Goal: Task Accomplishment & Management: Complete application form

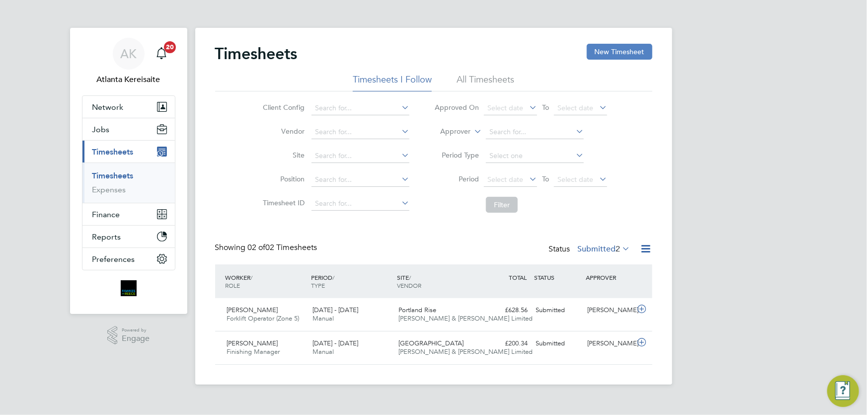
click at [620, 52] on button "New Timesheet" at bounding box center [620, 52] width 66 height 16
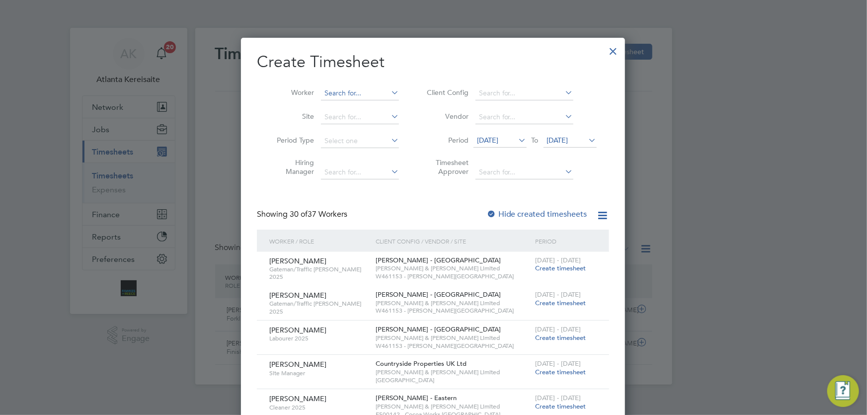
click at [346, 92] on input at bounding box center [360, 93] width 78 height 14
click at [365, 104] on li "Ne al Allan" at bounding box center [361, 106] width 81 height 13
type input "Neal Allan"
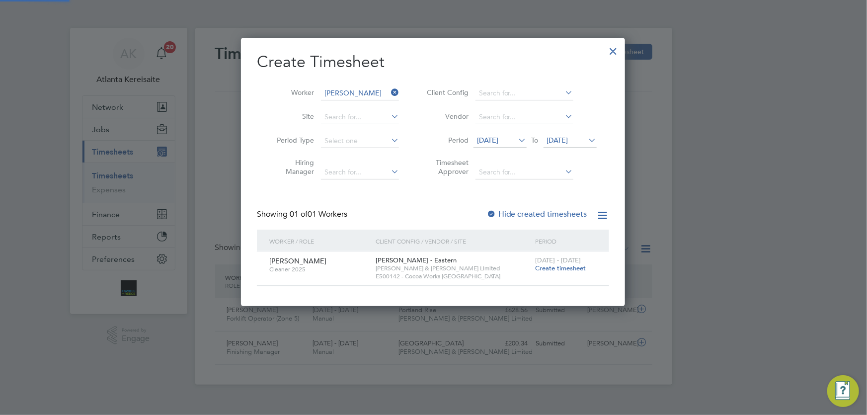
scroll to position [268, 385]
click at [567, 270] on span "Create timesheet" at bounding box center [560, 268] width 51 height 8
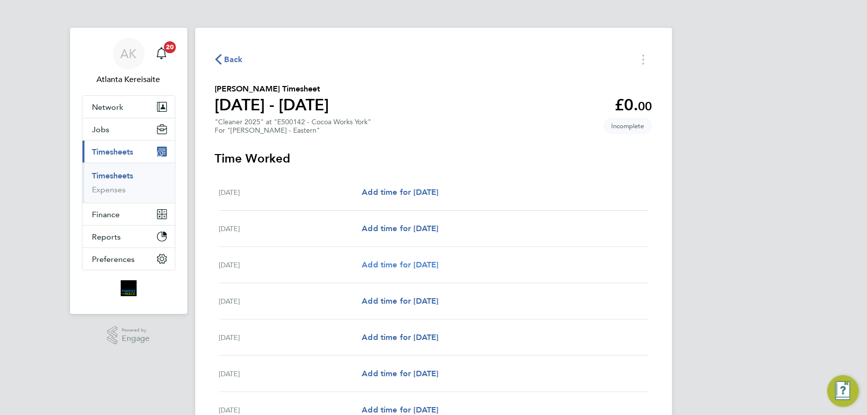
click at [405, 263] on span "Add time for Mon 18 Aug" at bounding box center [400, 264] width 77 height 9
select select "60"
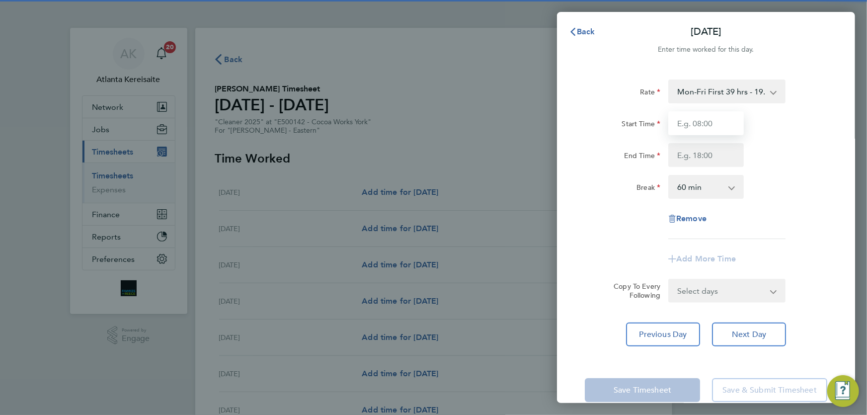
click at [700, 132] on input "Start Time" at bounding box center [707, 123] width 76 height 24
type input "10:00"
drag, startPoint x: 707, startPoint y: 156, endPoint x: 714, endPoint y: 156, distance: 7.0
click at [707, 155] on input "End Time" at bounding box center [707, 155] width 76 height 24
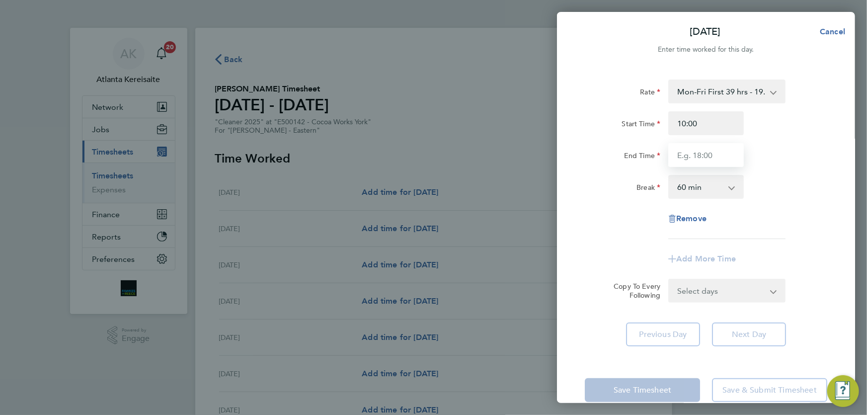
type input "14:00"
click at [716, 192] on select "0 min 15 min 30 min 45 min 60 min 75 min 90 min" at bounding box center [701, 187] width 62 height 22
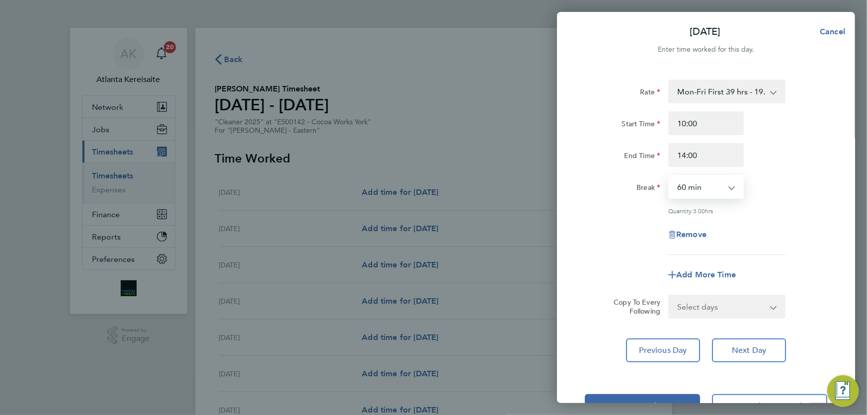
select select "0"
click at [670, 176] on select "0 min 15 min 30 min 45 min 60 min 75 min 90 min" at bounding box center [701, 187] width 62 height 22
click at [746, 302] on select "Select days Day Tuesday Wednesday Thursday Friday" at bounding box center [722, 307] width 104 height 22
select select "TUE"
click at [670, 296] on select "Select days Day Tuesday Wednesday Thursday Friday" at bounding box center [722, 307] width 104 height 22
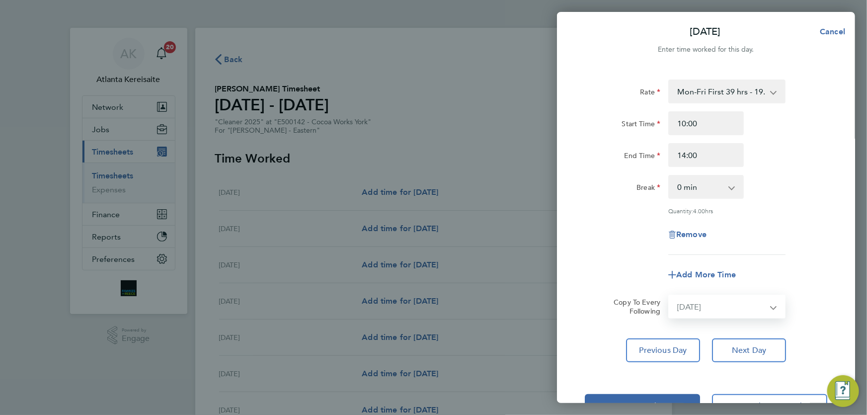
select select "2025-08-22"
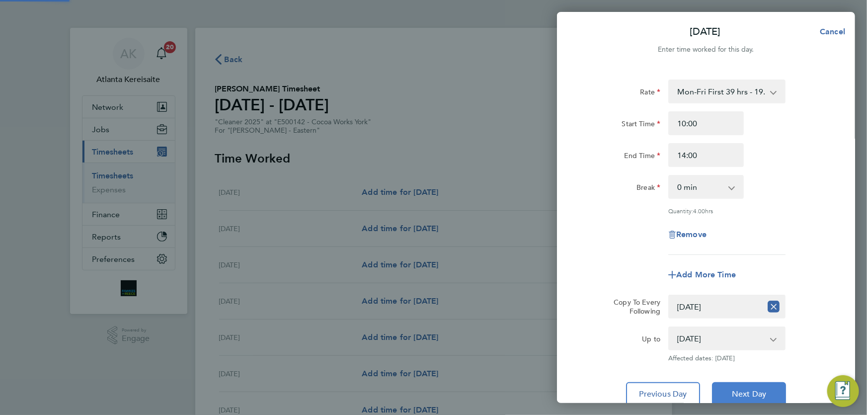
click at [758, 384] on button "Next Day" at bounding box center [749, 394] width 74 height 24
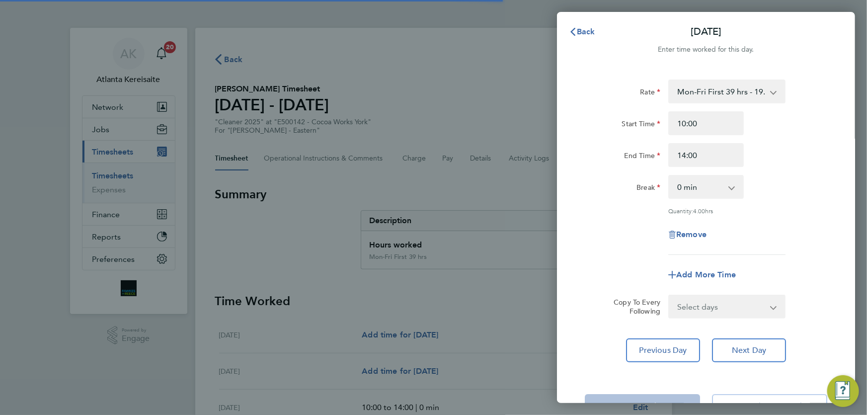
click at [721, 310] on select "Select days Day Wednesday Thursday Friday" at bounding box center [722, 307] width 104 height 22
select select "WED"
click at [670, 296] on select "Select days Day Wednesday Thursday Friday" at bounding box center [722, 307] width 104 height 22
select select "2025-08-22"
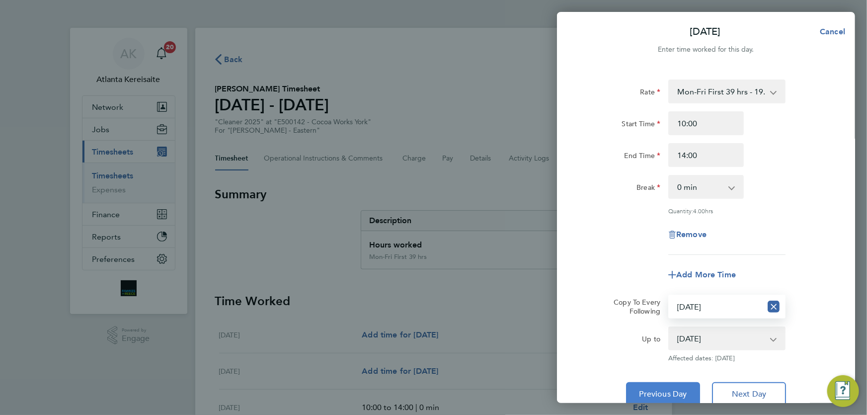
click at [669, 386] on button "Previous Day" at bounding box center [663, 394] width 74 height 24
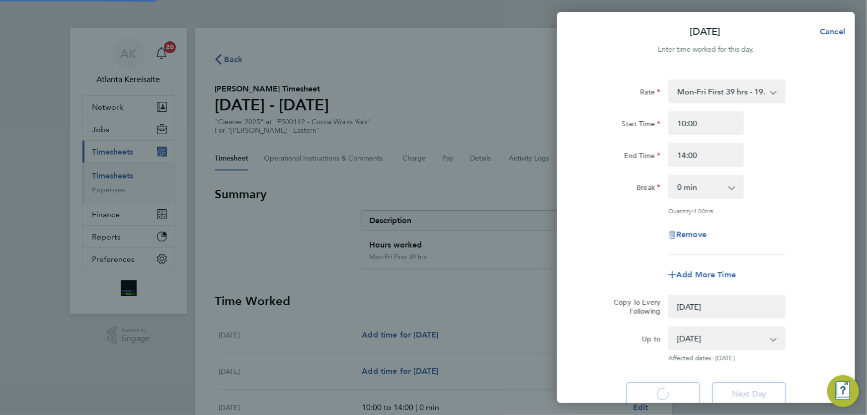
select select "0: null"
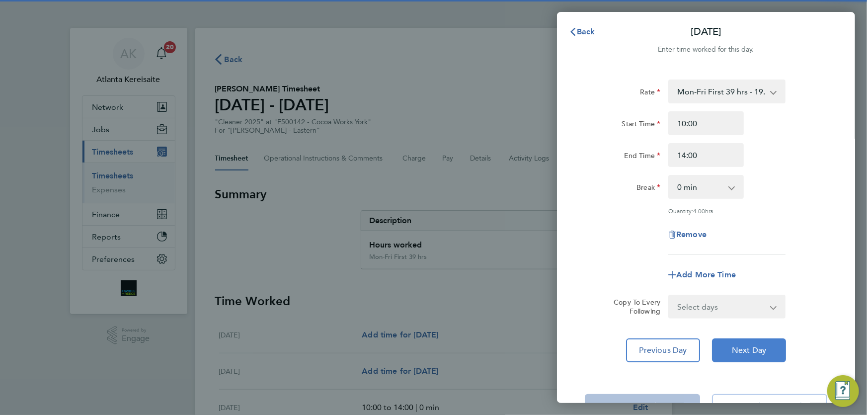
click at [757, 352] on span "Next Day" at bounding box center [749, 350] width 34 height 10
click at [699, 235] on span "Remove" at bounding box center [691, 234] width 30 height 9
select select "null"
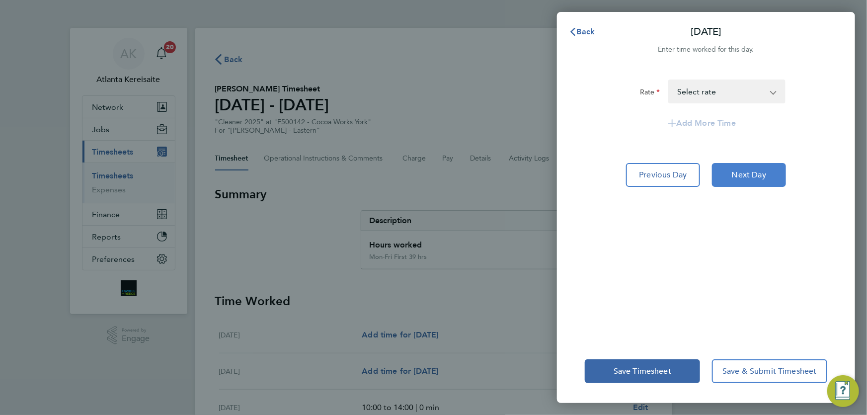
click at [762, 174] on span "Next Day" at bounding box center [749, 175] width 34 height 10
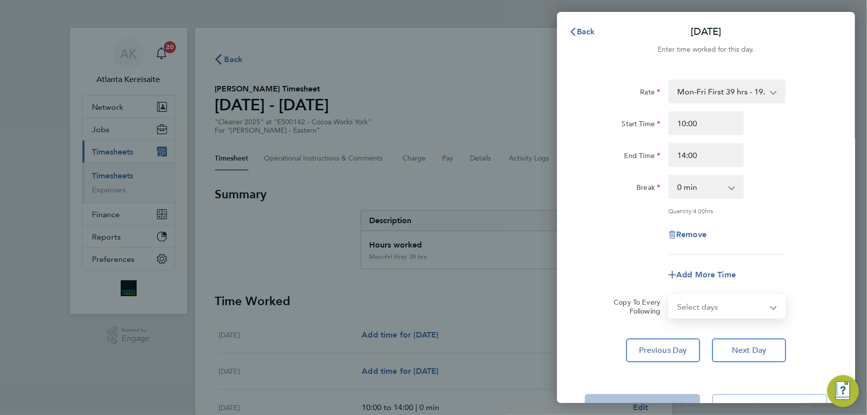
click at [726, 306] on select "Select days Day Thursday Friday" at bounding box center [722, 307] width 104 height 22
select select "THU"
click at [670, 296] on select "Select days Day Thursday Friday" at bounding box center [722, 307] width 104 height 22
select select "2025-08-22"
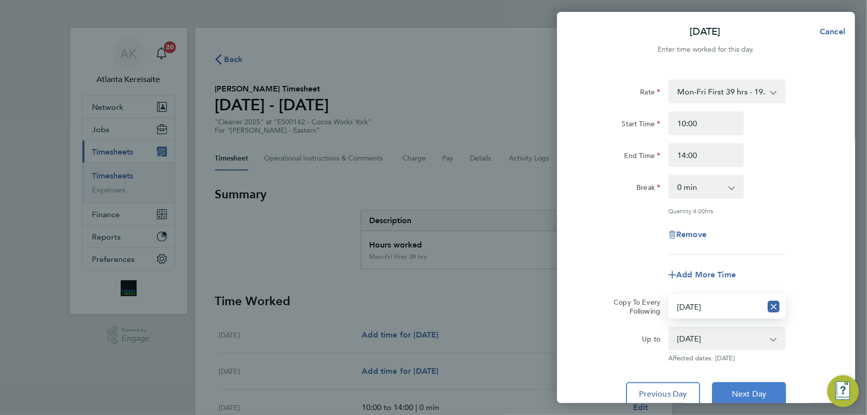
click at [767, 384] on button "Next Day" at bounding box center [749, 394] width 74 height 24
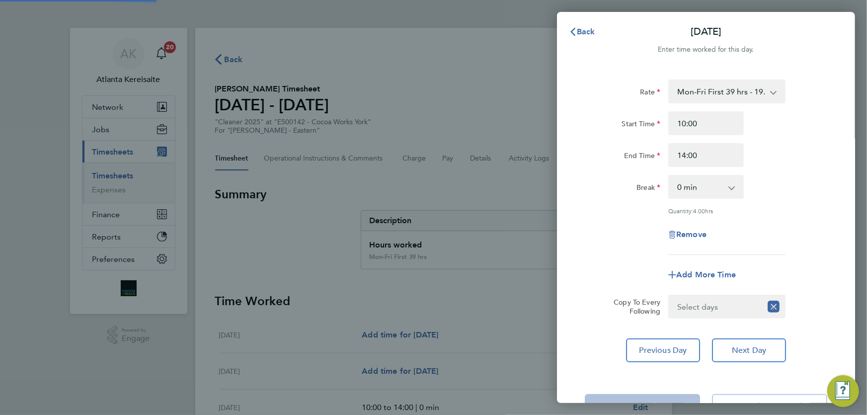
click at [732, 309] on select "Select days Friday" at bounding box center [716, 307] width 92 height 22
select select "FRI"
click at [670, 296] on select "Select days Friday" at bounding box center [722, 307] width 104 height 22
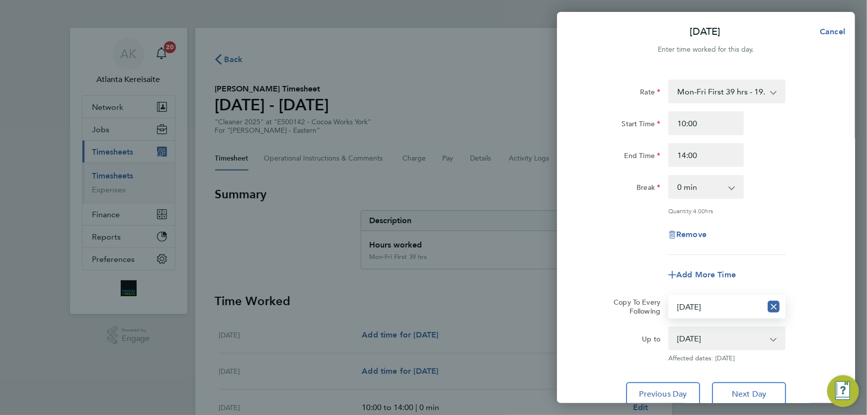
drag, startPoint x: 757, startPoint y: 374, endPoint x: 762, endPoint y: 383, distance: 10.1
click at [758, 376] on div "Rate Mon-Fri First 39 hrs - 19.36 OT1 Mon-Fri Over 39 hrs + Sat First 4 hrs - 2…" at bounding box center [706, 243] width 298 height 350
click at [763, 385] on button "Next Day" at bounding box center [749, 394] width 74 height 24
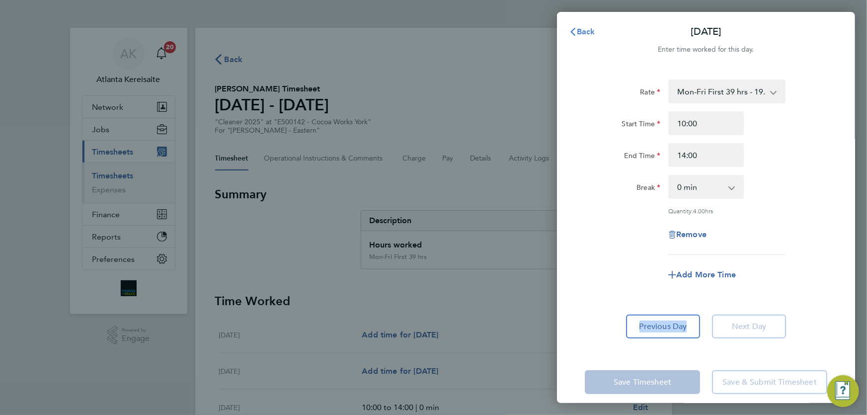
click at [592, 36] on button "Back" at bounding box center [582, 32] width 46 height 20
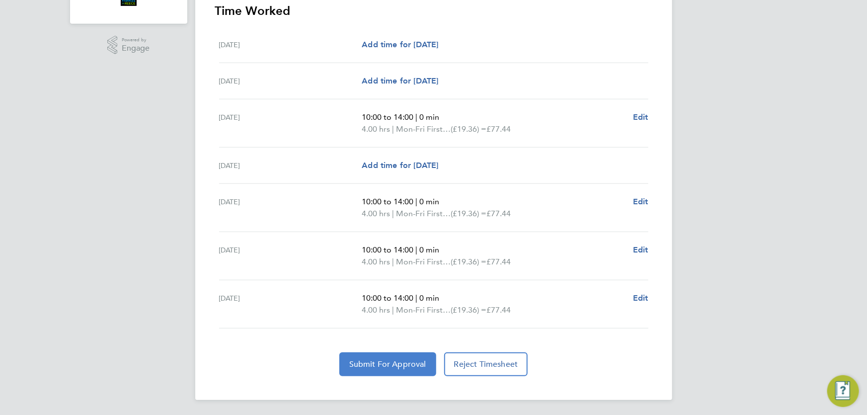
click at [413, 361] on span "Submit For Approval" at bounding box center [387, 364] width 77 height 10
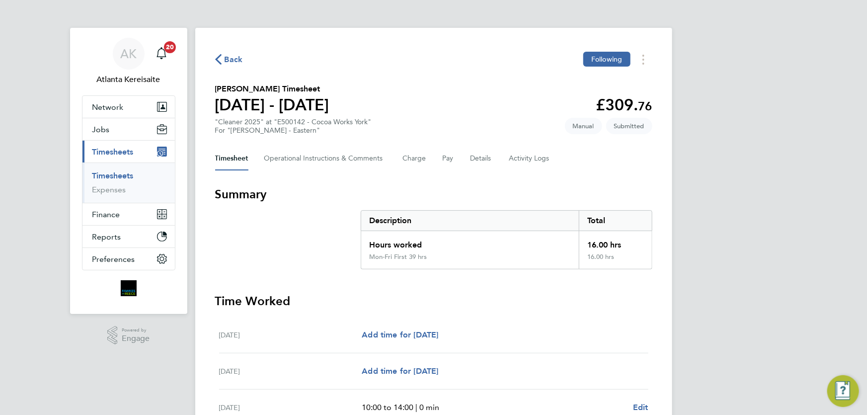
click at [241, 60] on span "Back" at bounding box center [234, 60] width 18 height 12
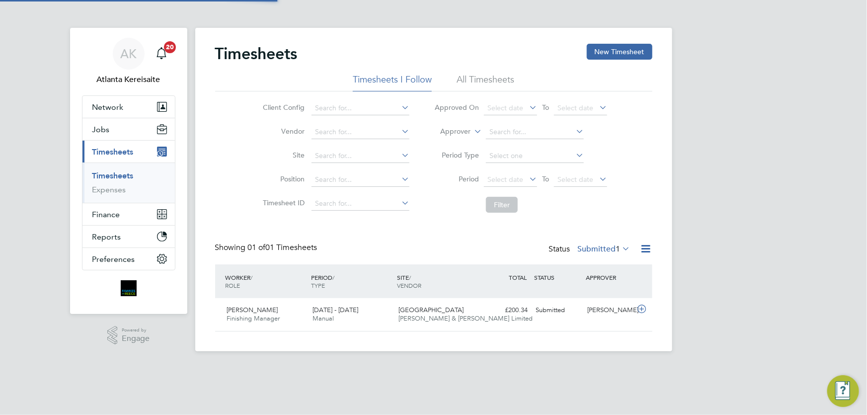
scroll to position [25, 86]
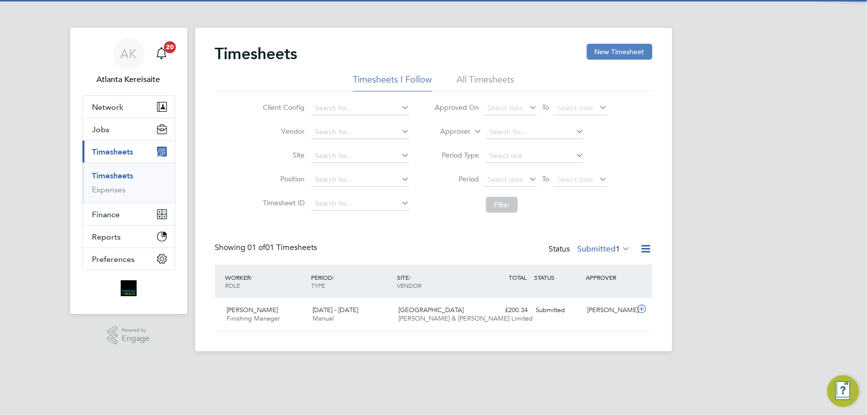
click at [608, 55] on button "New Timesheet" at bounding box center [620, 52] width 66 height 16
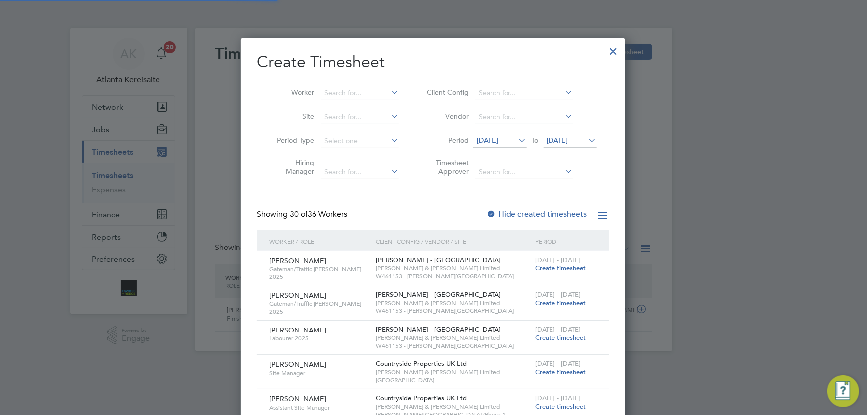
scroll to position [1596, 385]
click at [333, 89] on input at bounding box center [360, 93] width 78 height 14
click at [350, 104] on li "Michael Fahey" at bounding box center [383, 106] width 125 height 13
type input "[PERSON_NAME]"
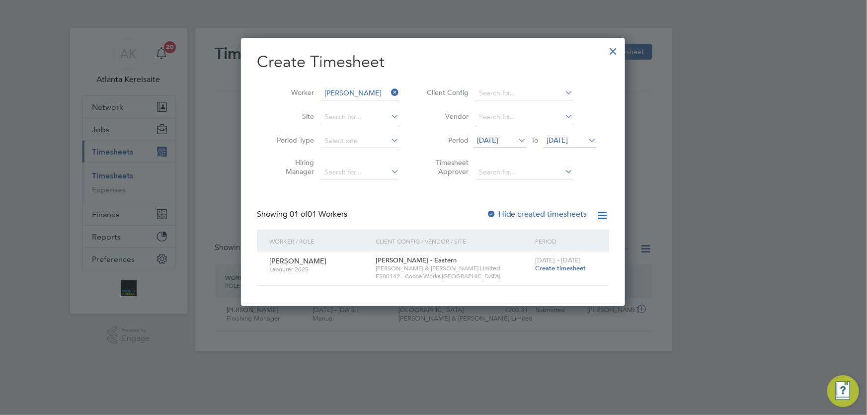
scroll to position [5, 4]
click at [545, 269] on span "Create timesheet" at bounding box center [560, 268] width 51 height 8
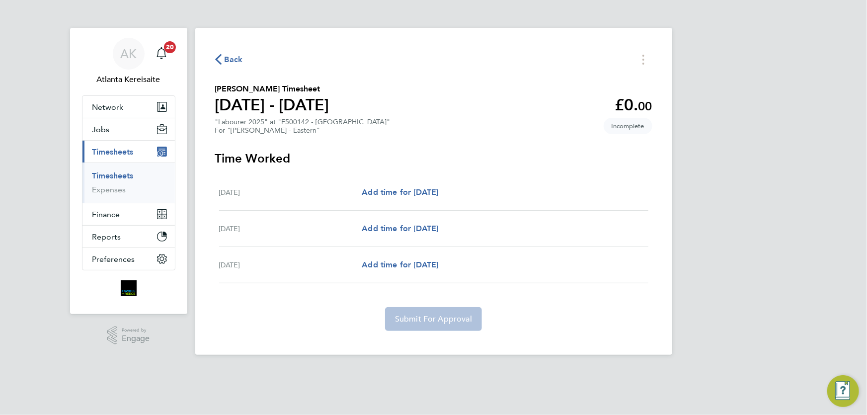
click at [232, 59] on span "Back" at bounding box center [234, 60] width 18 height 12
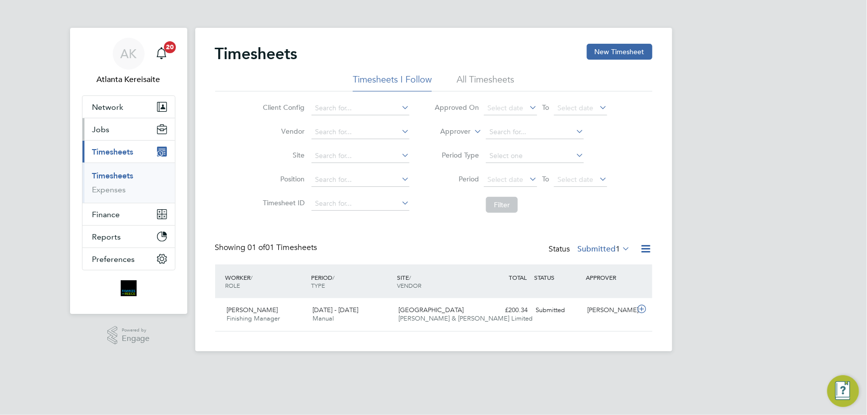
drag, startPoint x: 112, startPoint y: 129, endPoint x: 117, endPoint y: 130, distance: 5.6
click at [112, 129] on button "Jobs" at bounding box center [129, 129] width 92 height 22
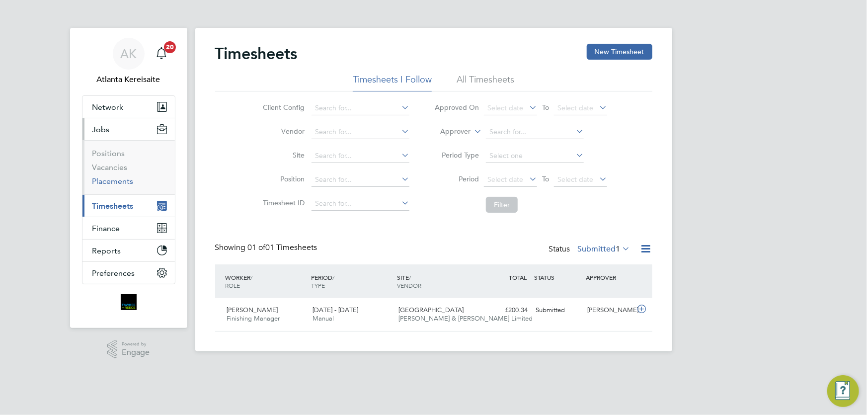
click at [115, 177] on link "Placements" at bounding box center [112, 180] width 41 height 9
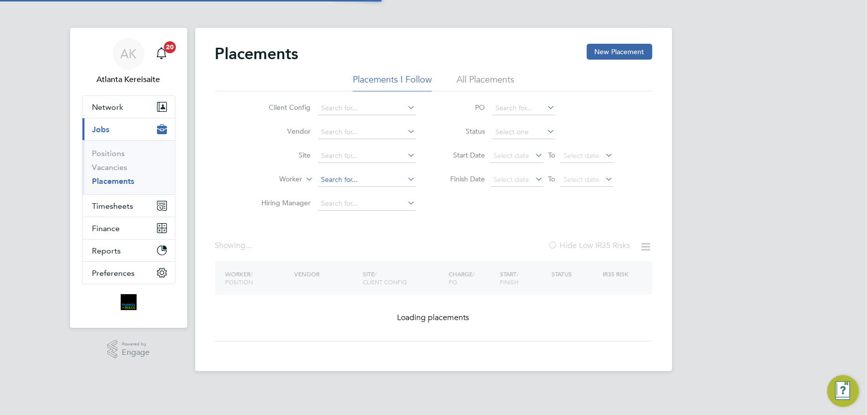
click at [335, 179] on input at bounding box center [367, 180] width 98 height 14
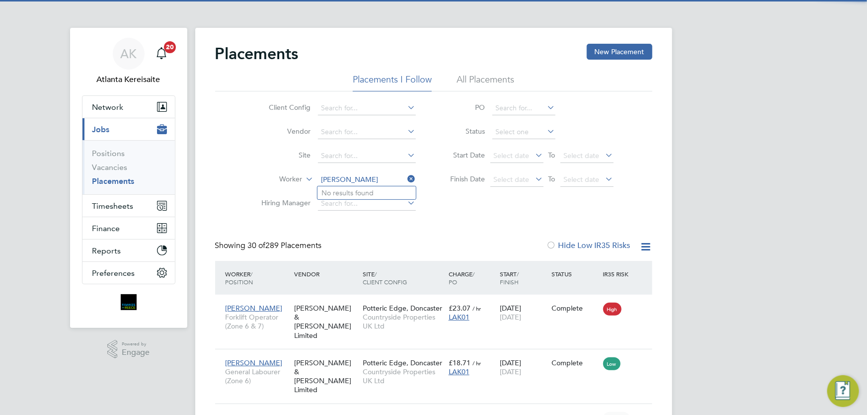
click at [339, 180] on input "micheal fahey" at bounding box center [367, 180] width 98 height 14
click at [381, 193] on b "Fahey" at bounding box center [410, 193] width 58 height 8
type input "[PERSON_NAME]"
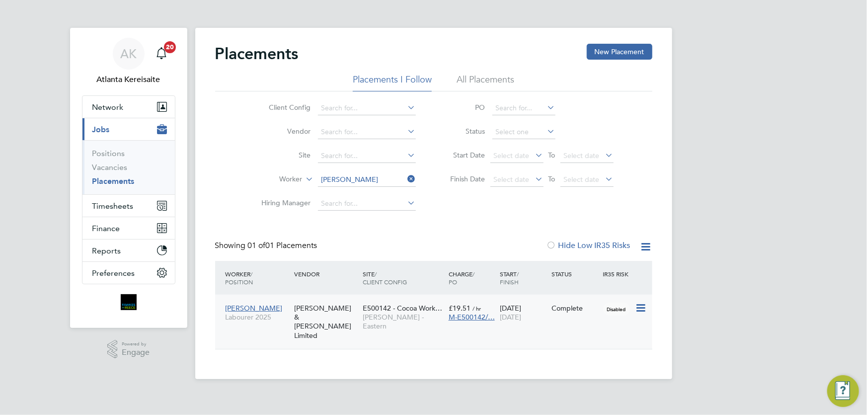
click at [543, 319] on div "22 Jul 2024 18 Aug 2025" at bounding box center [524, 313] width 52 height 28
click at [128, 203] on span "Timesheets" at bounding box center [112, 205] width 41 height 9
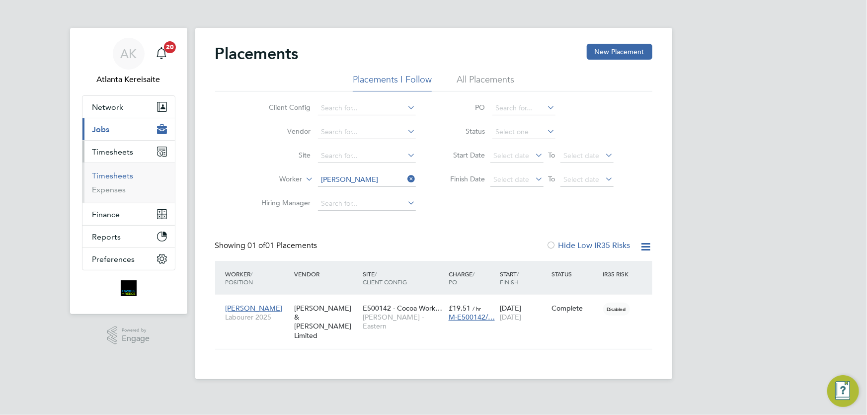
click at [118, 172] on link "Timesheets" at bounding box center [112, 175] width 41 height 9
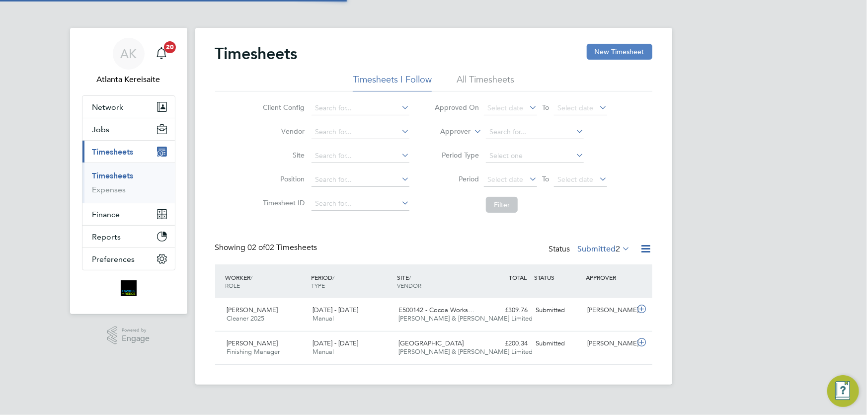
click at [618, 48] on button "New Timesheet" at bounding box center [620, 52] width 66 height 16
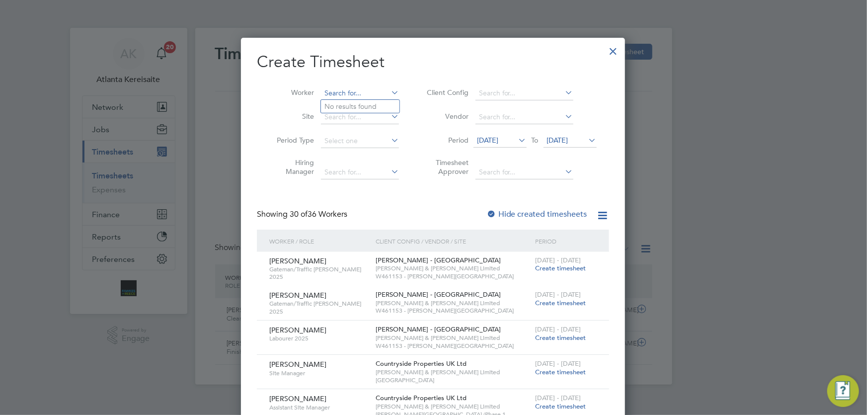
click at [343, 93] on input at bounding box center [360, 93] width 78 height 14
click at [385, 108] on b "Fahey" at bounding box center [414, 106] width 58 height 8
type input "[PERSON_NAME]"
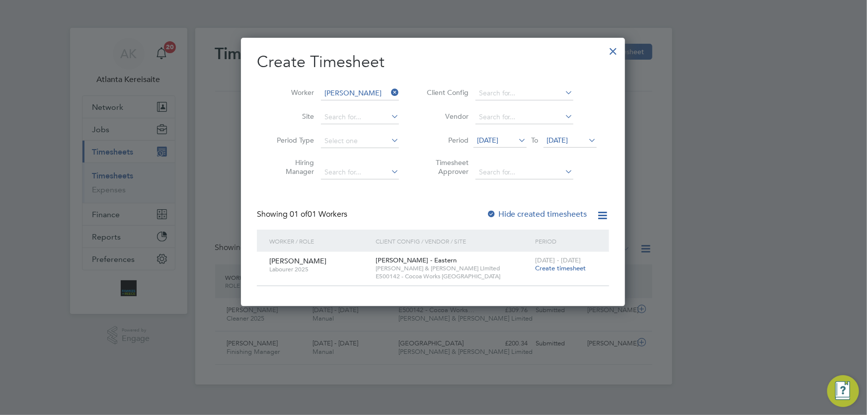
click at [558, 269] on span "Create timesheet" at bounding box center [560, 268] width 51 height 8
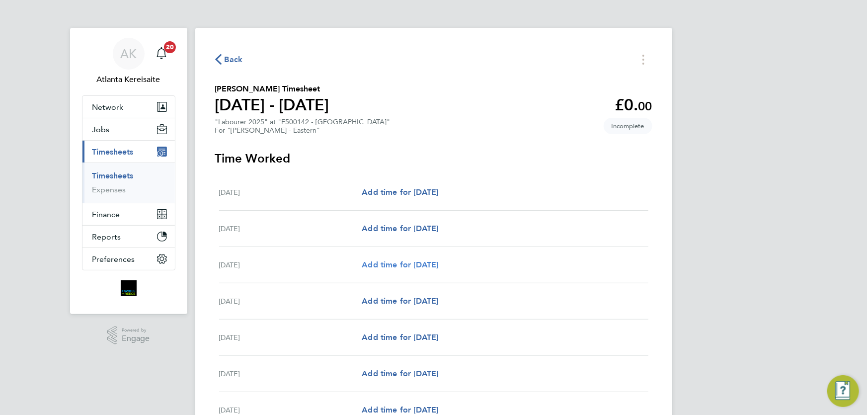
click at [438, 263] on span "Add time for Mon 18 Aug" at bounding box center [400, 264] width 77 height 9
select select "60"
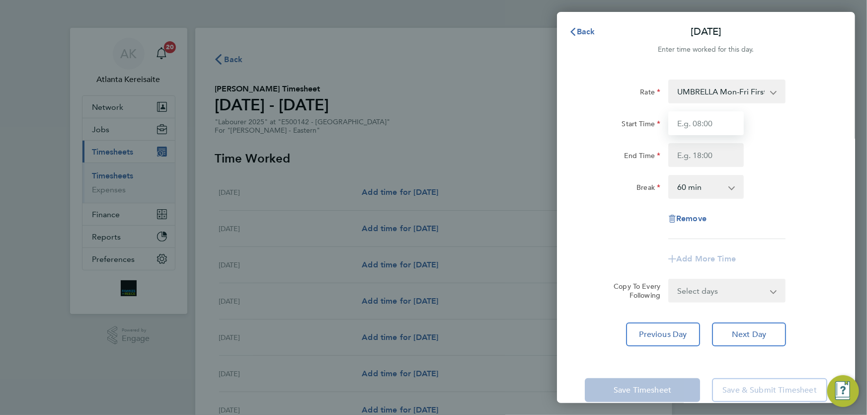
click at [729, 128] on input "Start Time" at bounding box center [707, 123] width 76 height 24
click at [713, 154] on input "End Time" at bounding box center [707, 155] width 76 height 24
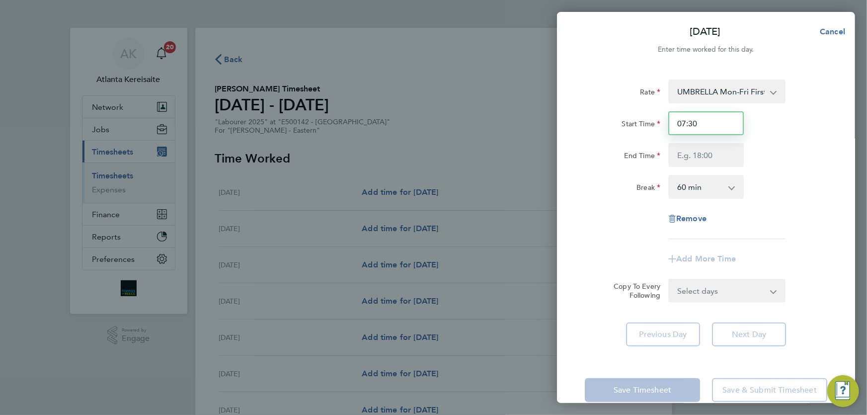
drag, startPoint x: 710, startPoint y: 121, endPoint x: 662, endPoint y: 124, distance: 48.8
click at [662, 124] on div "Start Time 07:30" at bounding box center [706, 123] width 251 height 24
type input "07:00"
type input "15:30"
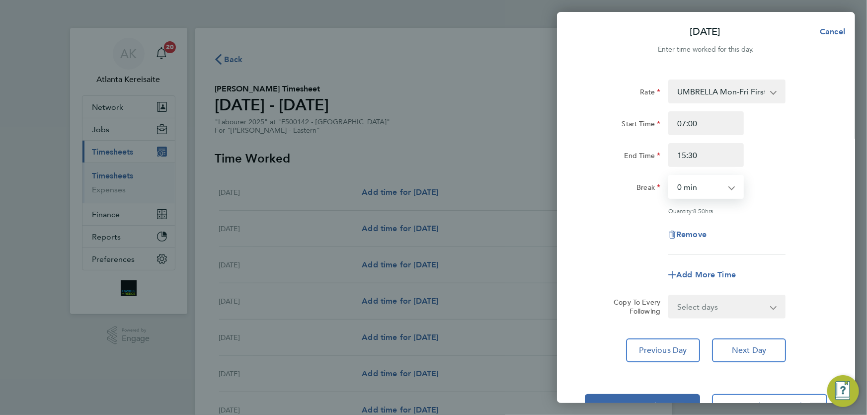
select select "30"
click at [700, 277] on span "Add More Time" at bounding box center [706, 274] width 60 height 9
select select "null"
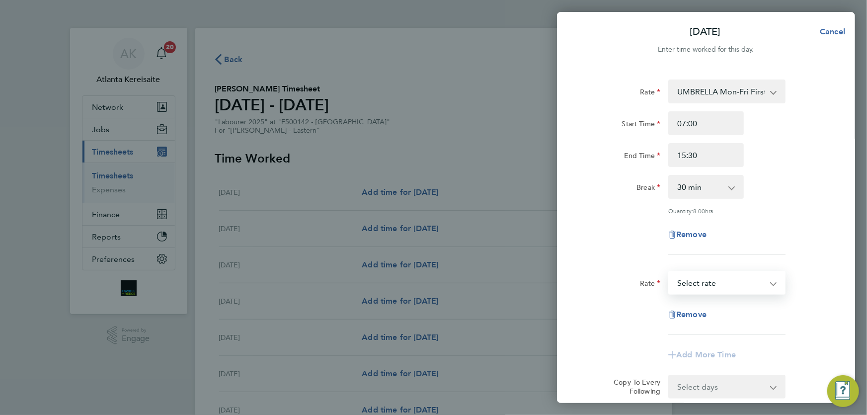
click at [714, 283] on select "UMBRELLA Mon-Fri First 39 hrs - 19.51 UMBRELLA Mon-Fri Over 39 hrs + Sat First …" at bounding box center [721, 283] width 103 height 22
select select "60"
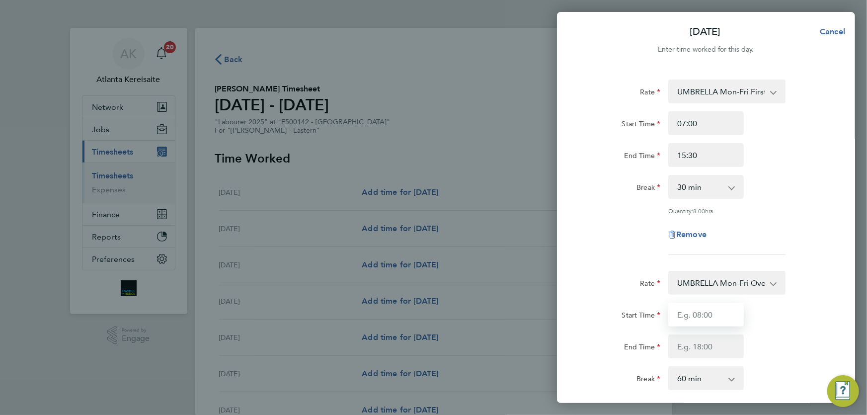
click at [705, 317] on input "Start Time" at bounding box center [707, 315] width 76 height 24
type input "15:30"
type input "18:00"
select select "0"
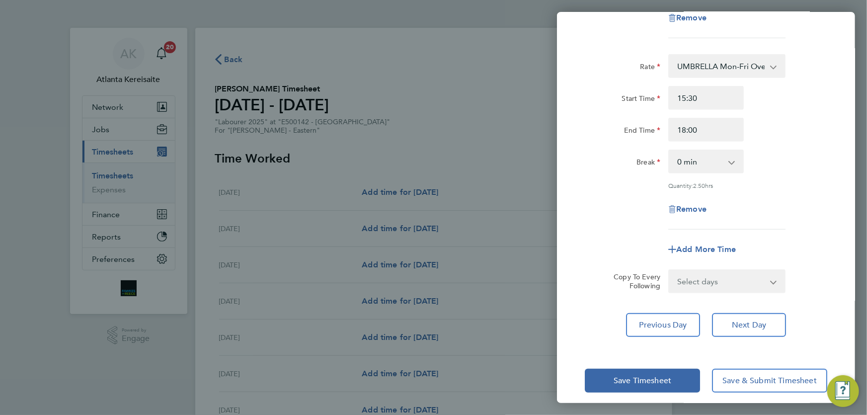
click at [736, 286] on select "Select days Day Tuesday Wednesday Thursday Friday" at bounding box center [722, 281] width 104 height 22
select select "TUE"
click at [670, 270] on select "Select days Day Tuesday Wednesday Thursday Friday" at bounding box center [722, 281] width 104 height 22
select select "2025-08-22"
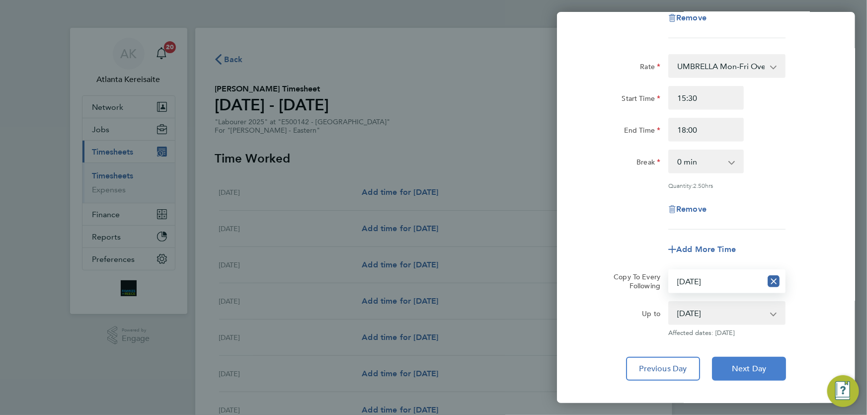
click at [765, 366] on span "Next Day" at bounding box center [749, 369] width 34 height 10
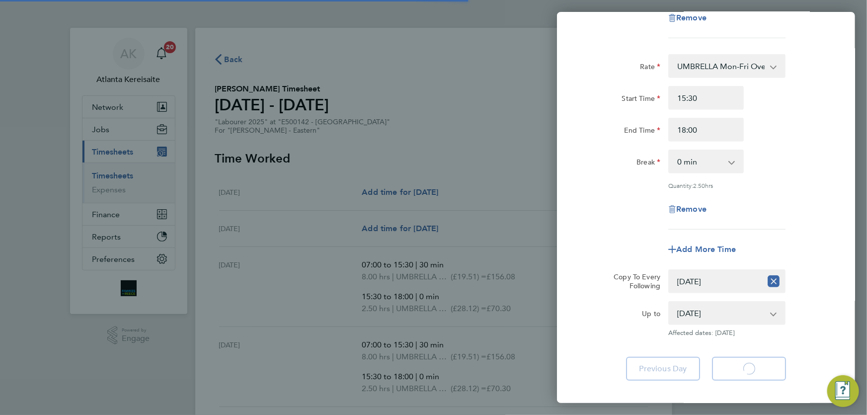
select select "30"
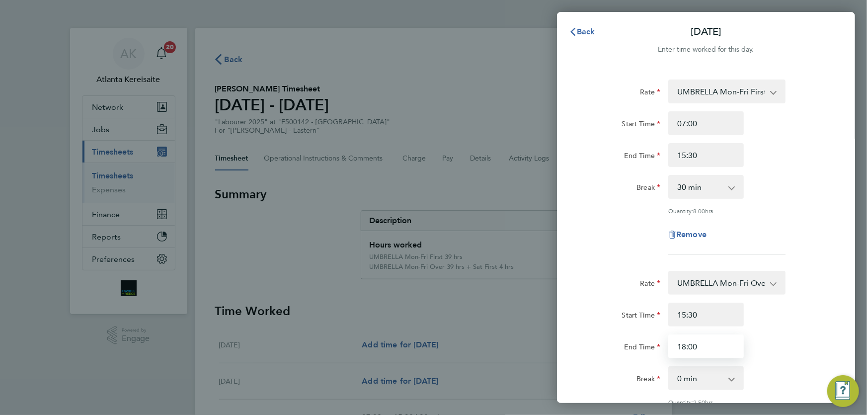
drag, startPoint x: 700, startPoint y: 344, endPoint x: 681, endPoint y: 344, distance: 18.9
click at [681, 344] on input "18:00" at bounding box center [707, 347] width 76 height 24
type input "17:15"
click at [714, 311] on input "15:30" at bounding box center [707, 315] width 76 height 24
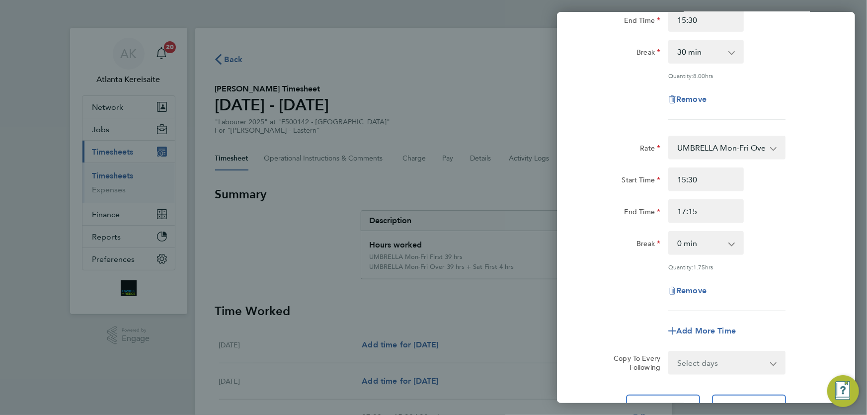
click at [732, 364] on select "Select days Day Wednesday Thursday Friday" at bounding box center [722, 363] width 104 height 22
select select "THU"
click at [670, 352] on select "Select days Day Wednesday Thursday Friday" at bounding box center [722, 363] width 104 height 22
select select "2025-08-22"
drag, startPoint x: 770, startPoint y: 363, endPoint x: 724, endPoint y: 363, distance: 46.7
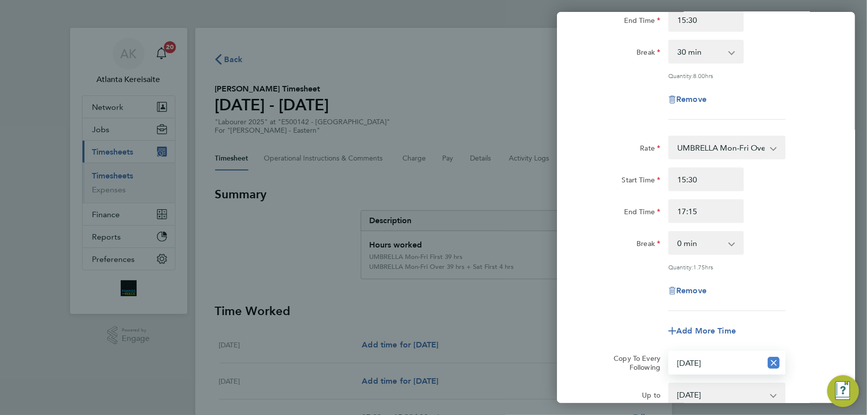
click at [769, 363] on icon "Reset selection" at bounding box center [774, 363] width 12 height 12
click at [721, 363] on select "Select days Day Wednesday Thursday Friday" at bounding box center [716, 363] width 92 height 22
select select "WED"
click at [670, 352] on select "Select days Day Wednesday Thursday Friday" at bounding box center [722, 363] width 104 height 22
select select "2025-08-22"
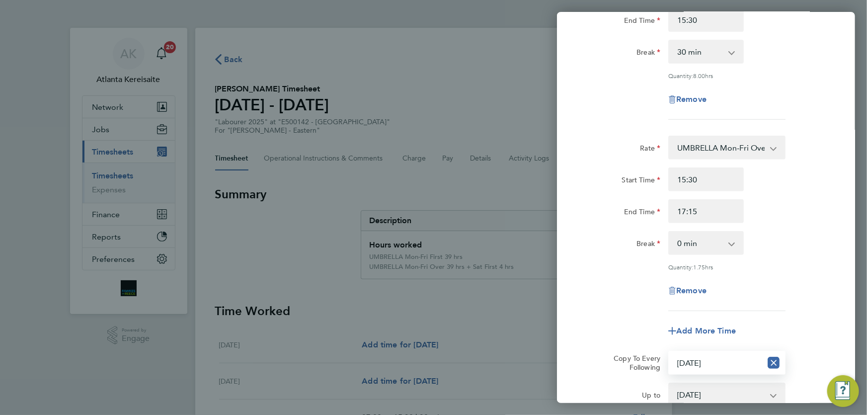
scroll to position [267, 0]
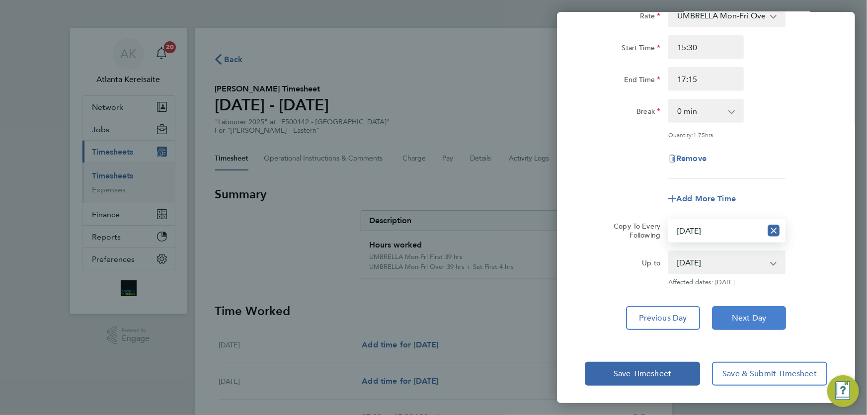
click at [757, 315] on span "Next Day" at bounding box center [749, 318] width 34 height 10
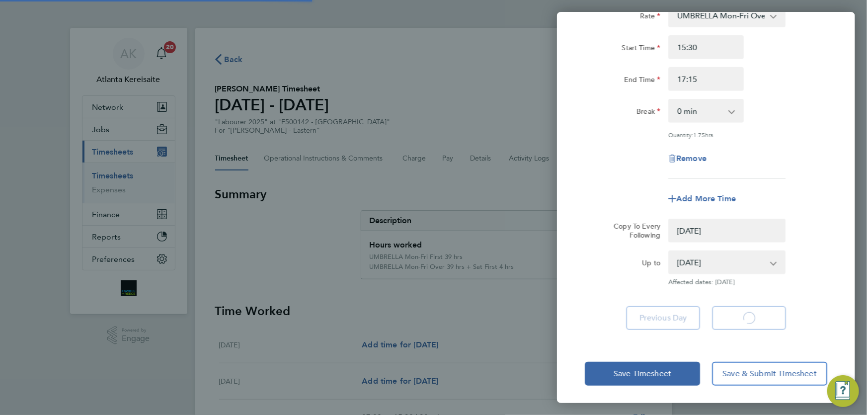
select select "0: null"
select select "30"
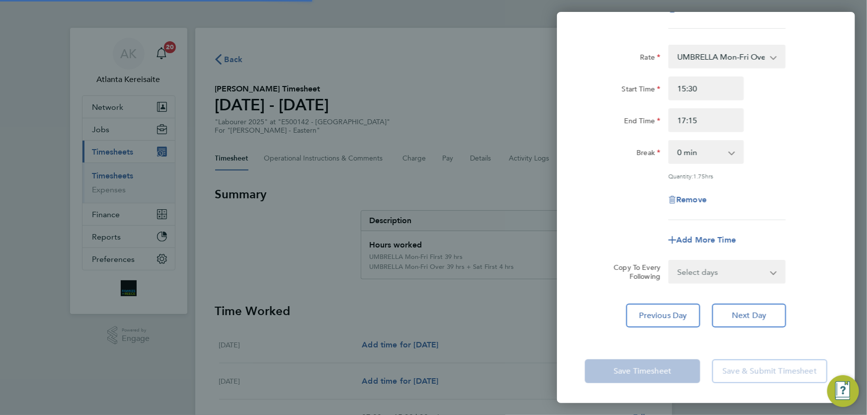
scroll to position [224, 0]
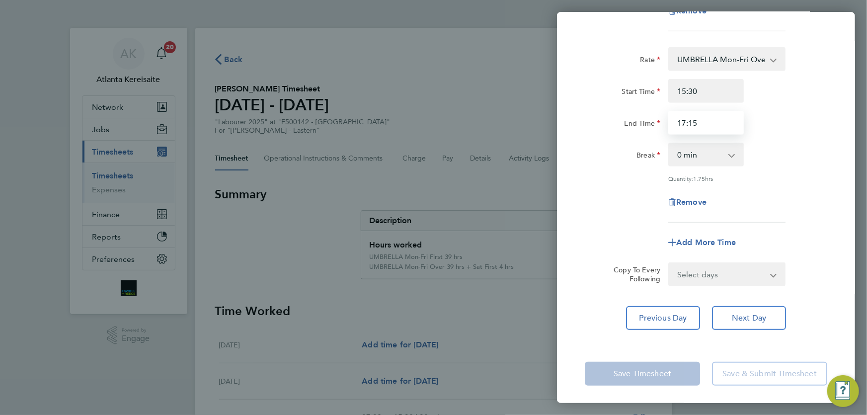
click at [712, 118] on input "17:15" at bounding box center [707, 123] width 76 height 24
type input "17:00"
click at [736, 273] on select "Select days Day Thursday Friday" at bounding box center [722, 274] width 104 height 22
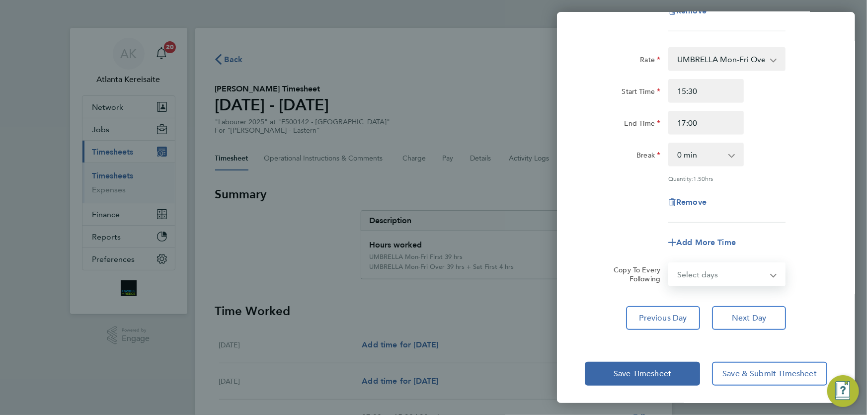
select select "THU"
click at [670, 263] on select "Select days Day Thursday Friday" at bounding box center [722, 274] width 104 height 22
select select "2025-08-22"
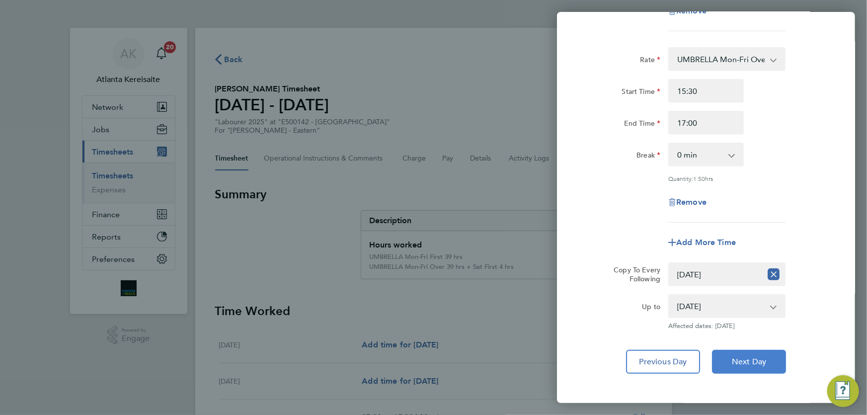
click at [760, 357] on span "Next Day" at bounding box center [749, 362] width 34 height 10
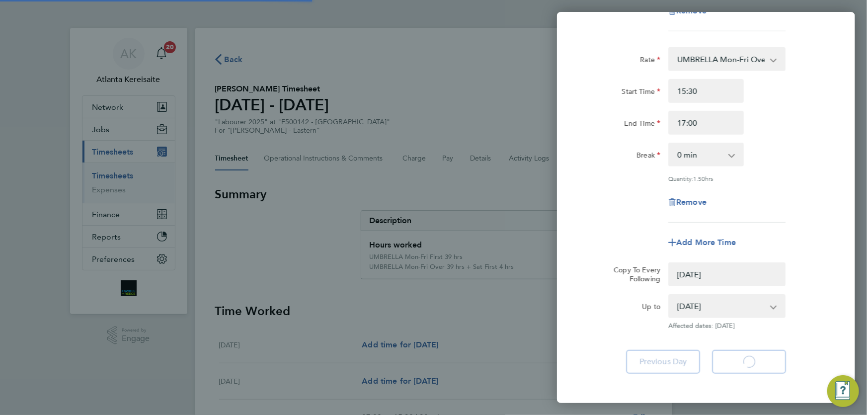
select select "0: null"
select select "30"
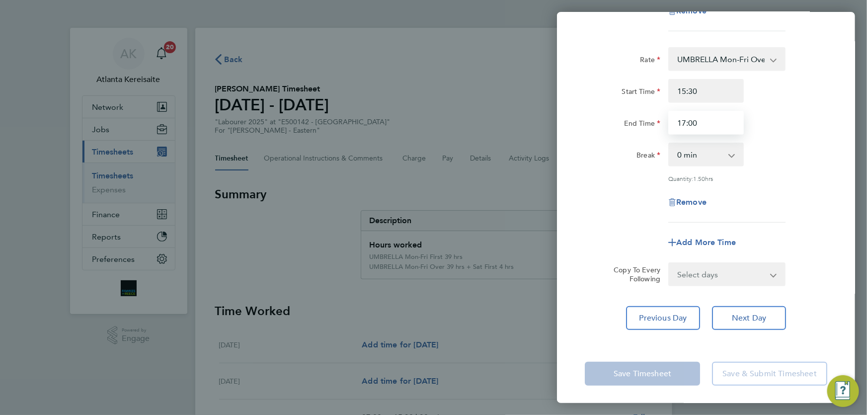
click at [685, 120] on input "17:00" at bounding box center [707, 123] width 76 height 24
type input "16:00"
click at [762, 279] on select "Select days Friday" at bounding box center [722, 274] width 104 height 22
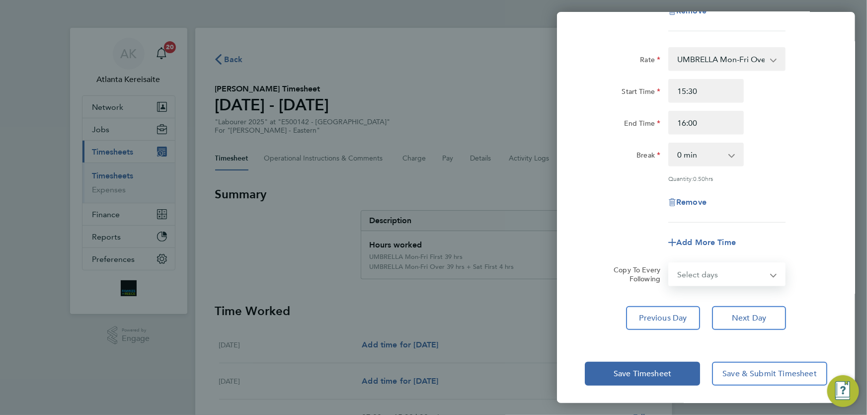
select select "FRI"
click at [670, 263] on select "Select days Friday" at bounding box center [722, 274] width 104 height 22
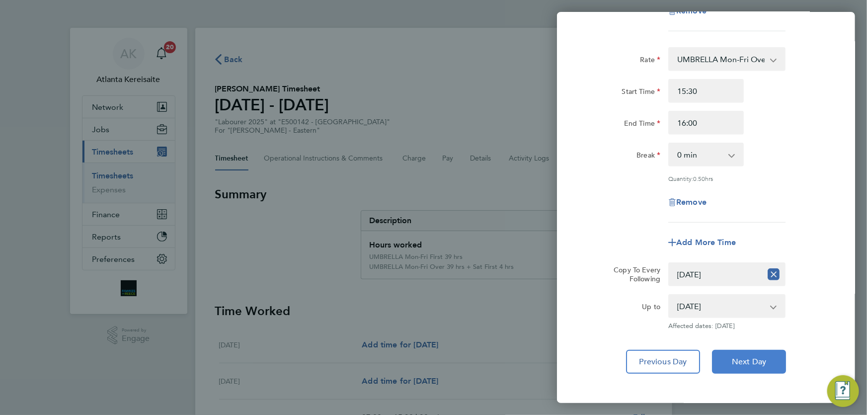
click at [760, 361] on span "Next Day" at bounding box center [749, 362] width 34 height 10
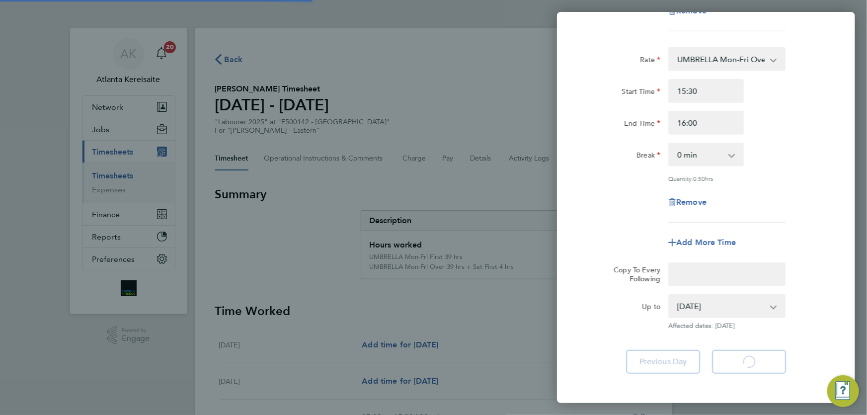
select select "30"
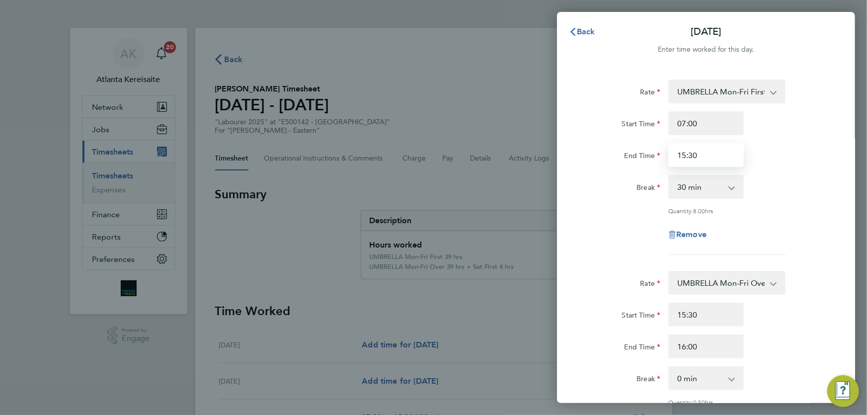
click at [684, 155] on input "15:30" at bounding box center [707, 155] width 76 height 24
type input "14:30"
click at [684, 349] on input "16:00" at bounding box center [707, 347] width 76 height 24
type input "15:00"
click at [715, 306] on input "15:30" at bounding box center [707, 315] width 76 height 24
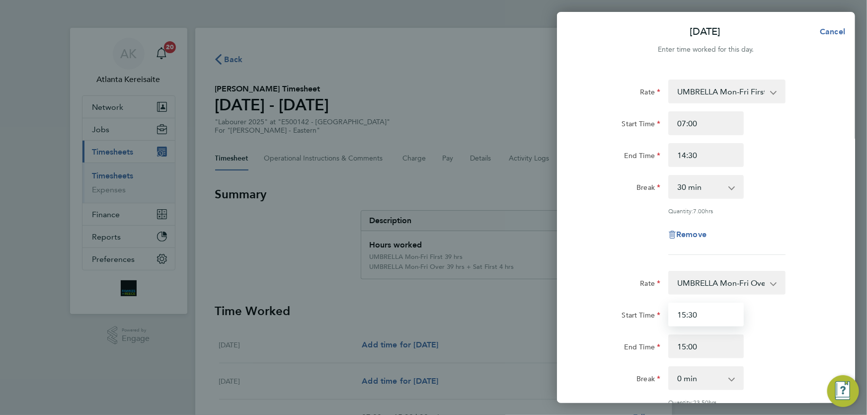
click at [685, 313] on input "15:30" at bounding box center [707, 315] width 76 height 24
type input "14:30"
click at [723, 159] on input "14:30" at bounding box center [707, 155] width 76 height 24
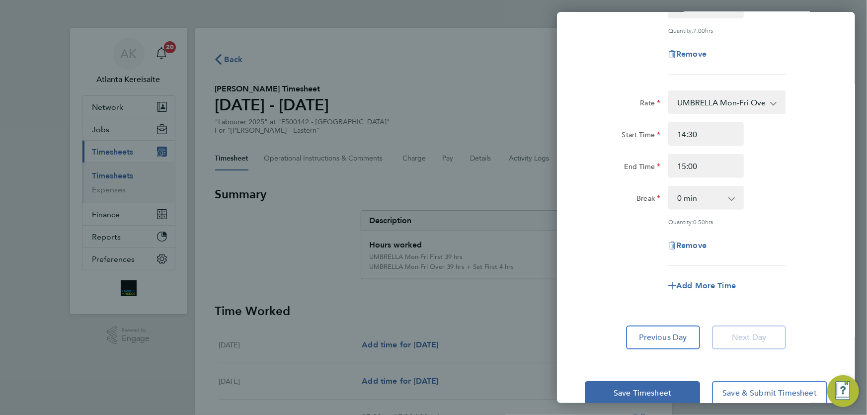
scroll to position [200, 0]
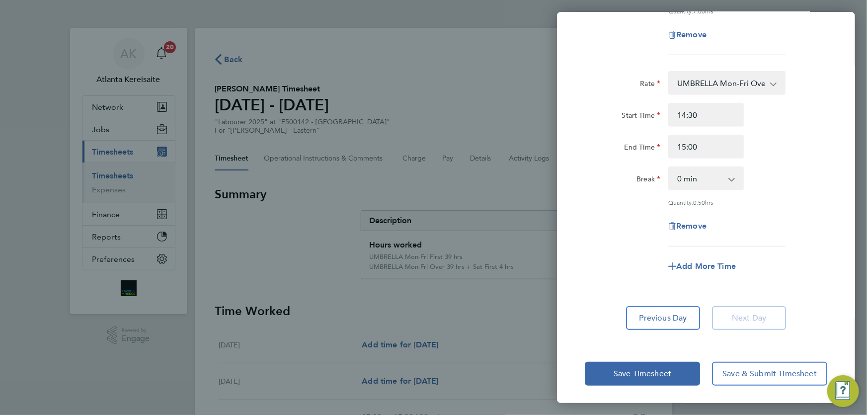
click at [658, 301] on div "Rate UMBRELLA Mon-Fri First 39 hrs - 19.51 UMBRELLA Mon-Fri Over 39 hrs + Sat F…" at bounding box center [706, 105] width 298 height 474
click at [671, 313] on span "Previous Day" at bounding box center [664, 318] width 48 height 10
select select "30"
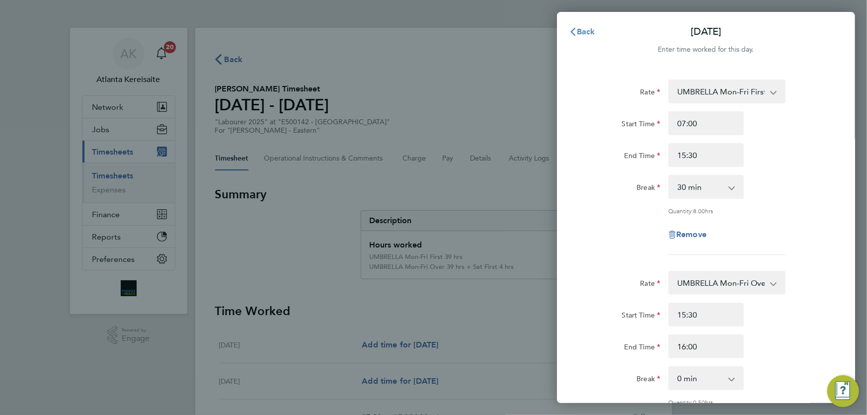
click at [578, 34] on span "Back" at bounding box center [586, 31] width 18 height 9
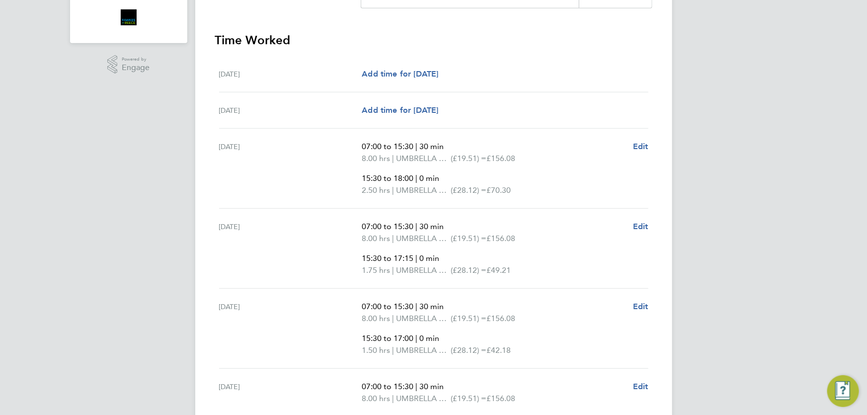
scroll to position [472, 0]
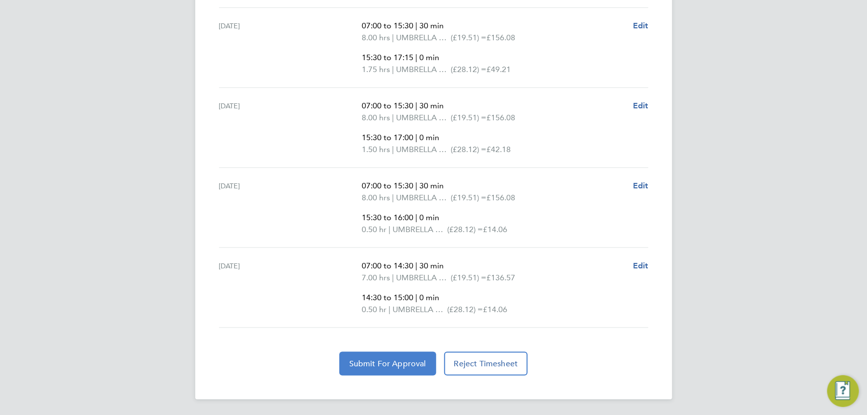
click at [391, 363] on span "Submit For Approval" at bounding box center [387, 364] width 77 height 10
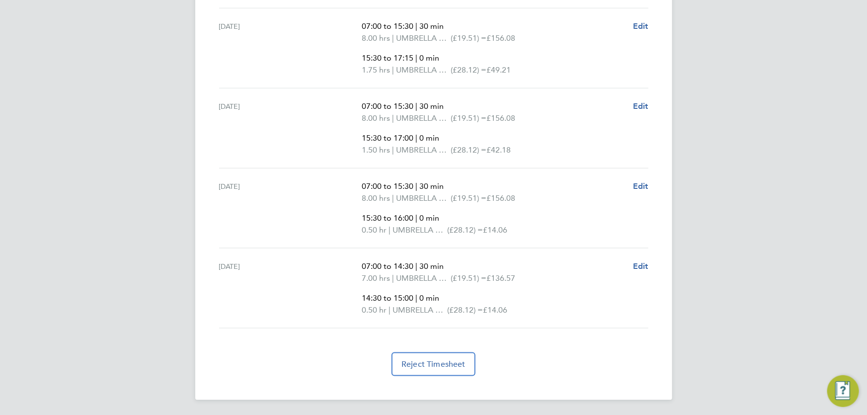
select select "30"
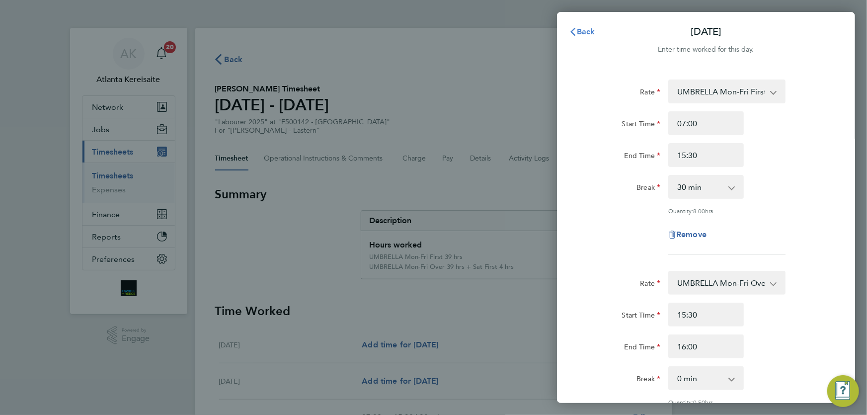
click at [586, 29] on span "Back" at bounding box center [586, 31] width 18 height 9
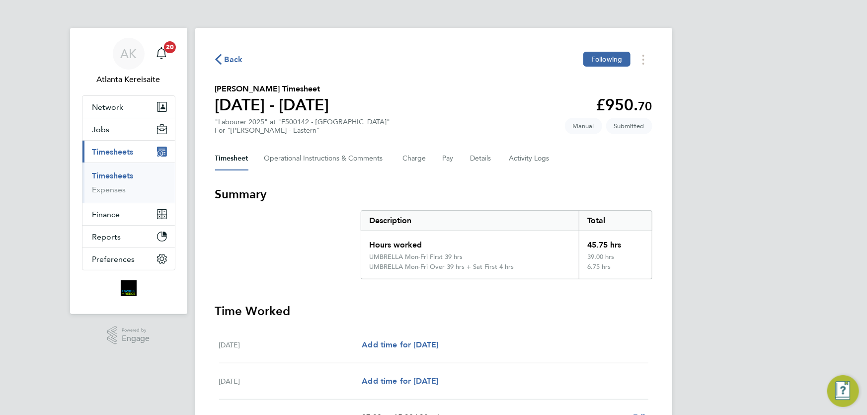
click at [238, 60] on span "Back" at bounding box center [234, 60] width 18 height 12
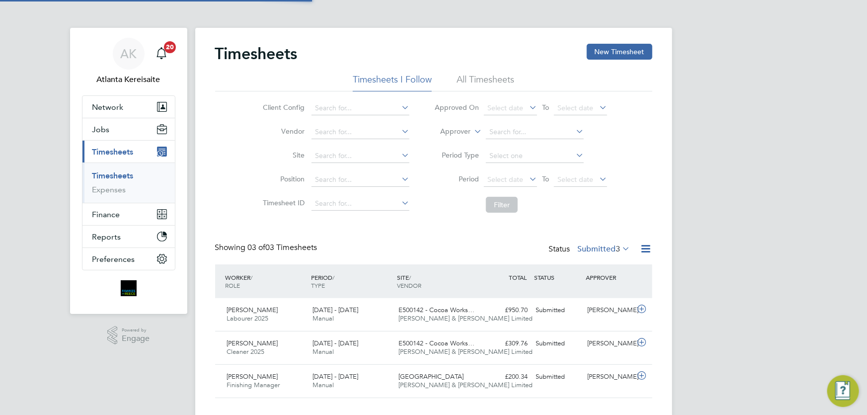
scroll to position [25, 86]
click at [607, 54] on button "New Timesheet" at bounding box center [620, 52] width 66 height 16
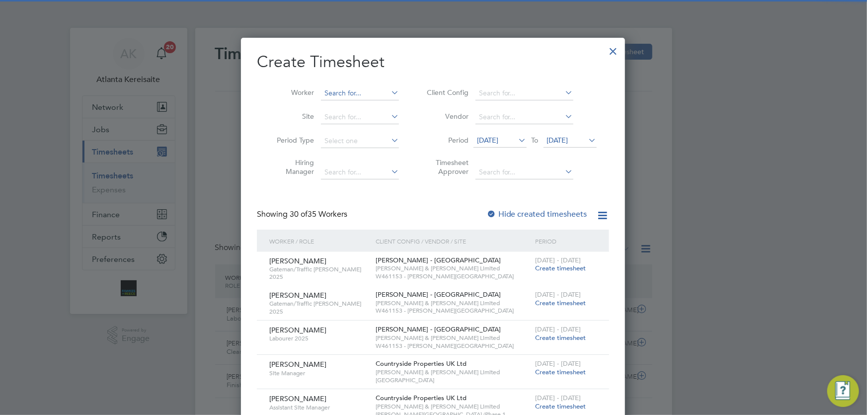
scroll to position [1596, 385]
click at [335, 94] on input at bounding box center [360, 93] width 78 height 14
type input "syephen elliot"
click at [335, 94] on input at bounding box center [360, 93] width 78 height 14
type input "stephen el"
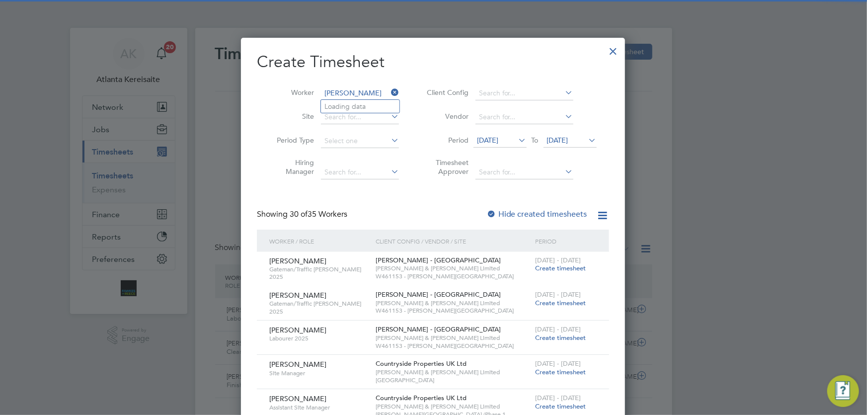
click at [363, 108] on li "Loading data" at bounding box center [360, 106] width 79 height 13
click at [359, 92] on input at bounding box center [360, 93] width 78 height 14
click at [361, 107] on li "Stephen El liott" at bounding box center [364, 106] width 86 height 13
type input "Stephen Elliott"
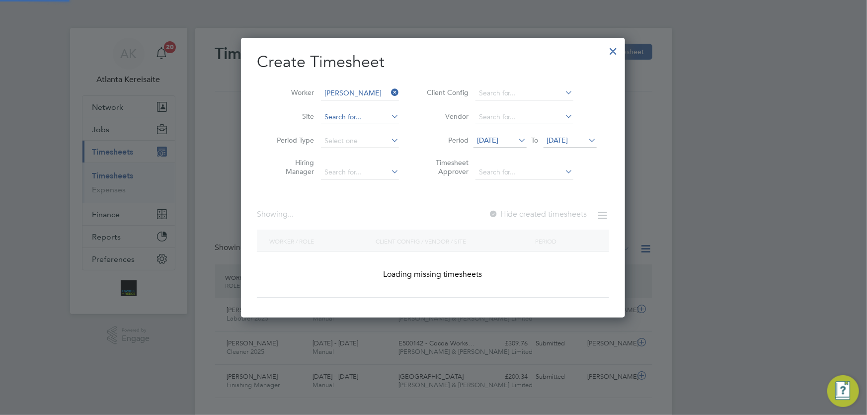
scroll to position [268, 385]
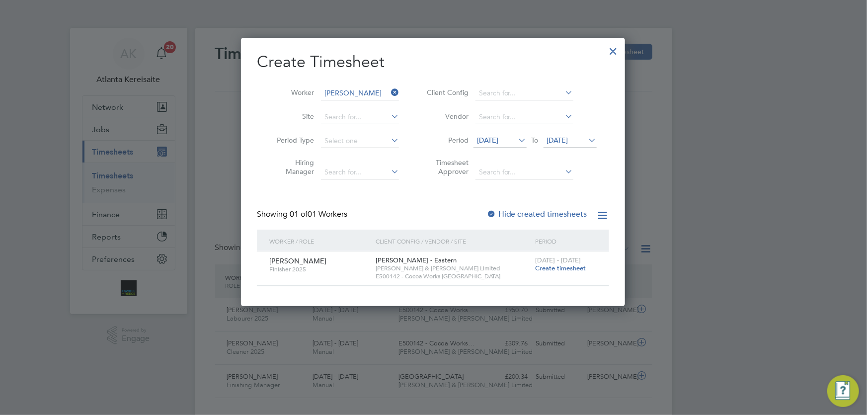
click at [561, 269] on span "Create timesheet" at bounding box center [560, 268] width 51 height 8
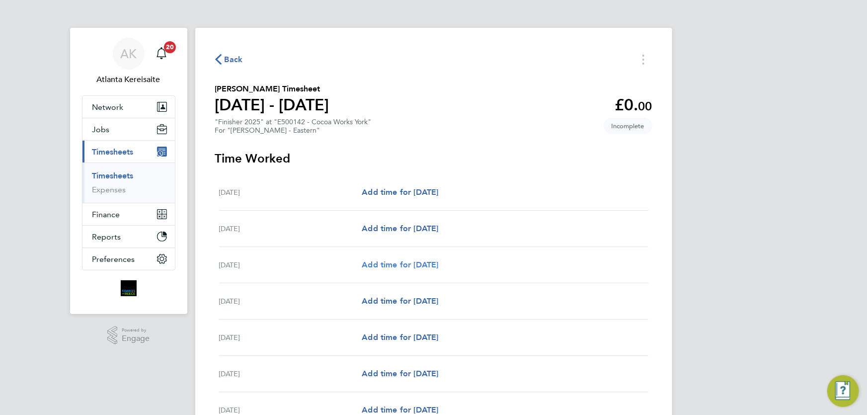
click at [406, 262] on span "Add time for Mon 18 Aug" at bounding box center [400, 264] width 77 height 9
select select "60"
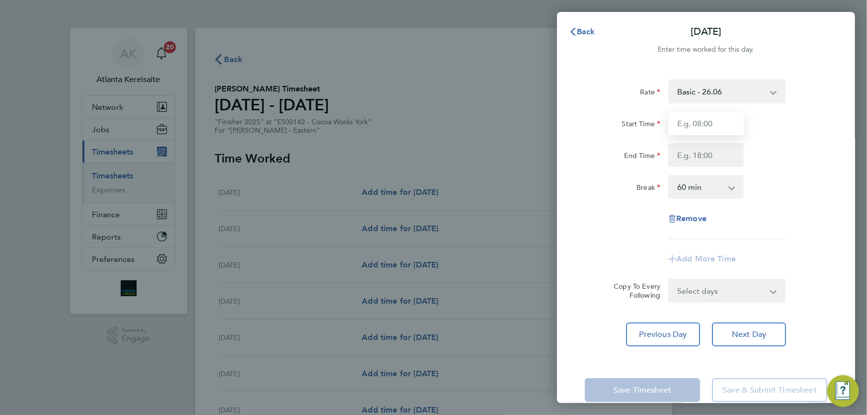
click at [708, 123] on input "Start Time" at bounding box center [707, 123] width 76 height 24
type input "07:30"
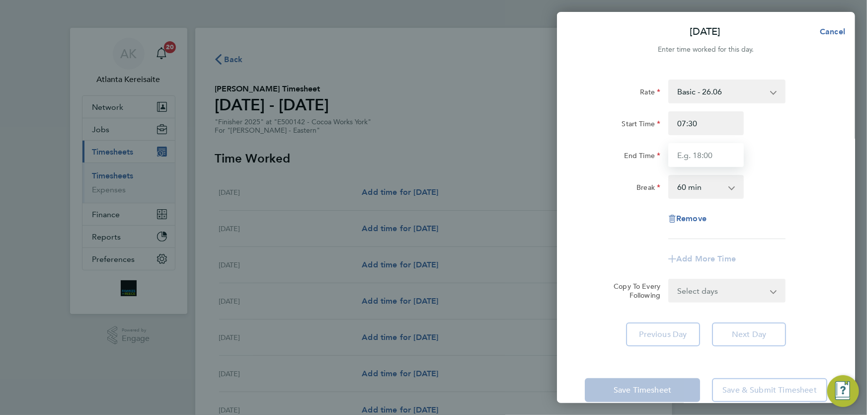
drag, startPoint x: 714, startPoint y: 151, endPoint x: 737, endPoint y: 164, distance: 25.6
click at [714, 151] on input "End Time" at bounding box center [707, 155] width 76 height 24
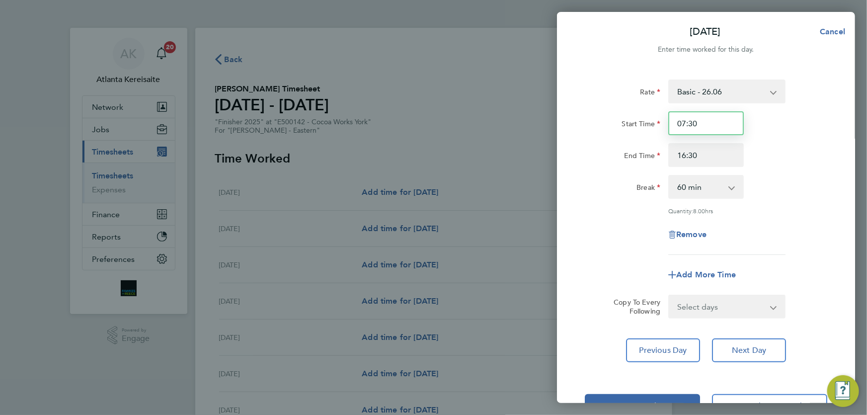
click at [719, 128] on input "07:30" at bounding box center [707, 123] width 76 height 24
click at [718, 152] on input "16:30" at bounding box center [707, 155] width 76 height 24
click at [699, 156] on input "16:30" at bounding box center [707, 155] width 76 height 24
click at [686, 156] on input "16:30" at bounding box center [707, 155] width 76 height 24
type input "17:30"
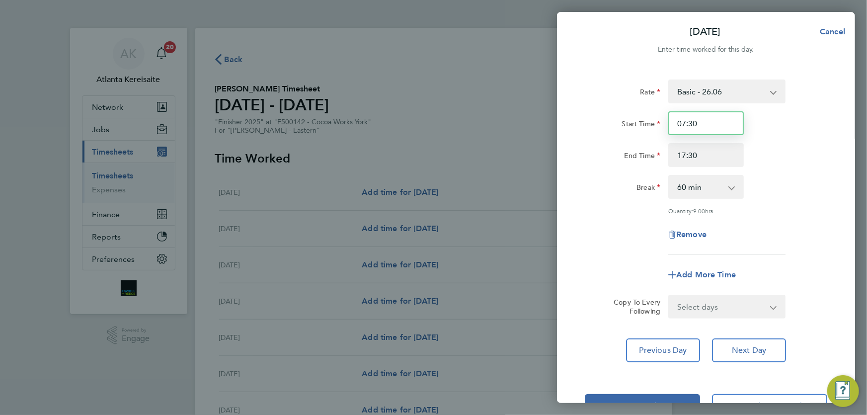
click at [717, 120] on input "07:30" at bounding box center [707, 123] width 76 height 24
click at [721, 187] on select "0 min 15 min 30 min 45 min 60 min 75 min 90 min" at bounding box center [701, 187] width 62 height 22
select select "30"
click at [670, 176] on select "0 min 15 min 30 min 45 min 60 min 75 min 90 min" at bounding box center [701, 187] width 62 height 22
drag, startPoint x: 699, startPoint y: 153, endPoint x: 690, endPoint y: 154, distance: 9.6
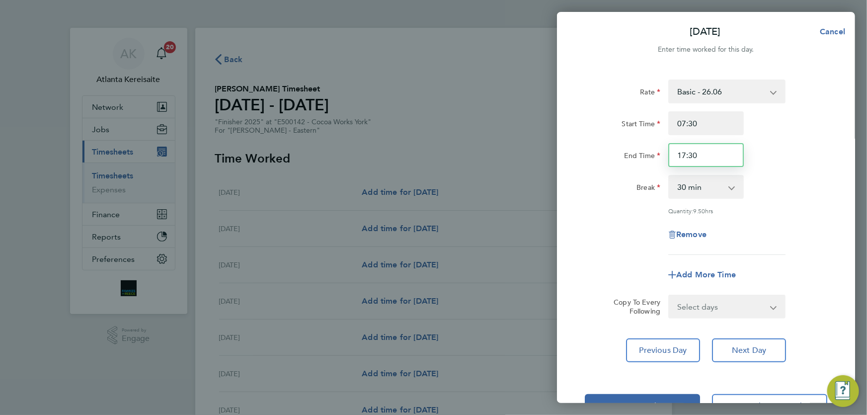
click at [690, 154] on input "17:30" at bounding box center [707, 155] width 76 height 24
type input "17:00"
click at [731, 305] on select "Select days Day Tuesday Wednesday Thursday Friday" at bounding box center [722, 307] width 104 height 22
select select "TUE"
click at [670, 296] on select "Select days Day Tuesday Wednesday Thursday Friday" at bounding box center [722, 307] width 104 height 22
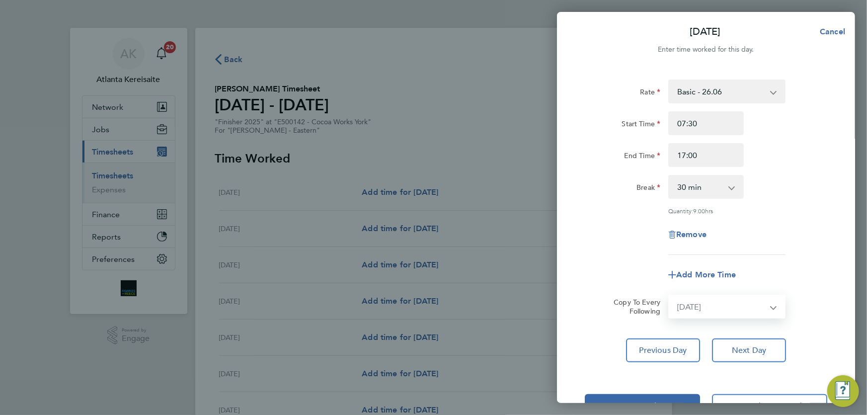
select select "2025-08-22"
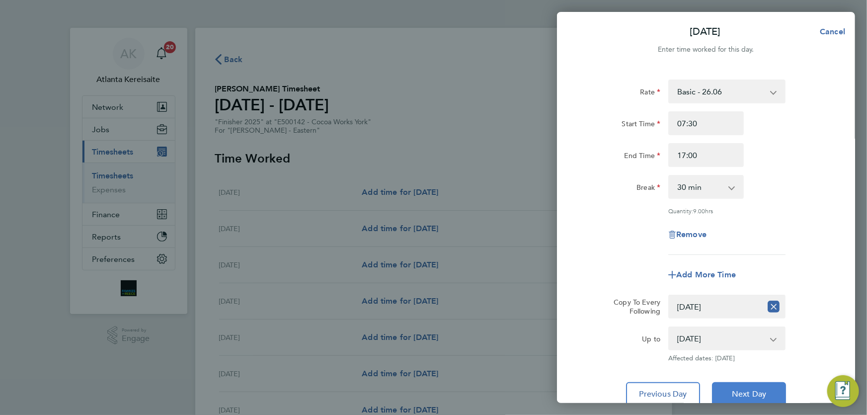
click at [748, 389] on span "Next Day" at bounding box center [749, 394] width 34 height 10
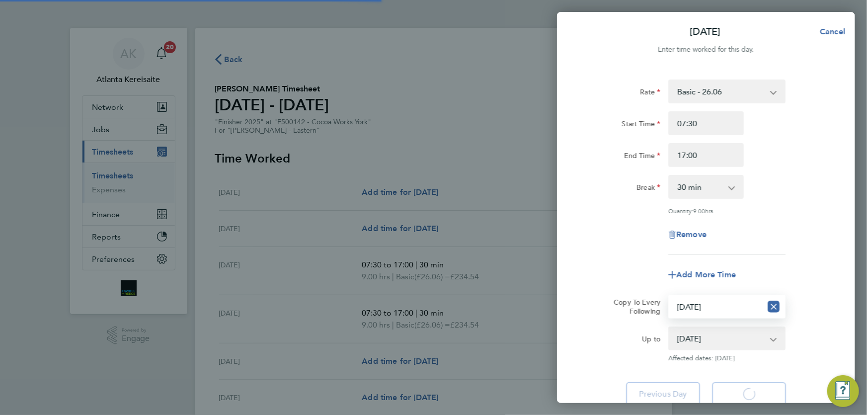
click at [717, 305] on select "Select days Day Tuesday Wednesday Thursday Friday" at bounding box center [716, 307] width 92 height 22
select select "30"
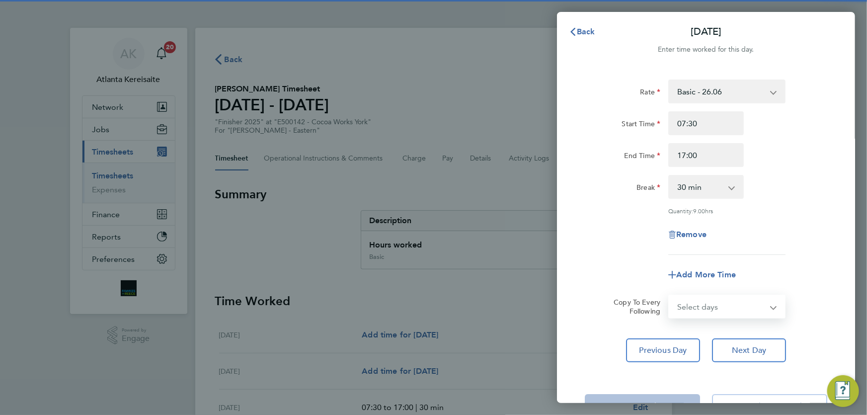
click at [718, 307] on select "Select days Day Wednesday Thursday Friday" at bounding box center [722, 307] width 104 height 22
select select "WED"
click at [670, 296] on select "Select days Day Wednesday Thursday Friday" at bounding box center [722, 307] width 104 height 22
select select "2025-08-22"
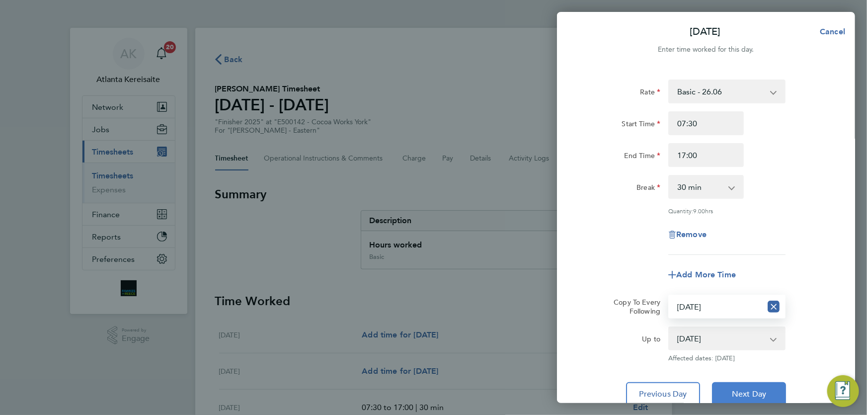
click at [763, 394] on span "Next Day" at bounding box center [749, 394] width 34 height 10
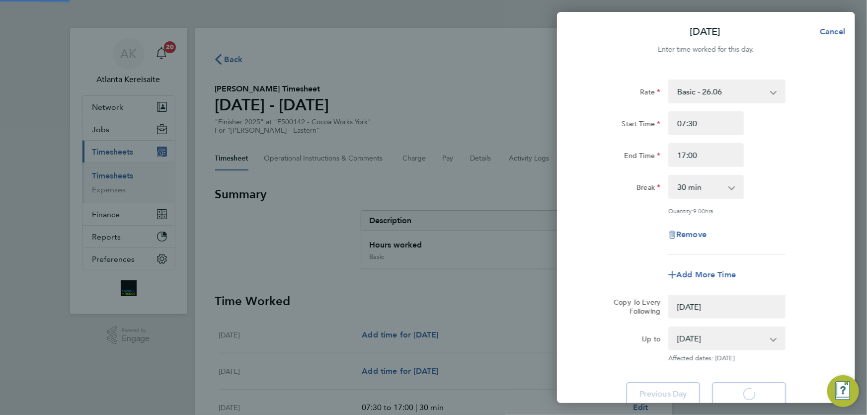
select select "0: null"
select select "30"
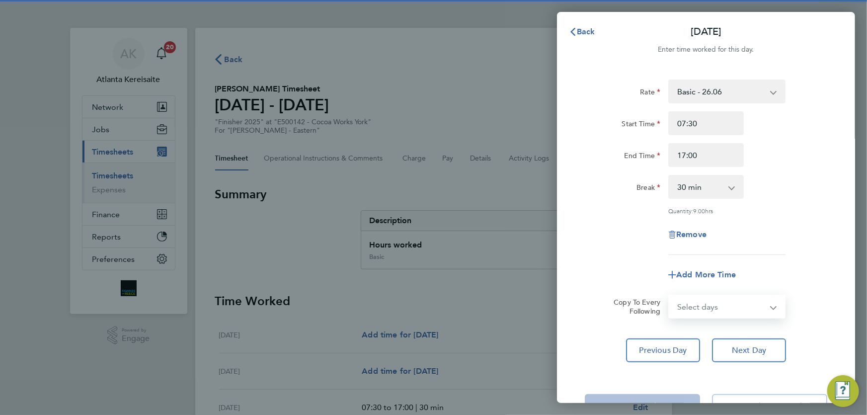
click at [723, 310] on select "Select days Day Thursday Friday" at bounding box center [722, 307] width 104 height 22
select select "THU"
click at [670, 296] on select "Select days Day Thursday Friday" at bounding box center [722, 307] width 104 height 22
select select "2025-08-22"
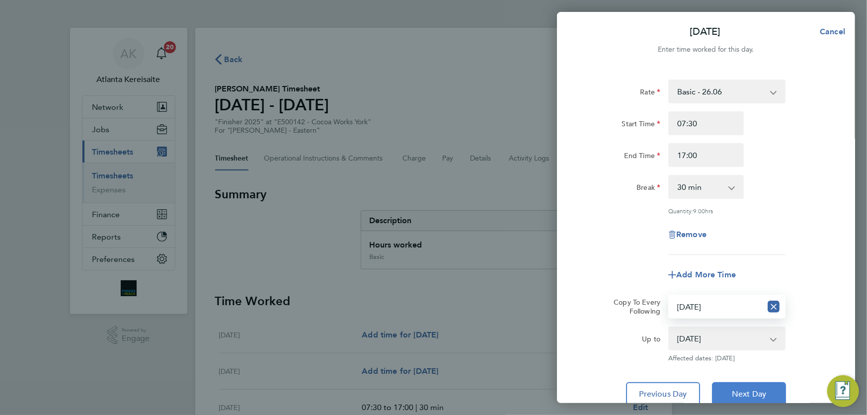
click at [756, 398] on button "Next Day" at bounding box center [749, 394] width 74 height 24
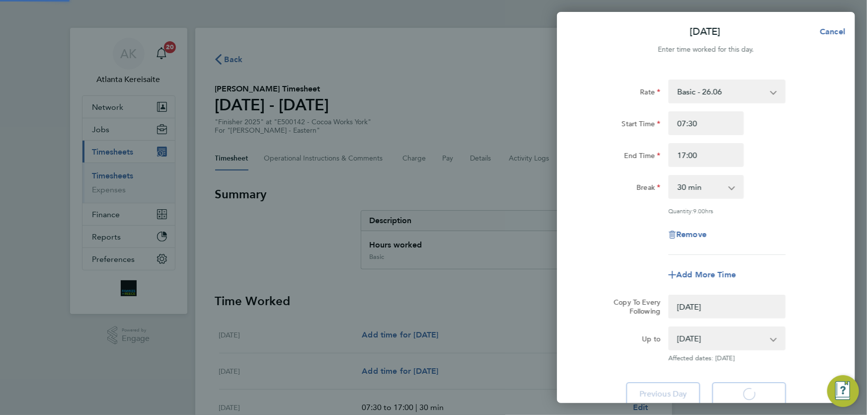
select select "0: null"
select select "30"
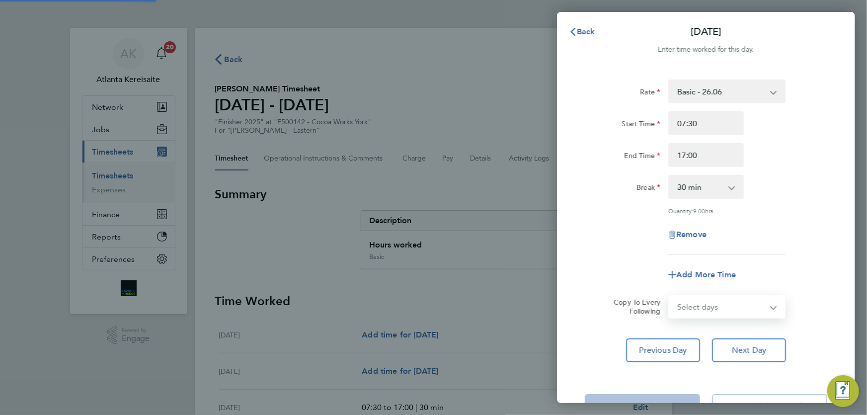
click at [725, 308] on select "Select days Friday" at bounding box center [716, 307] width 92 height 22
select select "FRI"
click at [670, 296] on select "Select days Friday" at bounding box center [722, 307] width 104 height 22
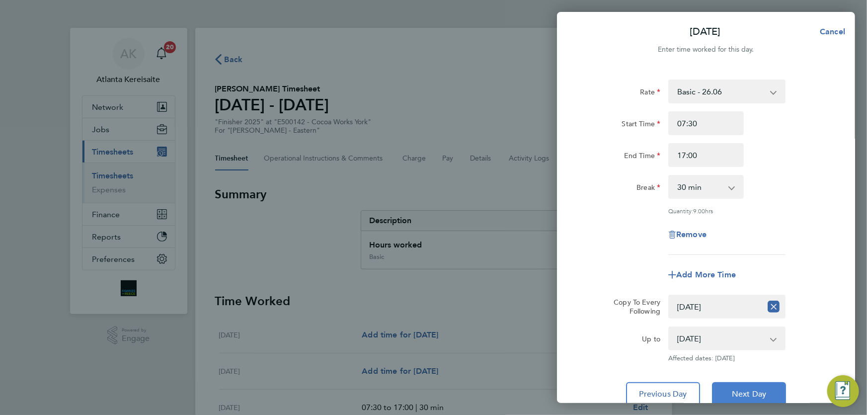
click at [756, 389] on span "Next Day" at bounding box center [749, 394] width 34 height 10
select select "30"
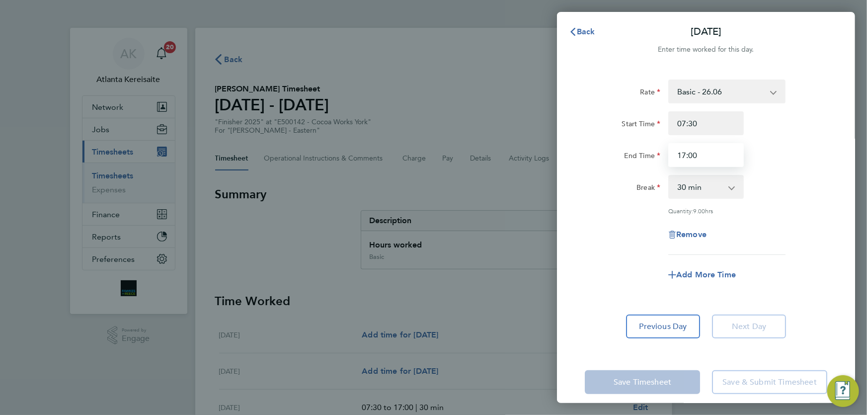
click at [686, 156] on input "17:00" at bounding box center [707, 155] width 76 height 24
type input "15:30"
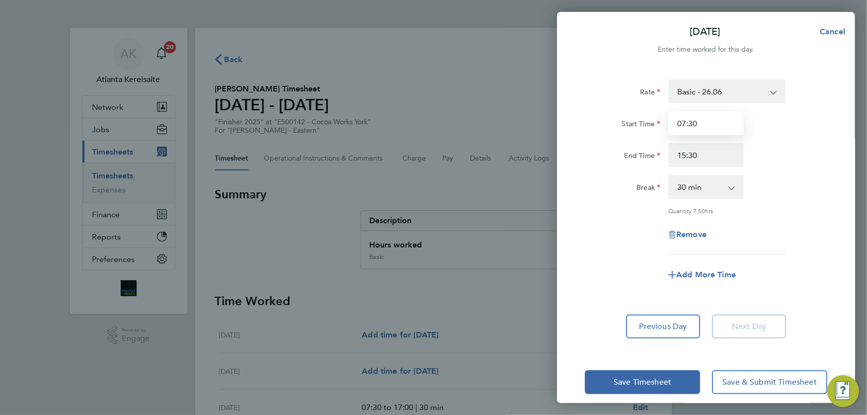
click at [710, 128] on input "07:30" at bounding box center [707, 123] width 76 height 24
click at [657, 317] on button "Previous Day" at bounding box center [663, 327] width 74 height 24
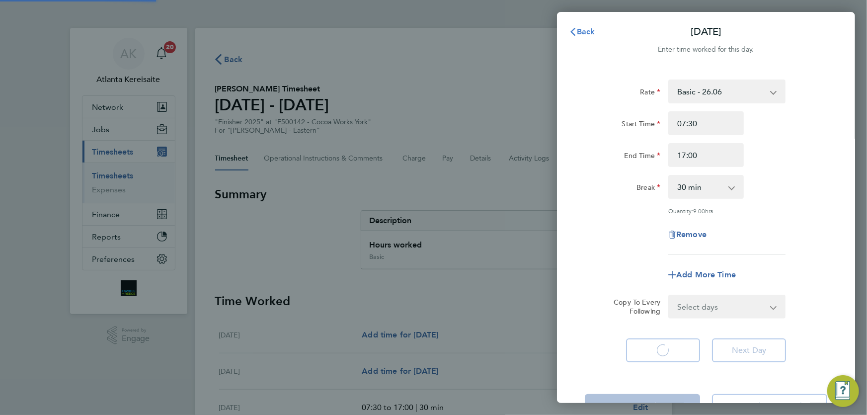
select select "30"
click at [586, 32] on span "Back" at bounding box center [586, 31] width 18 height 9
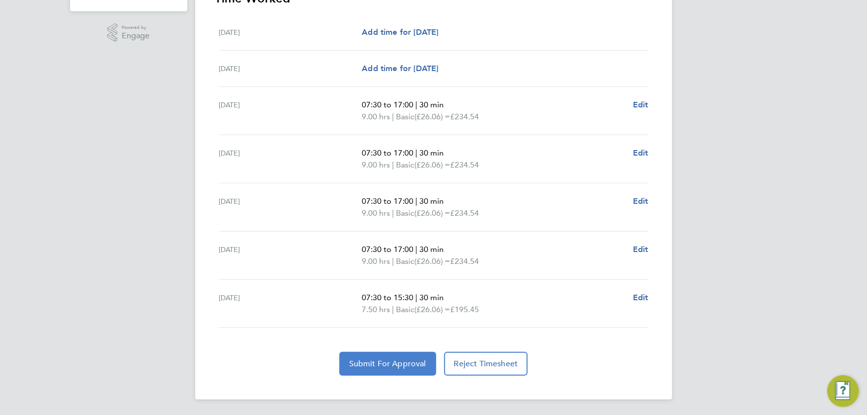
click at [388, 361] on span "Submit For Approval" at bounding box center [387, 364] width 77 height 10
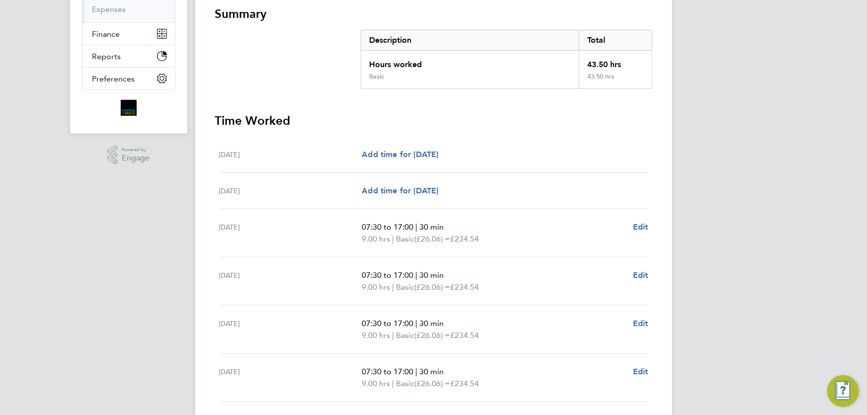
scroll to position [302, 0]
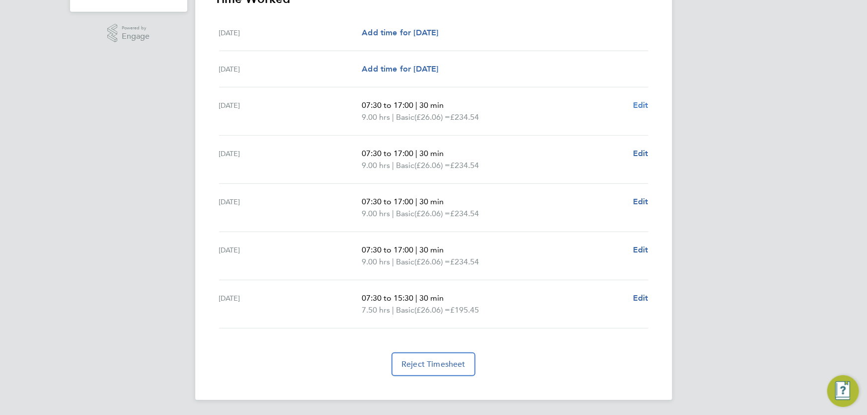
click at [641, 106] on span "Edit" at bounding box center [640, 104] width 15 height 9
select select "30"
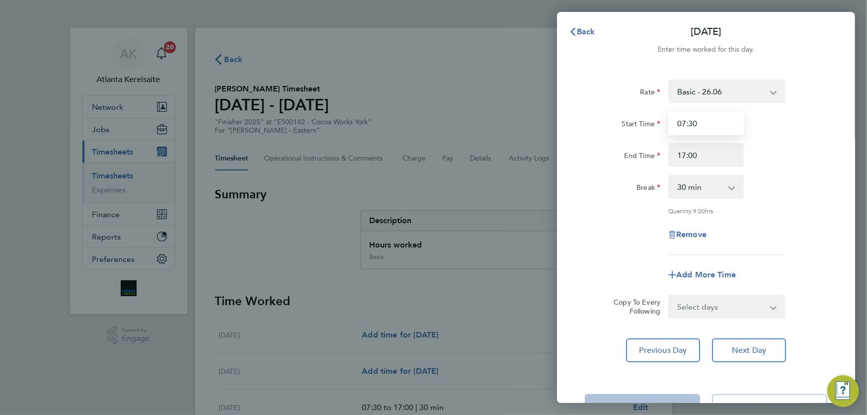
click at [709, 120] on input "07:30" at bounding box center [707, 123] width 76 height 24
click at [685, 156] on input "17:00" at bounding box center [707, 155] width 76 height 24
type input "16:00"
click at [702, 273] on span "Add More Time" at bounding box center [706, 274] width 60 height 9
select select "null"
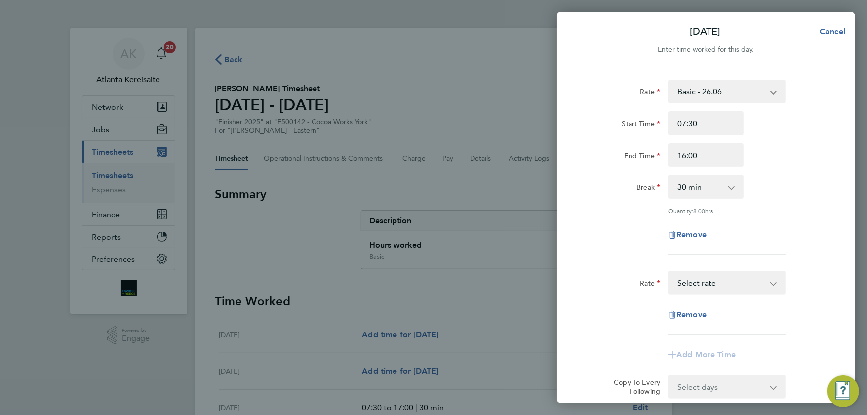
click at [717, 290] on select "Basic - 26.06 Overtime - 37.94 Overtime 2 - 49.83 Select rate" at bounding box center [721, 283] width 103 height 22
select select "60"
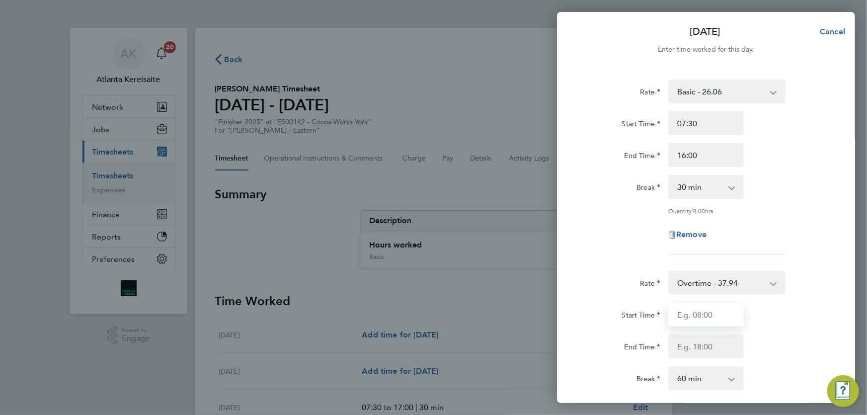
click at [710, 315] on input "Start Time" at bounding box center [707, 315] width 76 height 24
type input "16:00"
type input "17:00"
select select "0"
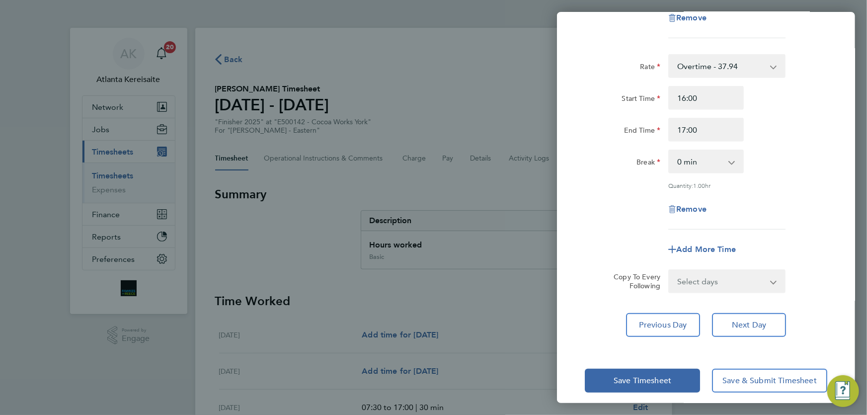
click at [734, 278] on select "Select days Day Tuesday Wednesday Thursday Friday" at bounding box center [722, 281] width 104 height 22
select select "TUE"
click at [670, 270] on select "Select days Day Tuesday Wednesday Thursday Friday" at bounding box center [722, 281] width 104 height 22
select select "2025-08-22"
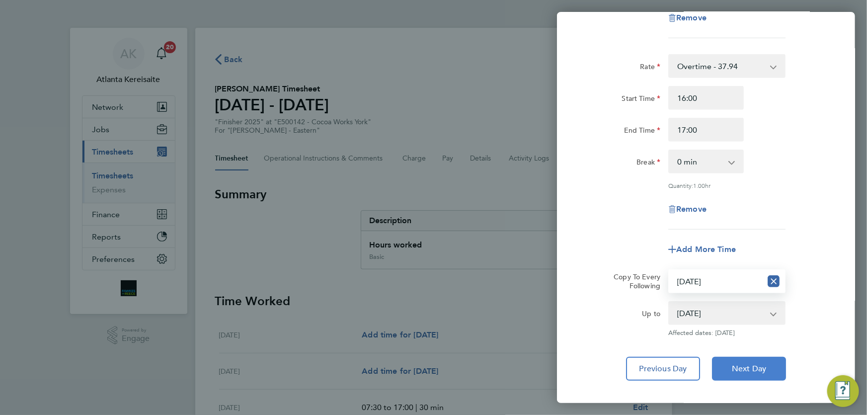
click at [770, 367] on button "Next Day" at bounding box center [749, 369] width 74 height 24
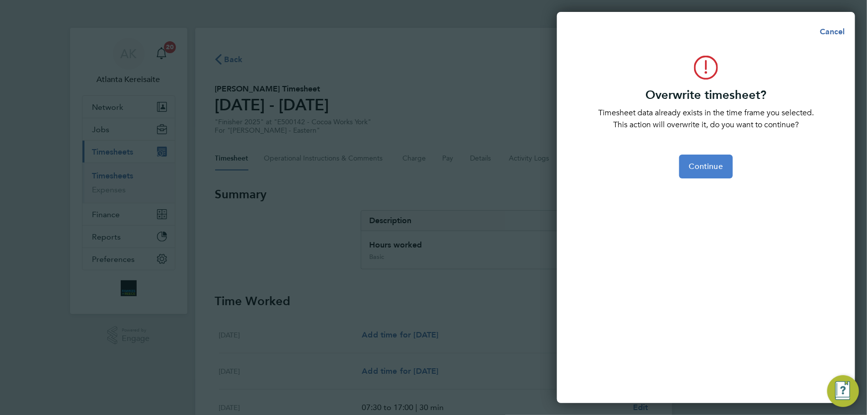
click at [719, 161] on button "Continue" at bounding box center [706, 167] width 54 height 24
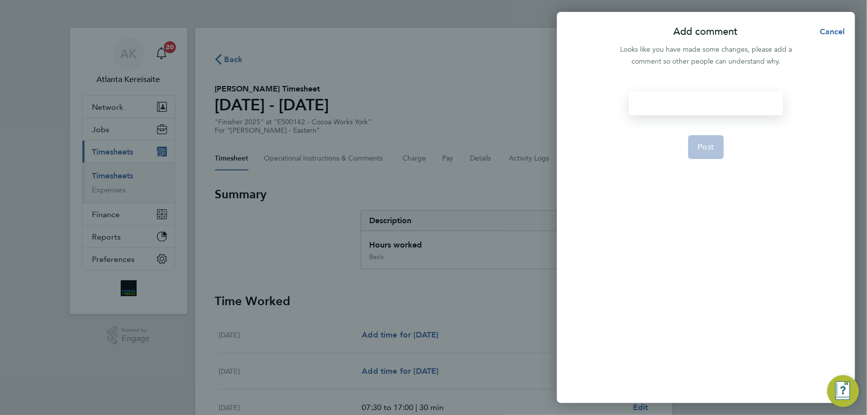
click at [704, 105] on div at bounding box center [706, 103] width 154 height 24
click at [709, 107] on div at bounding box center [706, 103] width 154 height 24
click at [709, 147] on app-form-button "Post" at bounding box center [706, 147] width 36 height 24
click at [709, 147] on span "Post" at bounding box center [706, 147] width 16 height 10
select select "0: null"
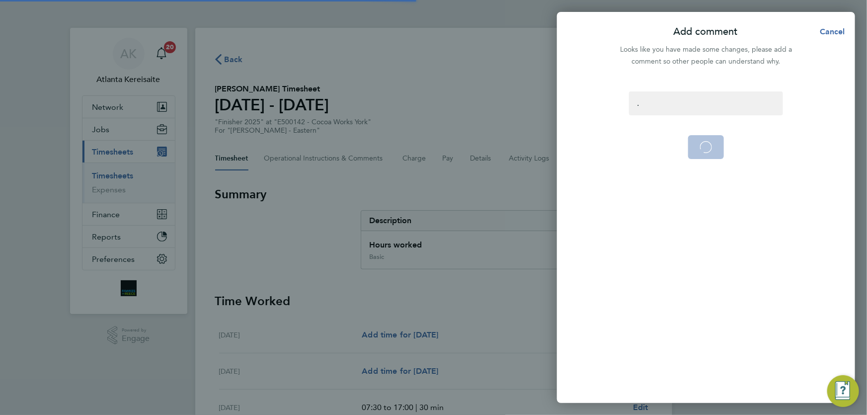
select select "30"
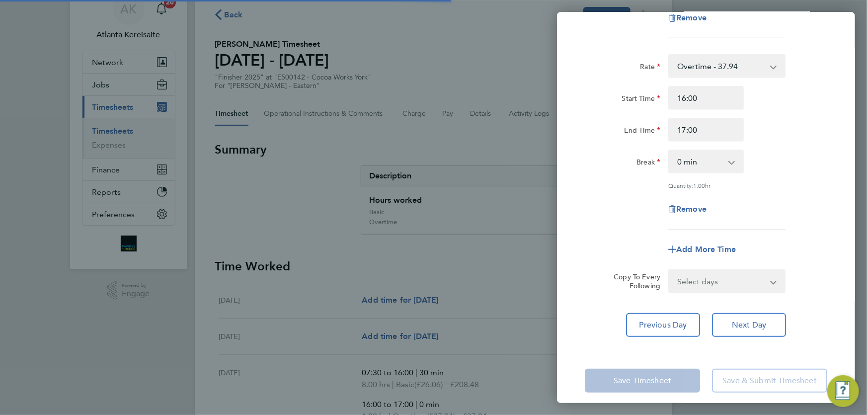
scroll to position [90, 0]
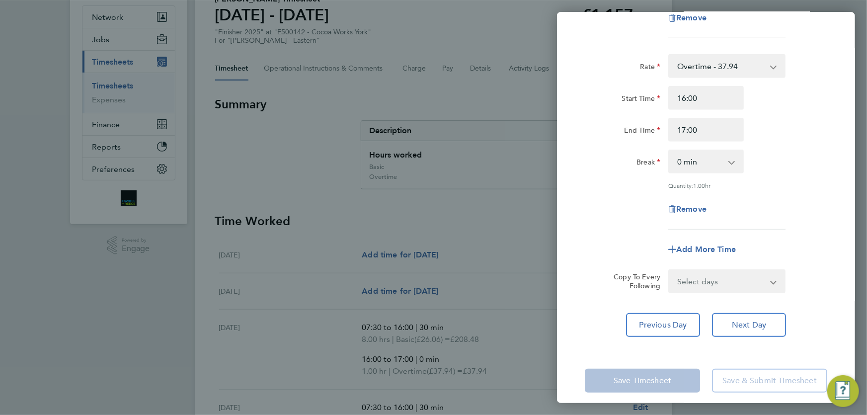
click at [746, 285] on select "Select days Day Wednesday Thursday Friday" at bounding box center [722, 281] width 104 height 22
select select "WED"
click at [670, 270] on select "Select days Day Wednesday Thursday Friday" at bounding box center [722, 281] width 104 height 22
select select "2025-08-22"
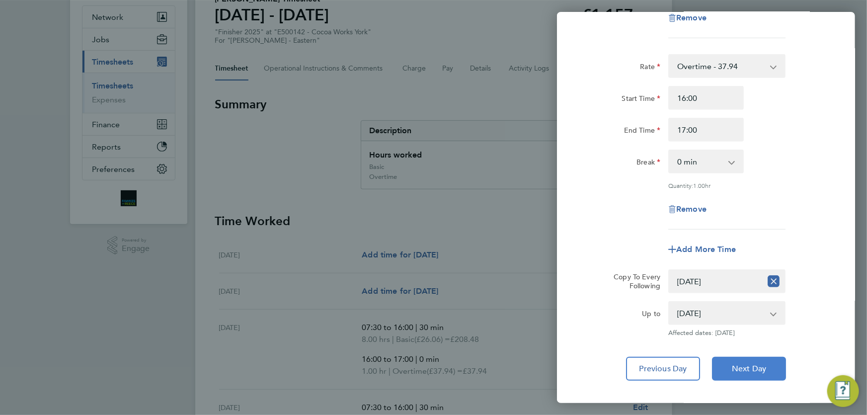
click at [764, 364] on span "Next Day" at bounding box center [749, 369] width 34 height 10
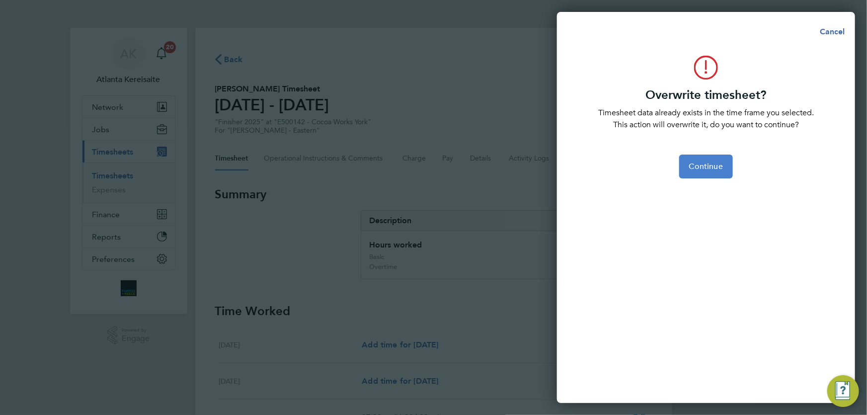
click at [710, 169] on span "Continue" at bounding box center [706, 167] width 34 height 10
select select "0: null"
select select "30"
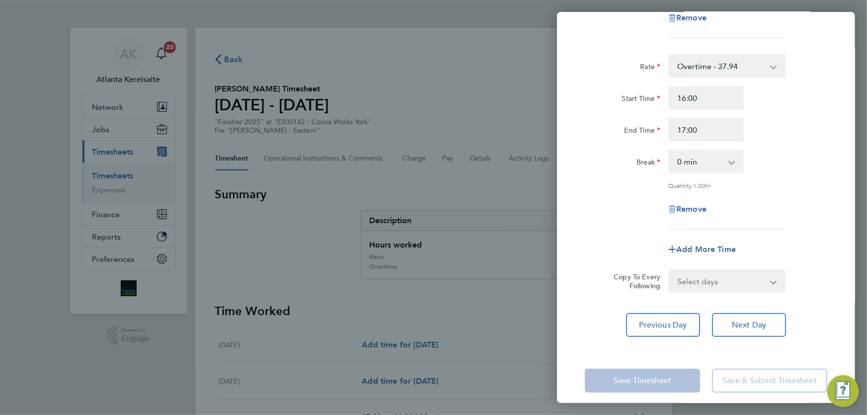
click at [753, 284] on select "Select days Day Thursday Friday" at bounding box center [722, 281] width 104 height 22
select select "THU"
click at [670, 270] on select "Select days Day Thursday Friday" at bounding box center [722, 281] width 104 height 22
select select "2025-08-22"
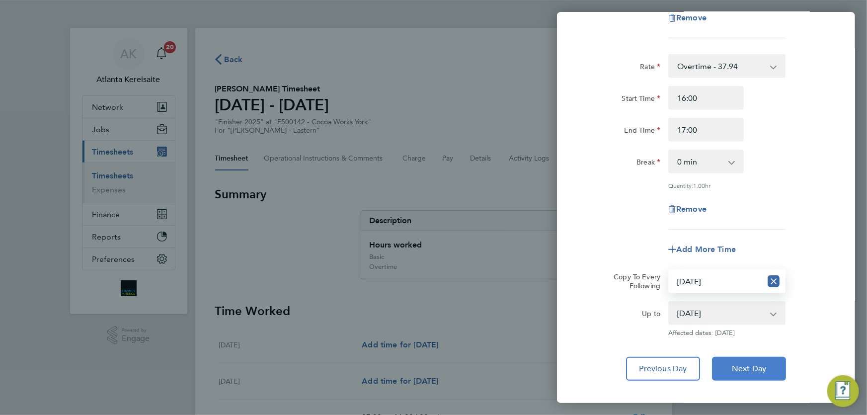
click at [765, 368] on span "Next Day" at bounding box center [749, 369] width 34 height 10
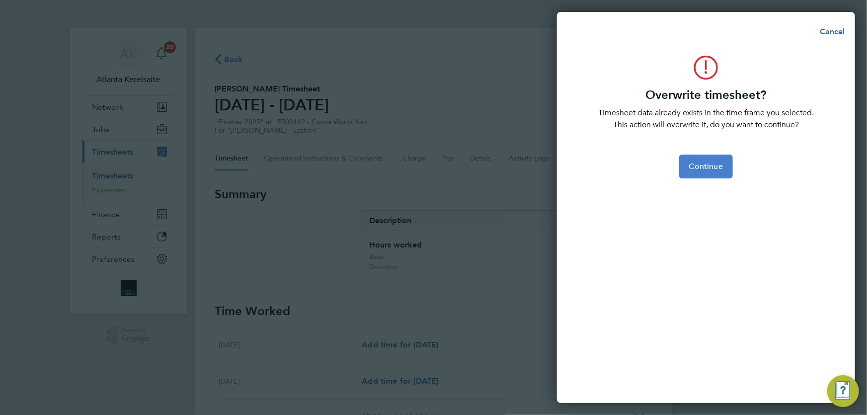
drag, startPoint x: 709, startPoint y: 163, endPoint x: 723, endPoint y: 164, distance: 14.0
click at [711, 163] on span "Continue" at bounding box center [706, 167] width 34 height 10
select select "0: null"
select select "30"
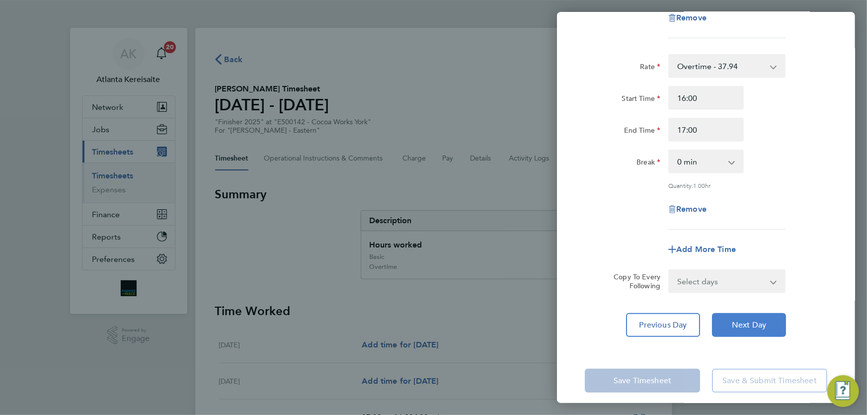
click at [756, 332] on button "Next Day" at bounding box center [749, 325] width 74 height 24
select select "30"
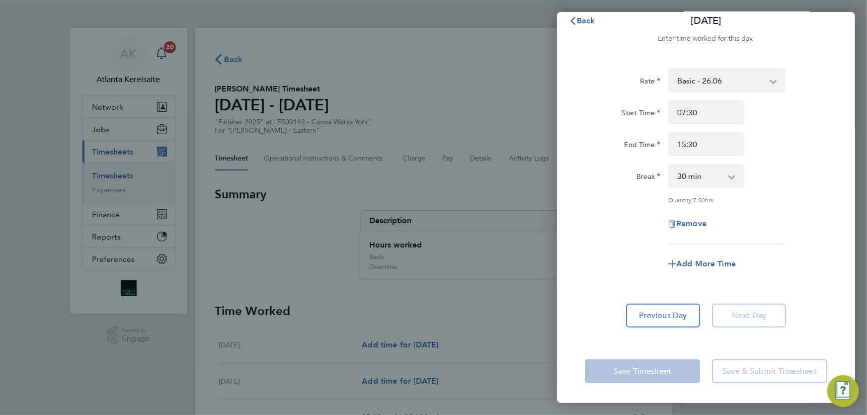
scroll to position [10, 0]
drag, startPoint x: 700, startPoint y: 145, endPoint x: 688, endPoint y: 145, distance: 11.4
click at [688, 145] on input "15:30" at bounding box center [707, 145] width 76 height 24
type input "15:00"
click at [702, 265] on span "Add More Time" at bounding box center [706, 264] width 60 height 9
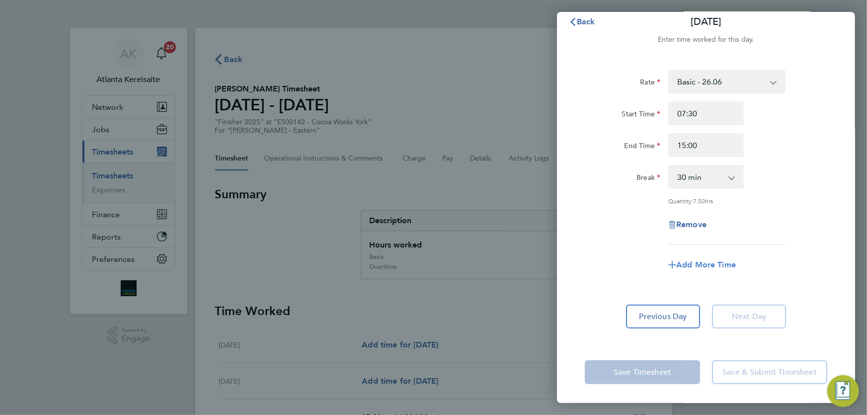
select select "null"
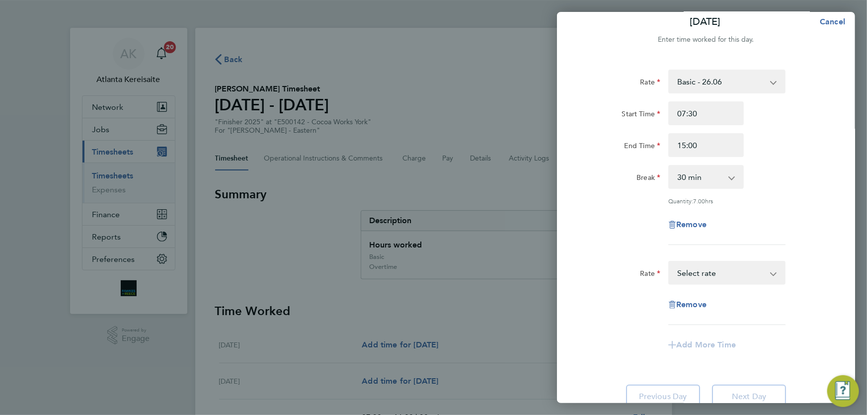
click at [715, 273] on select "Basic - 26.06 Overtime - 37.94 Overtime 2 - 49.83 Select rate" at bounding box center [721, 273] width 103 height 22
select select "60"
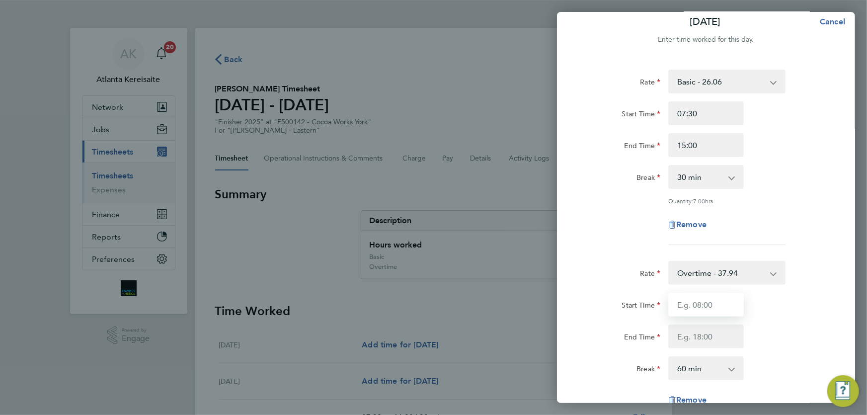
click at [711, 307] on input "Start Time" at bounding box center [707, 305] width 76 height 24
type input "15:00"
type input "15:30"
select select "0"
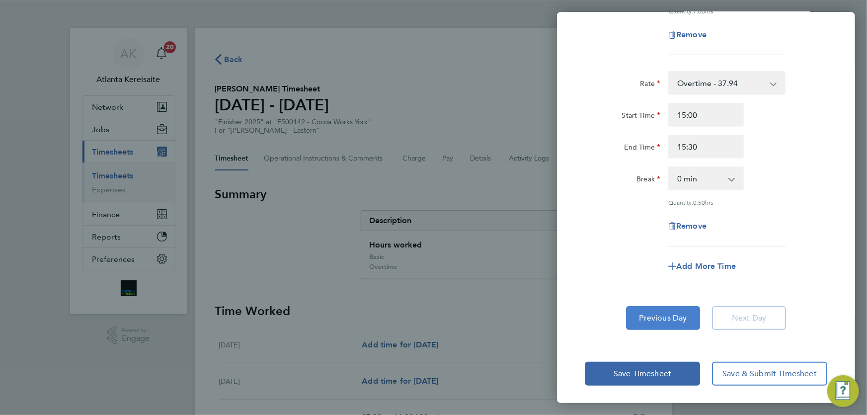
click at [681, 317] on span "Previous Day" at bounding box center [664, 318] width 48 height 10
select select "30"
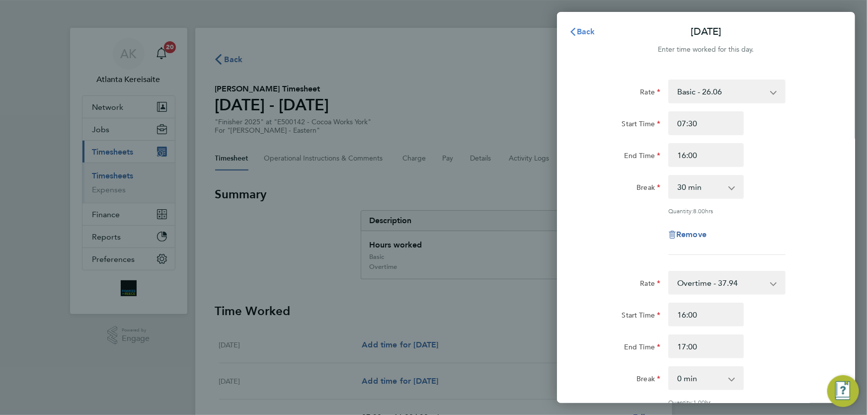
click at [584, 35] on span "Back" at bounding box center [586, 31] width 18 height 9
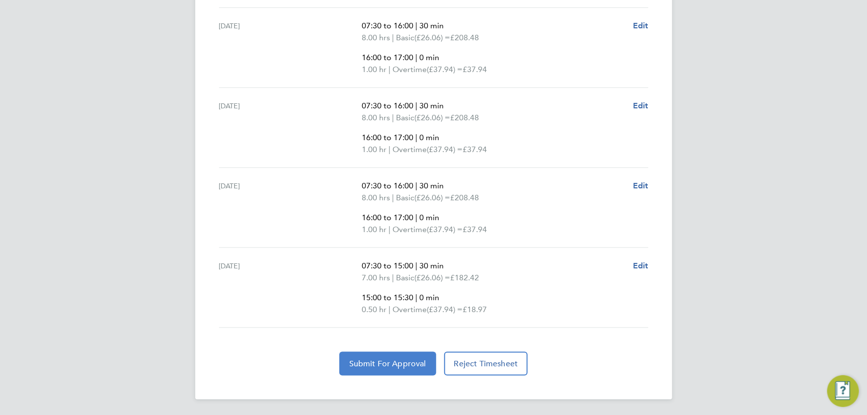
click at [401, 370] on button "Submit For Approval" at bounding box center [387, 364] width 97 height 24
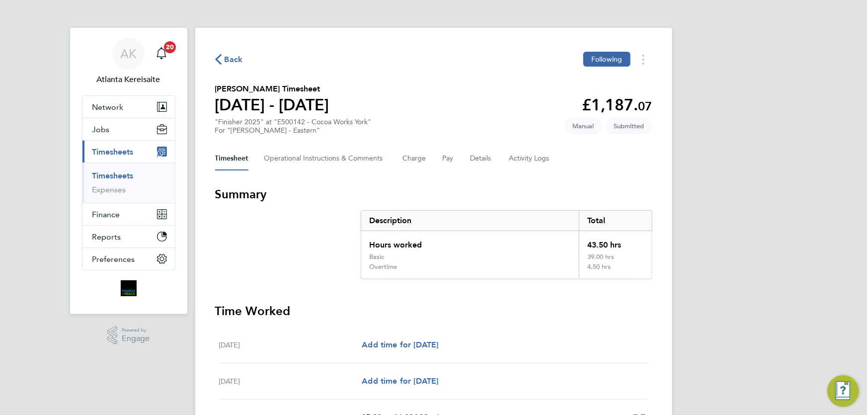
click at [234, 57] on span "Back" at bounding box center [234, 60] width 18 height 12
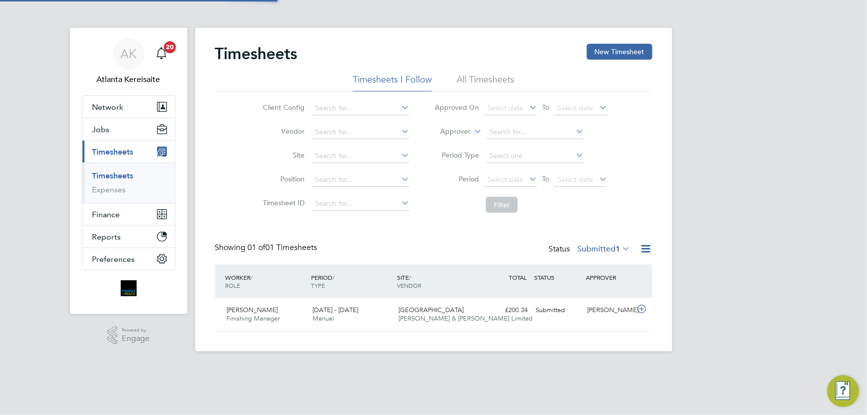
scroll to position [25, 86]
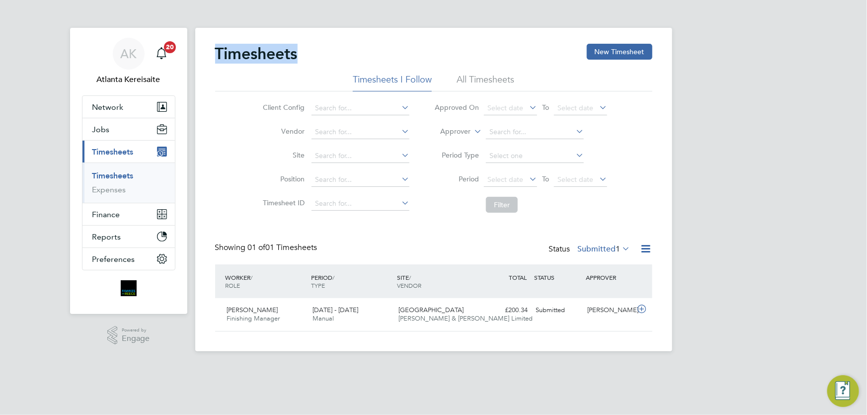
drag, startPoint x: 270, startPoint y: 54, endPoint x: 210, endPoint y: 53, distance: 60.1
click at [210, 53] on div "Timesheets New Timesheet Timesheets I Follow All Timesheets Client Config Vendo…" at bounding box center [433, 190] width 477 height 324
click at [223, 52] on h2 "Timesheets" at bounding box center [256, 54] width 83 height 20
drag, startPoint x: 215, startPoint y: 52, endPoint x: 298, endPoint y: 54, distance: 83.0
click at [304, 53] on div "Timesheets New Timesheet" at bounding box center [433, 59] width 437 height 30
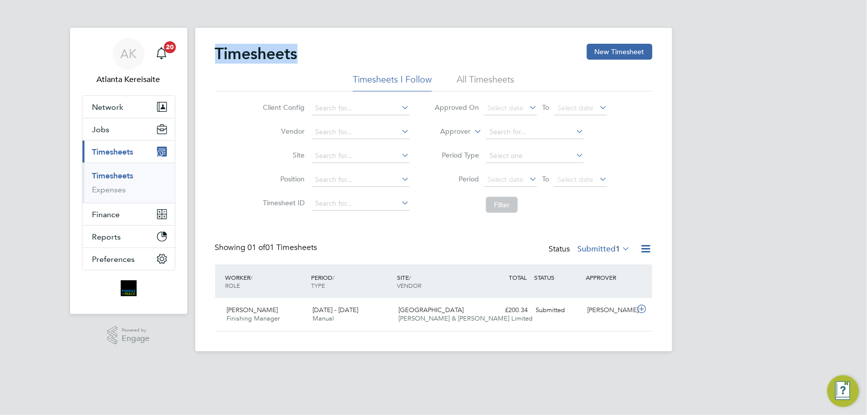
click at [292, 54] on h2 "Timesheets" at bounding box center [256, 54] width 83 height 20
click at [295, 54] on h2 "Timesheets" at bounding box center [256, 54] width 83 height 20
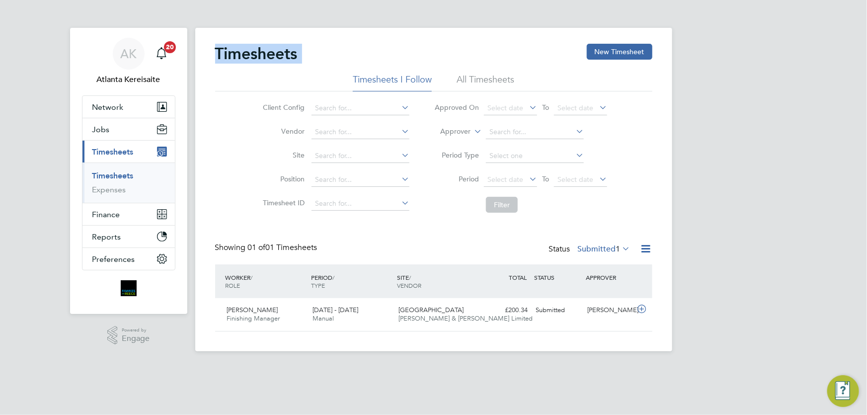
click at [349, 57] on div "Timesheets New Timesheet" at bounding box center [433, 59] width 437 height 30
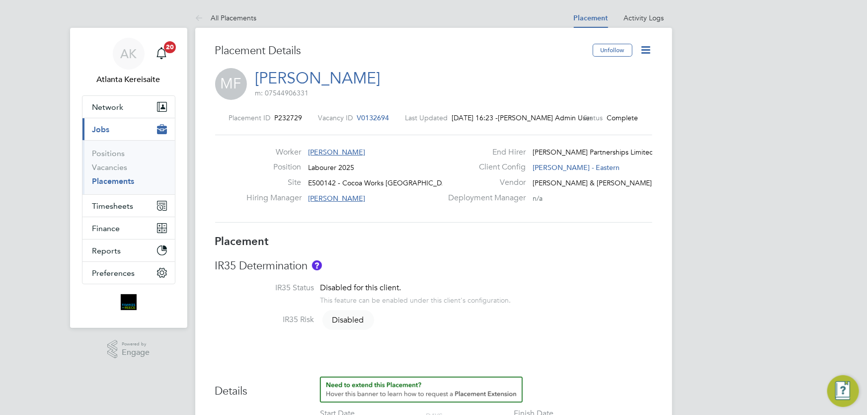
click at [650, 51] on icon at bounding box center [646, 50] width 12 height 12
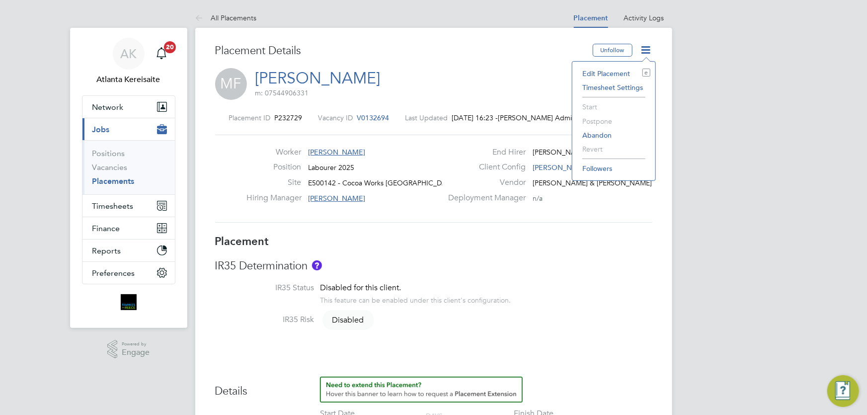
click at [625, 75] on li "Edit Placement e" at bounding box center [614, 74] width 73 height 14
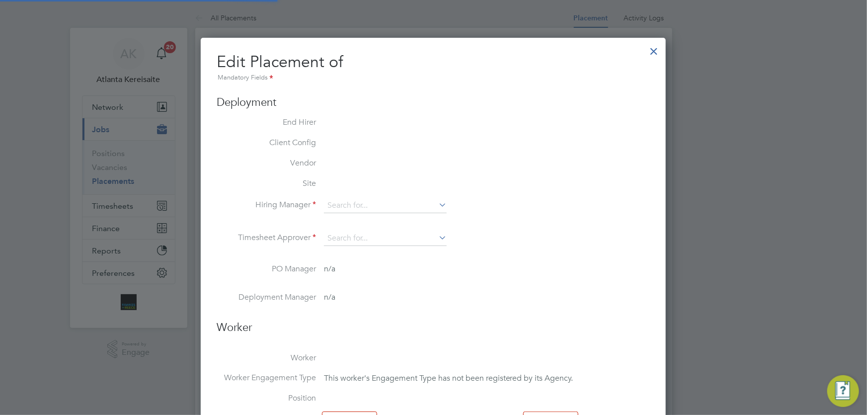
type input "[PERSON_NAME]"
type input "[DATE]"
type input "08:00"
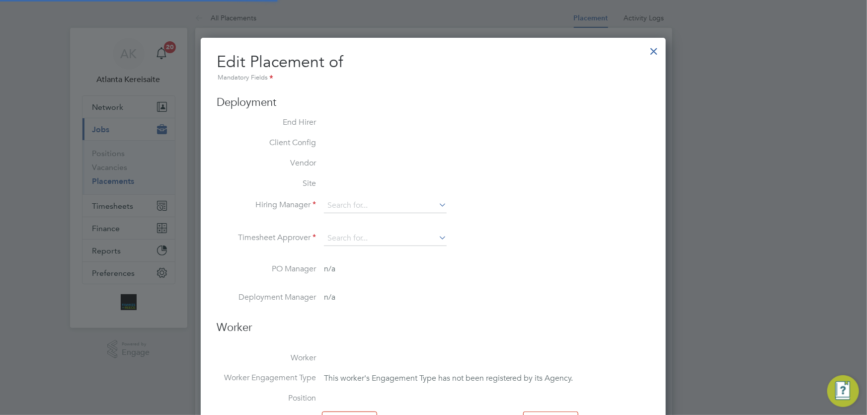
type input "18:00"
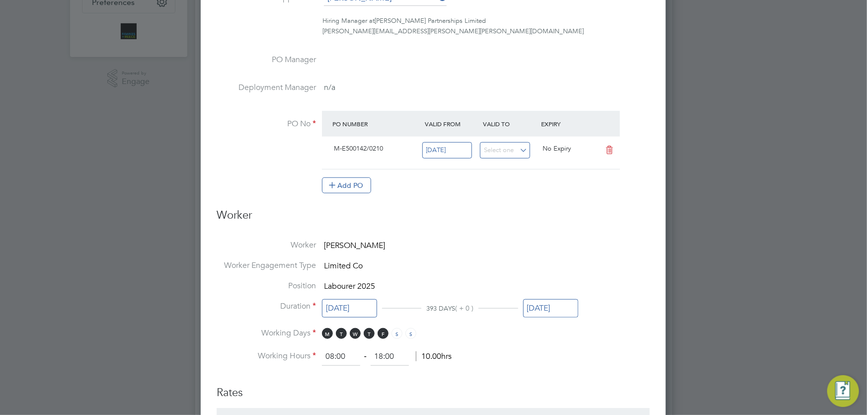
click at [558, 308] on input "[DATE]" at bounding box center [550, 308] width 55 height 18
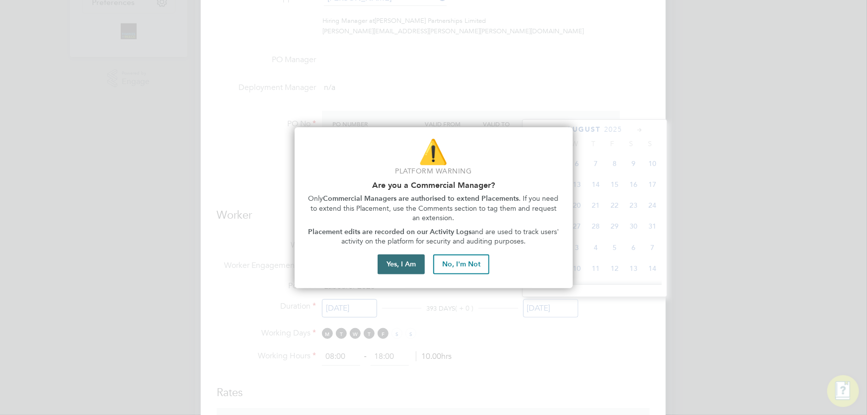
click at [402, 262] on button "Yes, I Am" at bounding box center [401, 264] width 47 height 20
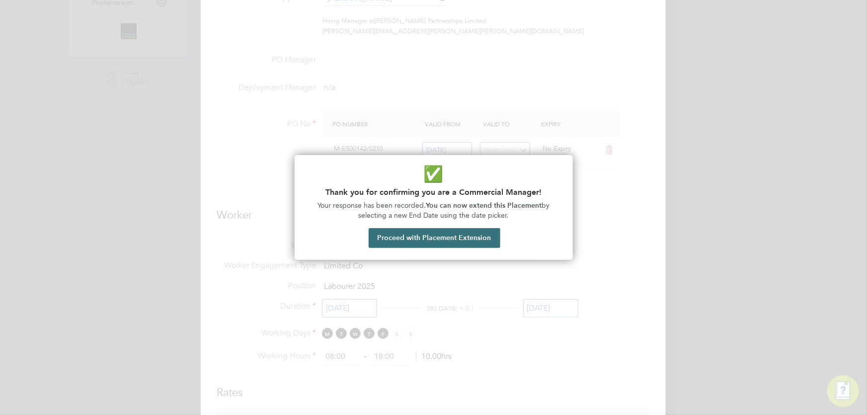
click at [441, 233] on button "Proceed with Placement Extension" at bounding box center [435, 238] width 132 height 20
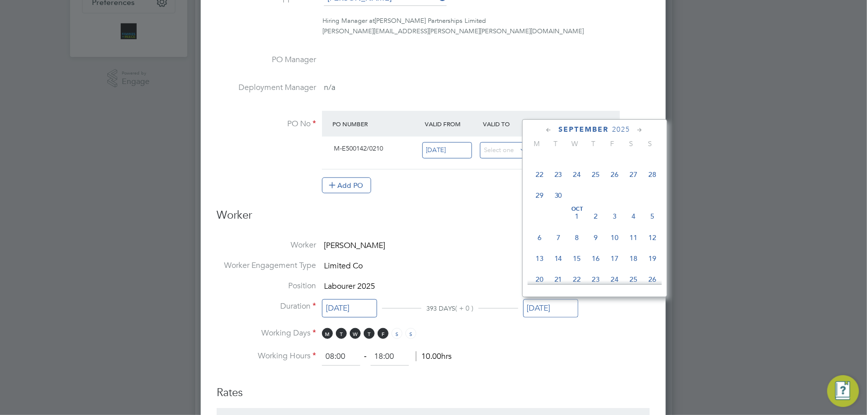
click at [657, 218] on span "5" at bounding box center [653, 216] width 19 height 19
type input "[DATE]"
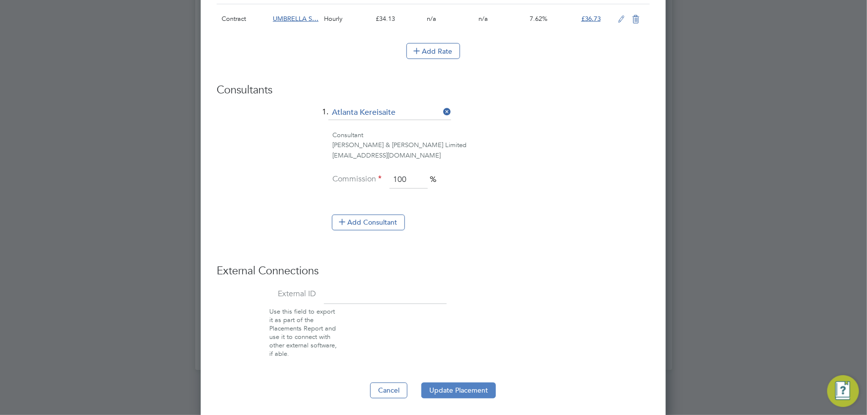
click at [447, 391] on button "Update Placement" at bounding box center [458, 391] width 75 height 16
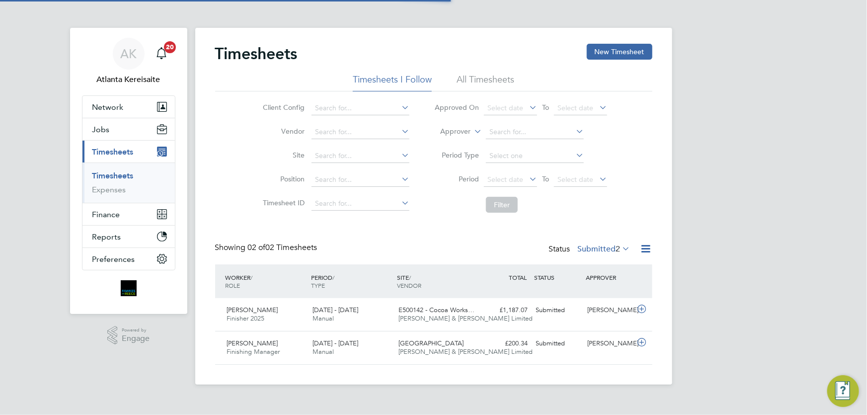
scroll to position [25, 86]
click at [624, 44] on button "New Timesheet" at bounding box center [620, 52] width 66 height 16
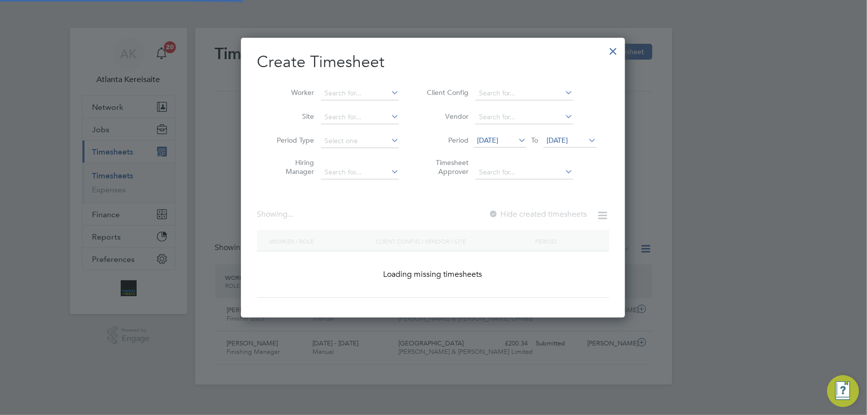
scroll to position [1596, 385]
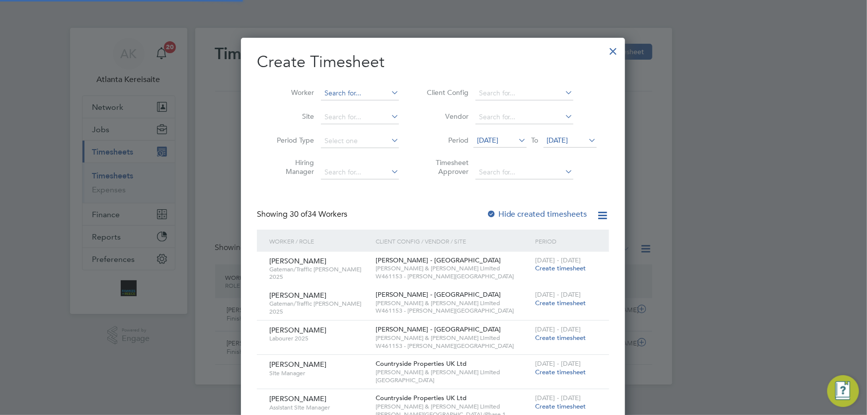
click at [330, 94] on input at bounding box center [360, 93] width 78 height 14
click at [385, 107] on b "Ford" at bounding box center [392, 106] width 15 height 8
type input "Brett Ford"
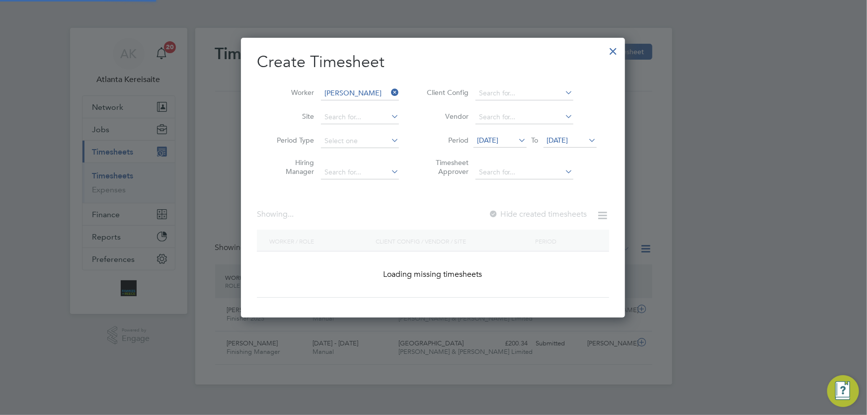
scroll to position [268, 385]
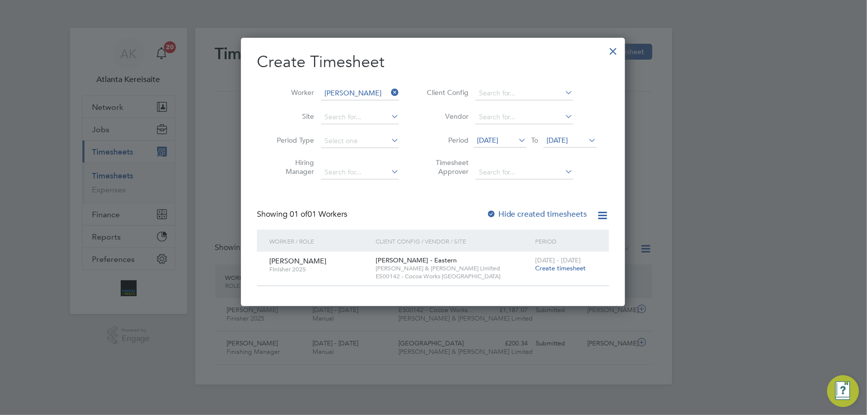
click at [559, 270] on span "Create timesheet" at bounding box center [560, 268] width 51 height 8
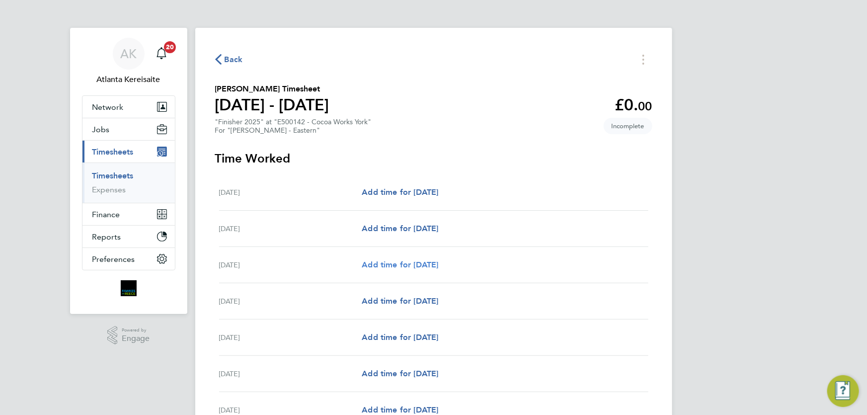
click at [415, 265] on span "Add time for Mon 18 Aug" at bounding box center [400, 264] width 77 height 9
select select "60"
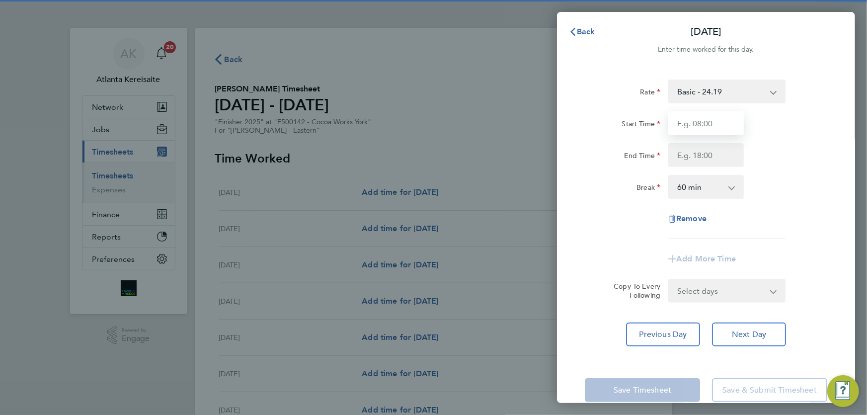
click at [688, 120] on input "Start Time" at bounding box center [707, 123] width 76 height 24
type input "07:30"
click at [714, 159] on input "End Time" at bounding box center [707, 155] width 76 height 24
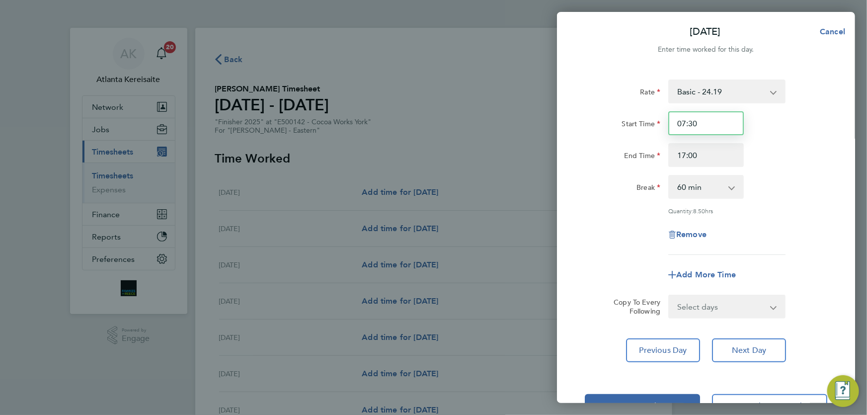
click at [716, 127] on input "07:30" at bounding box center [707, 123] width 76 height 24
click at [716, 152] on input "17:00" at bounding box center [707, 155] width 76 height 24
click at [744, 305] on select "Select days Day Tuesday Wednesday Thursday Friday" at bounding box center [722, 307] width 104 height 22
drag, startPoint x: 701, startPoint y: 156, endPoint x: 683, endPoint y: 158, distance: 18.0
click at [683, 158] on input "17:00" at bounding box center [707, 155] width 76 height 24
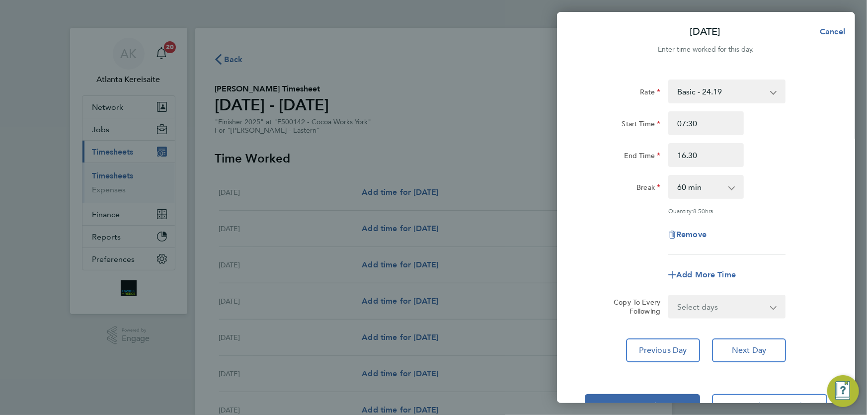
type input "16:30"
select select "30"
click at [733, 312] on select "Select days Day Tuesday Wednesday Thursday Friday" at bounding box center [722, 307] width 104 height 22
select select "TUE"
click at [670, 296] on select "Select days Day Tuesday Wednesday Thursday Friday" at bounding box center [722, 307] width 104 height 22
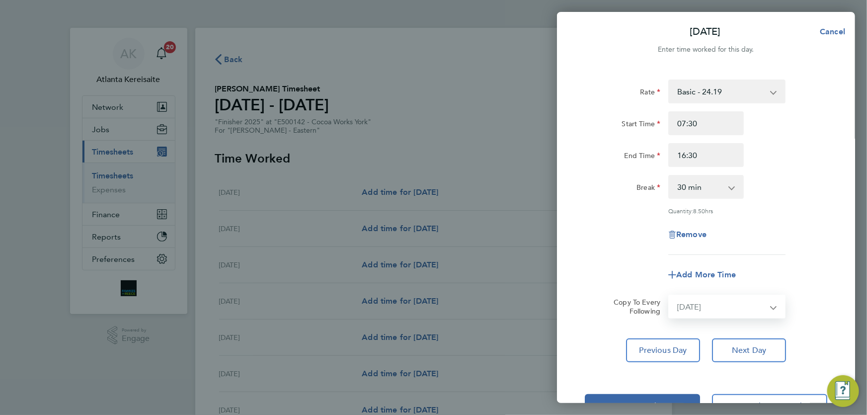
select select "2025-08-22"
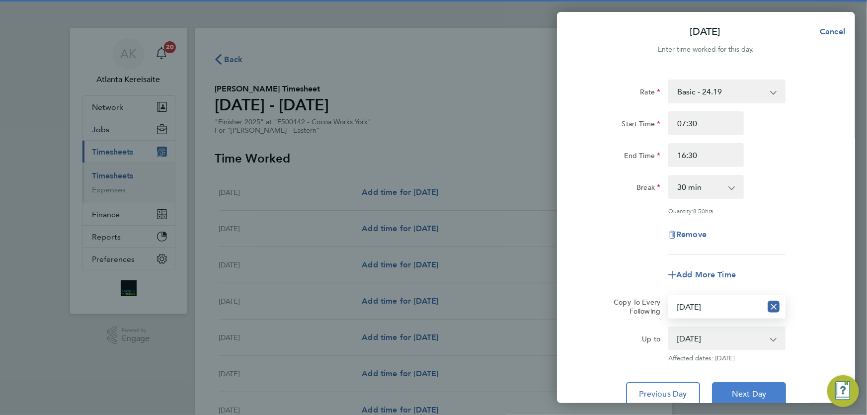
click at [754, 390] on span "Next Day" at bounding box center [749, 394] width 34 height 10
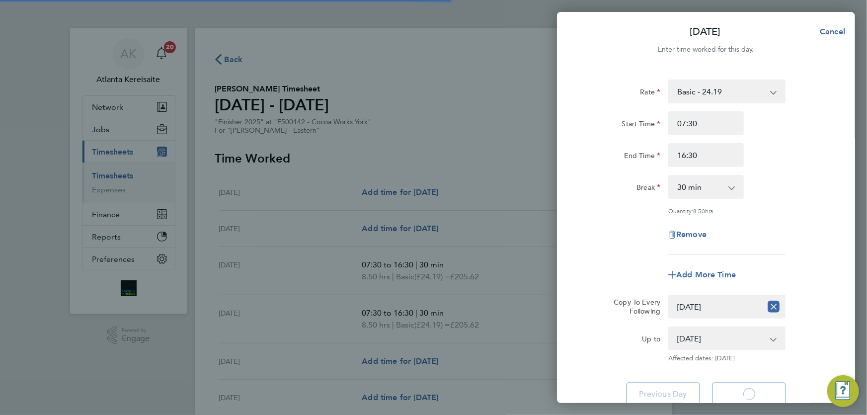
select select "30"
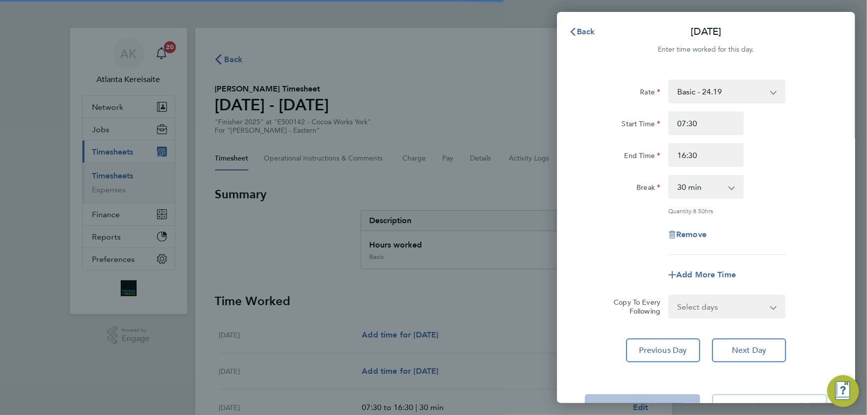
click at [721, 308] on select "Select days Day Wednesday Thursday Friday" at bounding box center [722, 307] width 104 height 22
select select "WED"
click at [670, 296] on select "Select days Day Wednesday Thursday Friday" at bounding box center [722, 307] width 104 height 22
select select "2025-08-22"
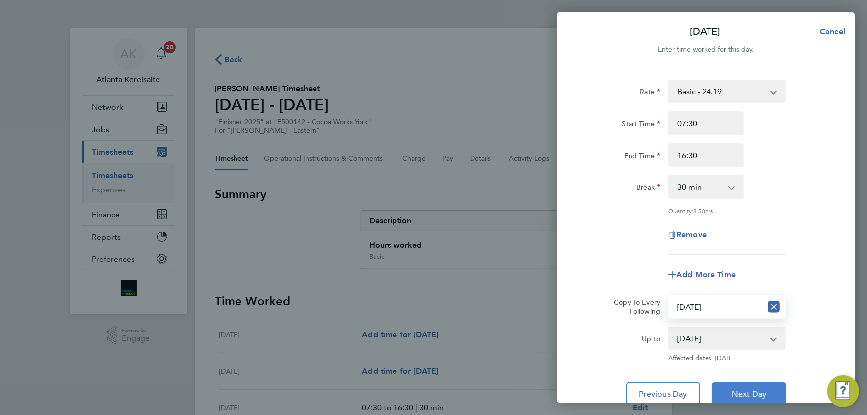
click at [742, 393] on span "Next Day" at bounding box center [749, 394] width 34 height 10
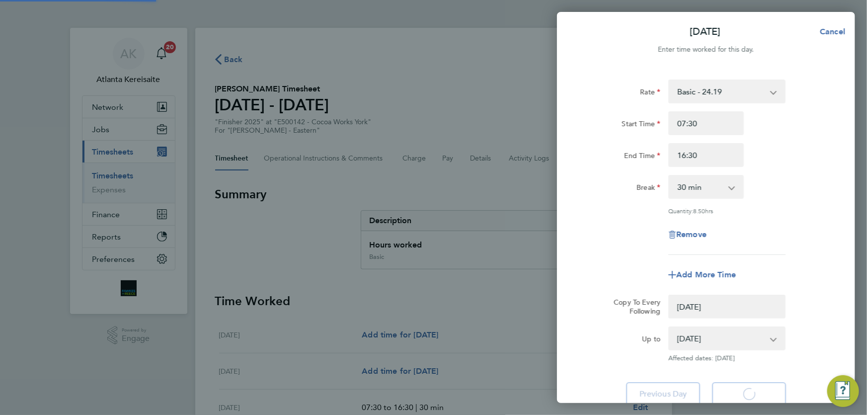
select select "0: null"
select select "30"
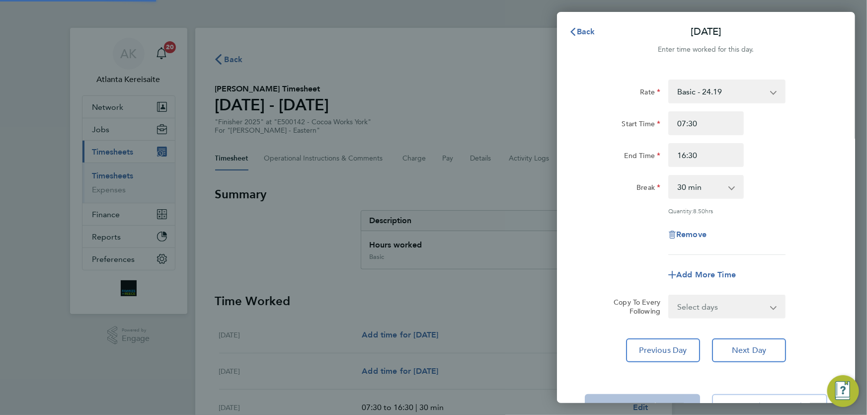
click at [727, 305] on select "Select days Day Thursday Friday" at bounding box center [722, 307] width 104 height 22
select select "THU"
click at [670, 296] on select "Select days Day Thursday Friday" at bounding box center [722, 307] width 104 height 22
select select "2025-08-22"
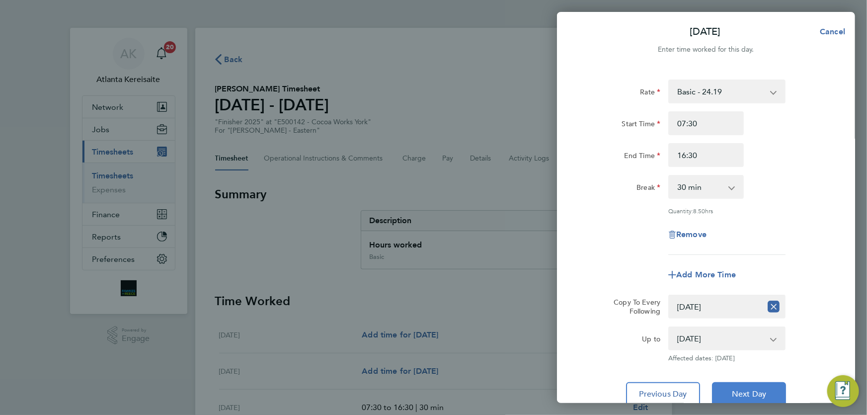
click at [763, 392] on span "Next Day" at bounding box center [749, 394] width 34 height 10
select select "0: null"
select select "30"
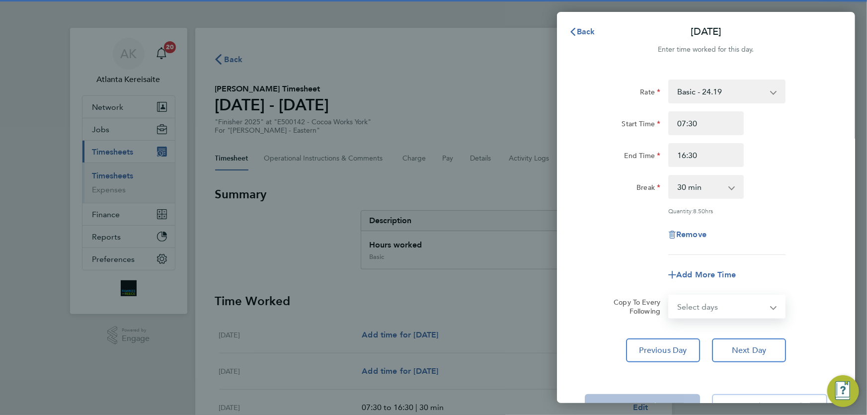
click at [734, 309] on select "Select days Friday" at bounding box center [722, 307] width 104 height 22
select select "FRI"
click at [670, 296] on select "Select days Friday" at bounding box center [722, 307] width 104 height 22
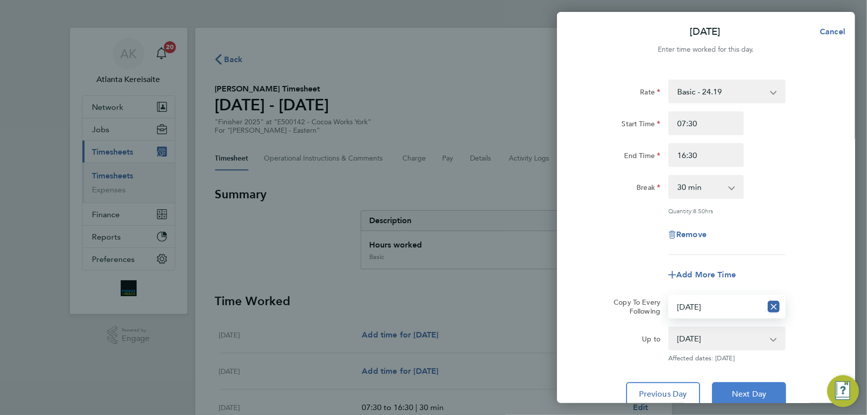
click at [773, 388] on button "Next Day" at bounding box center [749, 394] width 74 height 24
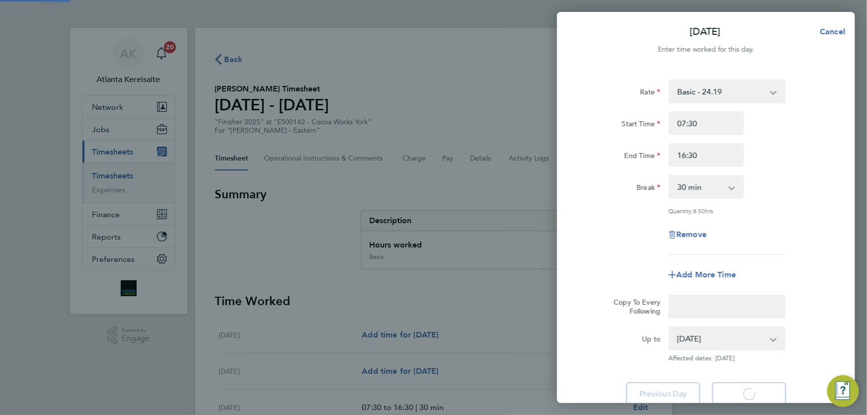
select select "30"
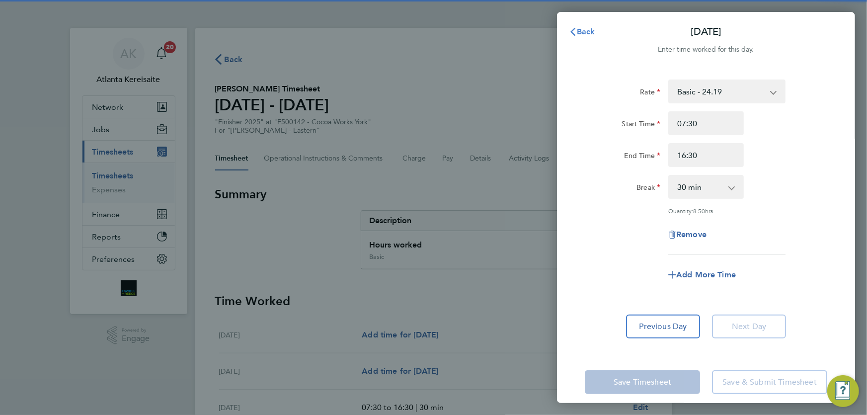
click at [584, 25] on button "Back" at bounding box center [582, 32] width 46 height 20
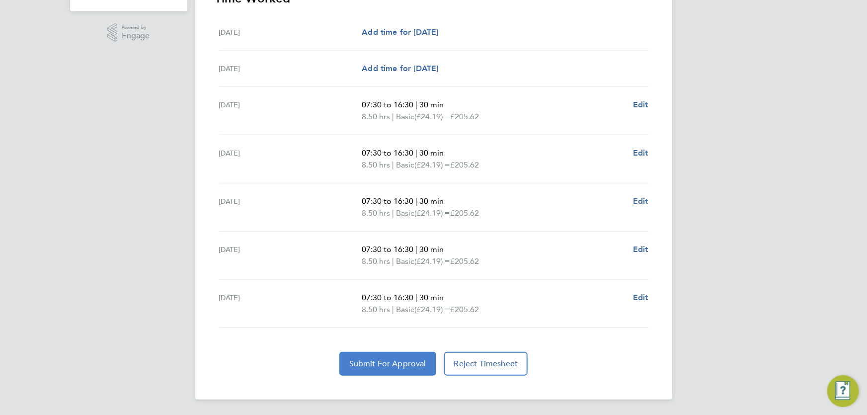
click at [392, 362] on span "Submit For Approval" at bounding box center [387, 364] width 77 height 10
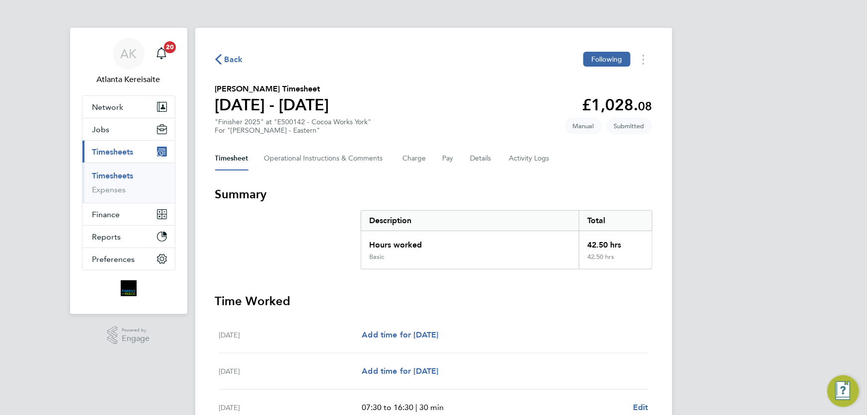
click at [242, 49] on div "Back Following Brett Ford's Timesheet 16 - 22 Aug 2025 £1,028. 08 "Finisher 202…" at bounding box center [433, 365] width 477 height 674
click at [226, 65] on span "Back" at bounding box center [234, 60] width 18 height 12
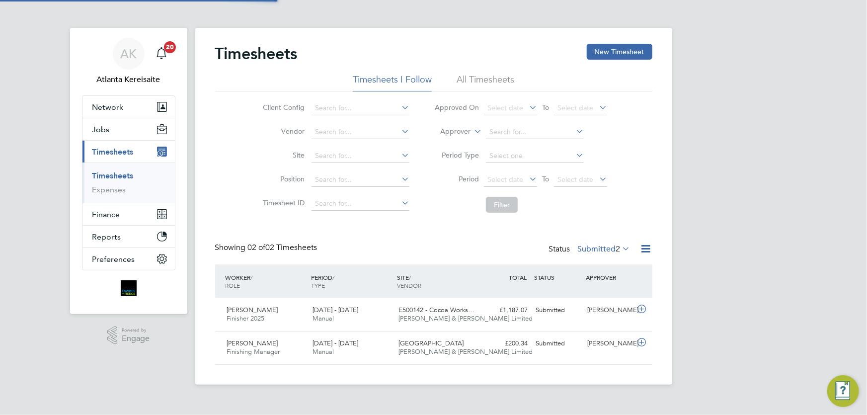
scroll to position [25, 86]
click at [611, 48] on button "New Timesheet" at bounding box center [620, 52] width 66 height 16
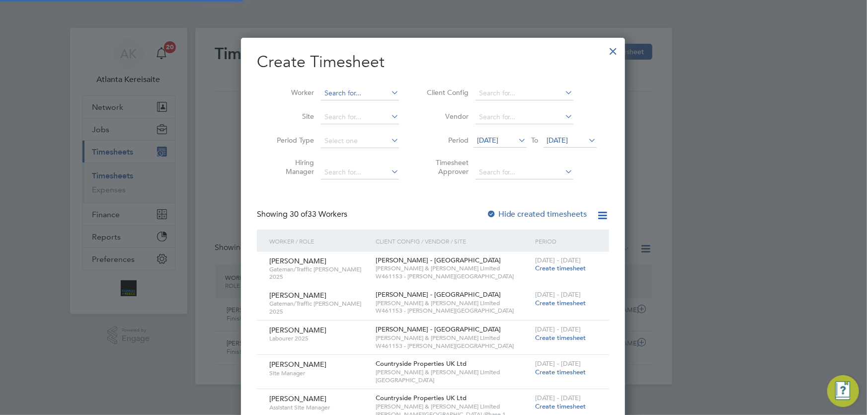
scroll to position [1596, 385]
click at [345, 90] on input at bounding box center [360, 93] width 78 height 14
click at [385, 105] on b "Black" at bounding box center [394, 106] width 18 height 8
type input "Stuart Blackburn"
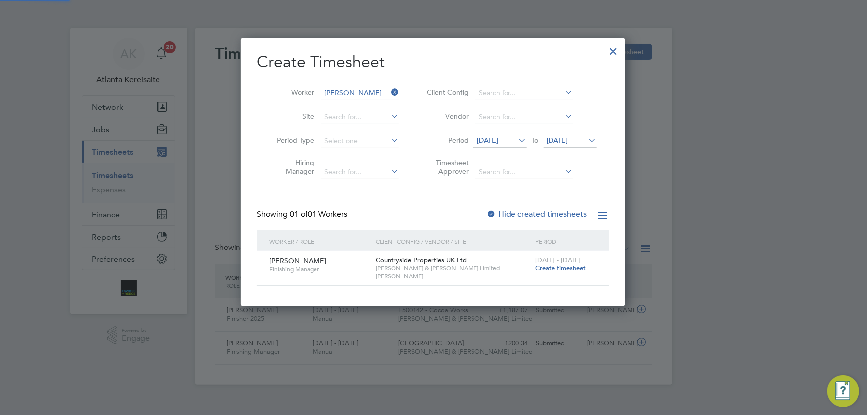
scroll to position [0, 0]
drag, startPoint x: 568, startPoint y: 261, endPoint x: 573, endPoint y: 273, distance: 12.9
click at [571, 266] on div "18 - 24 Aug 2025 Create timesheet" at bounding box center [566, 264] width 67 height 27
click at [573, 273] on div "18 - 24 Aug 2025 Create timesheet" at bounding box center [566, 264] width 67 height 27
click at [572, 268] on span "Create timesheet" at bounding box center [560, 268] width 51 height 8
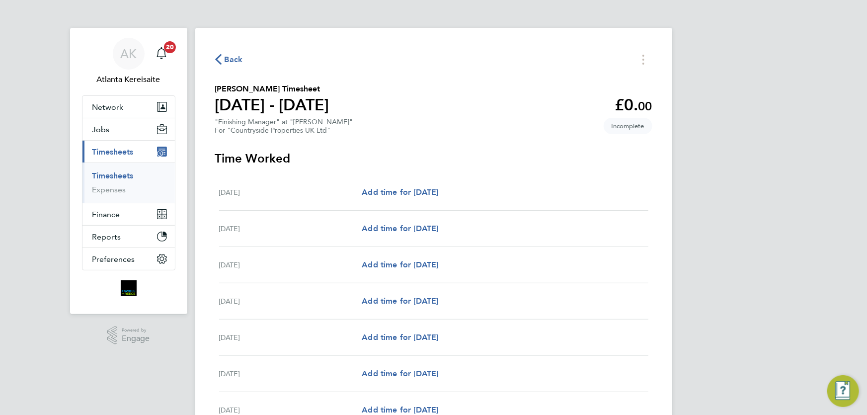
click at [432, 186] on div "Mon 18 Aug Add time for Mon 18 Aug Add time for Mon 18 Aug" at bounding box center [433, 192] width 429 height 36
drag, startPoint x: 447, startPoint y: 186, endPoint x: 452, endPoint y: 193, distance: 9.0
click at [451, 191] on div "Mon 18 Aug Add time for Mon 18 Aug Add time for Mon 18 Aug" at bounding box center [433, 192] width 429 height 36
click at [438, 193] on span "Add time for Mon 18 Aug" at bounding box center [400, 191] width 77 height 9
select select "30"
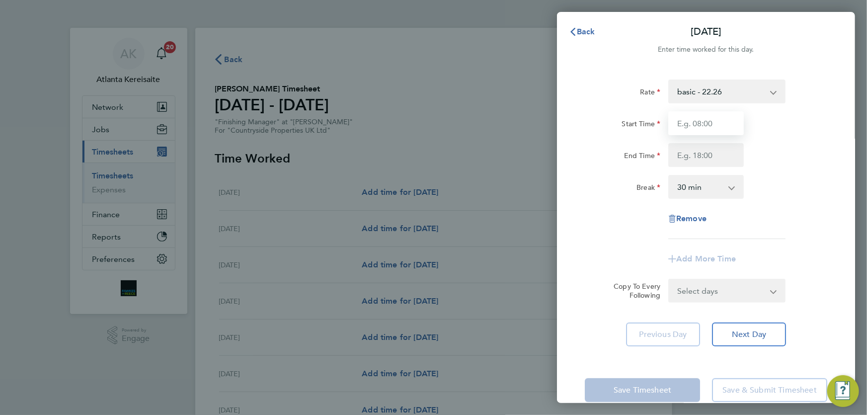
click at [709, 126] on input "Start Time" at bounding box center [707, 123] width 76 height 24
type input "07:30"
click at [702, 152] on input "End Time" at bounding box center [707, 155] width 76 height 24
type input "17:00"
click at [708, 126] on input "07:30" at bounding box center [707, 123] width 76 height 24
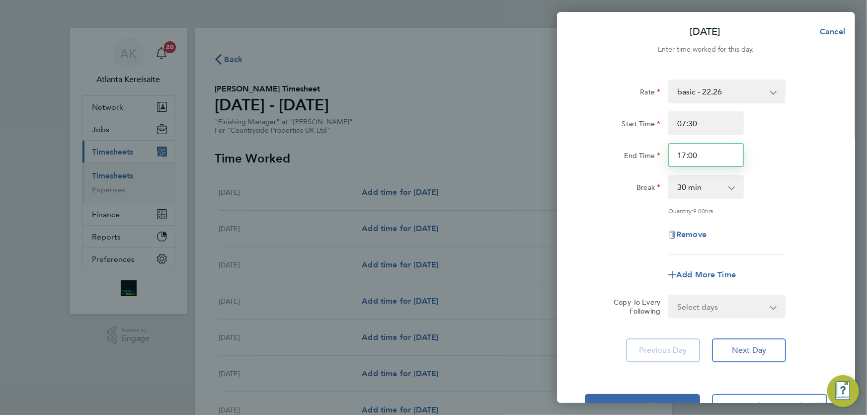
click at [707, 157] on input "17:00" at bounding box center [707, 155] width 76 height 24
click at [757, 307] on select "Select days Day Weekday (Mon-Fri) Weekend (Sat-Sun) Tuesday Wednesday Thursday …" at bounding box center [722, 307] width 104 height 22
select select "WEEKDAY"
click at [670, 296] on select "Select days Day Weekday (Mon-Fri) Weekend (Sat-Sun) Tuesday Wednesday Thursday …" at bounding box center [722, 307] width 104 height 22
select select "2025-08-24"
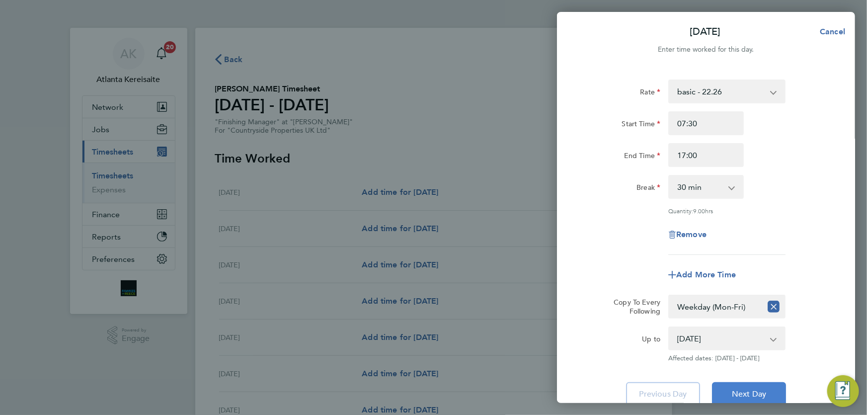
click at [767, 388] on button "Next Day" at bounding box center [749, 394] width 74 height 24
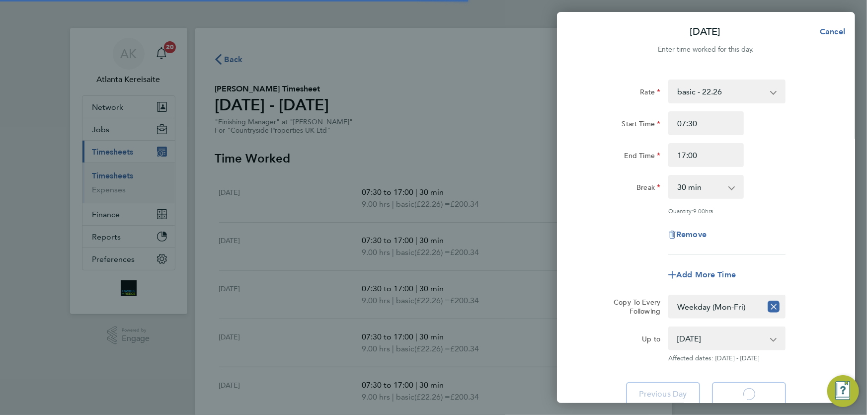
select select "30"
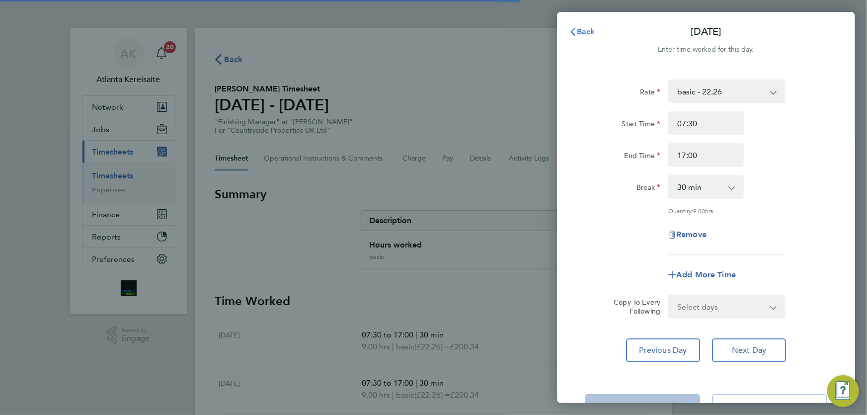
click at [591, 29] on span "Back" at bounding box center [586, 31] width 18 height 9
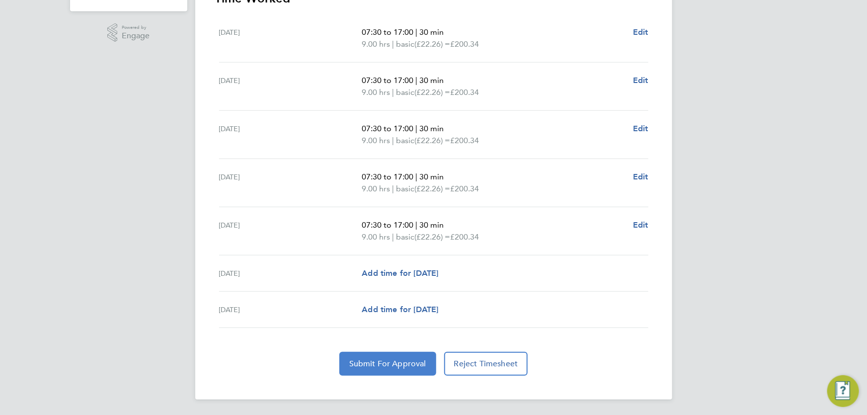
click at [384, 361] on span "Submit For Approval" at bounding box center [387, 364] width 77 height 10
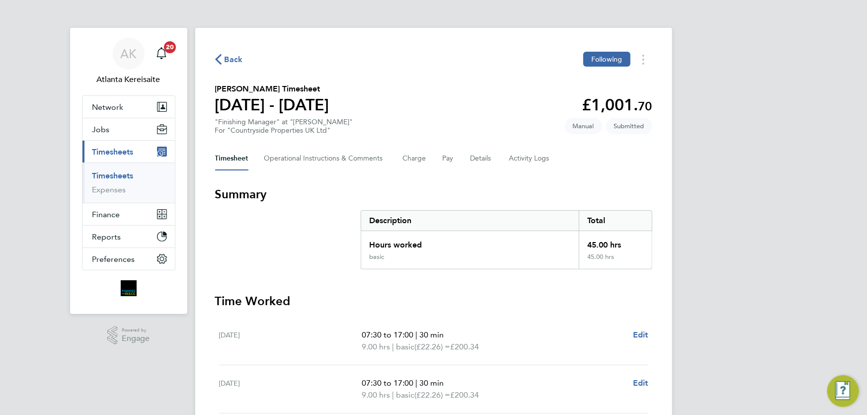
click at [232, 59] on span "Back" at bounding box center [234, 60] width 18 height 12
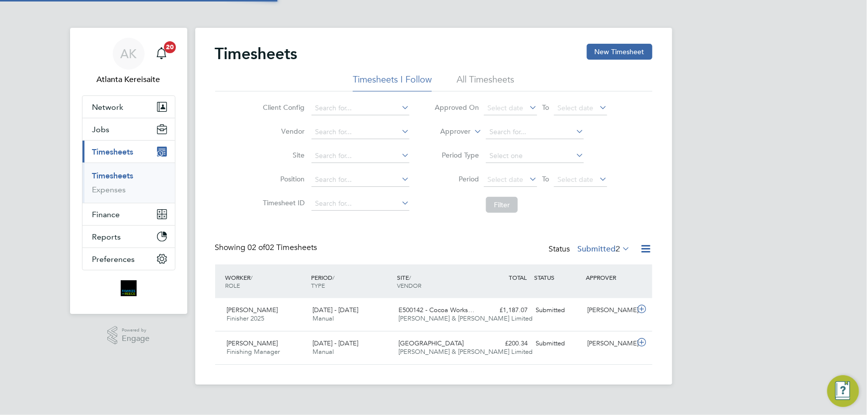
scroll to position [5, 5]
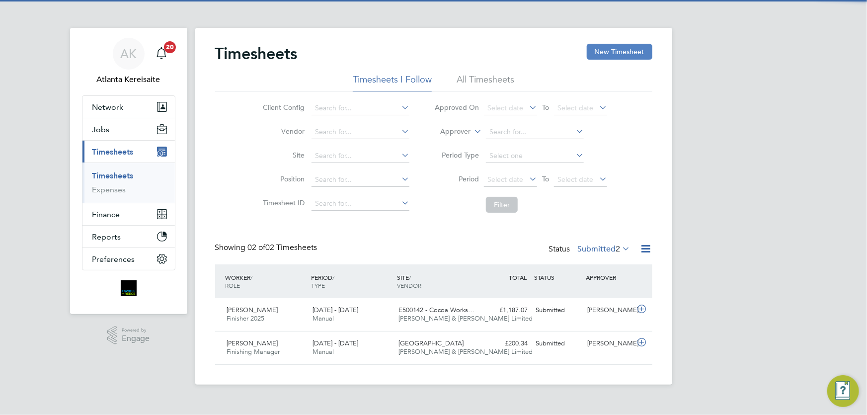
click at [612, 59] on button "New Timesheet" at bounding box center [620, 52] width 66 height 16
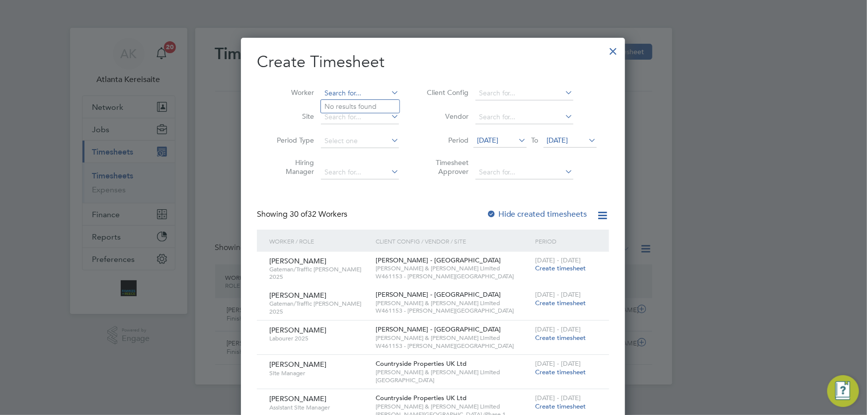
click at [335, 89] on input at bounding box center [360, 93] width 78 height 14
click at [360, 108] on li "Julius Zaltauskas" at bounding box center [360, 106] width 79 height 13
type input "Julius Zaltauskas"
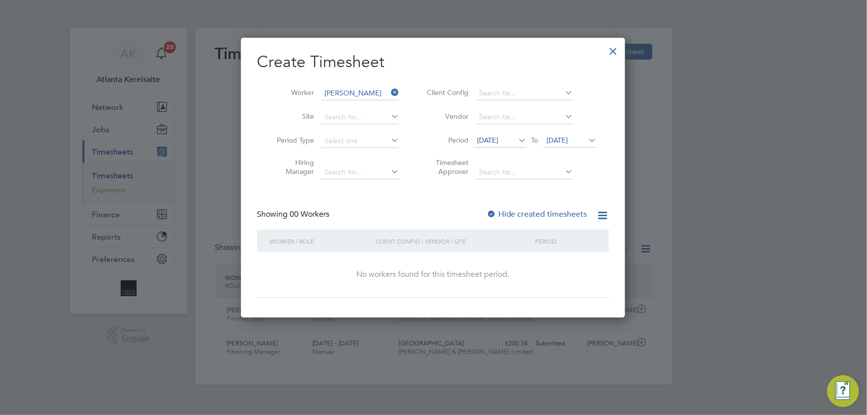
click at [494, 213] on div at bounding box center [492, 215] width 10 height 10
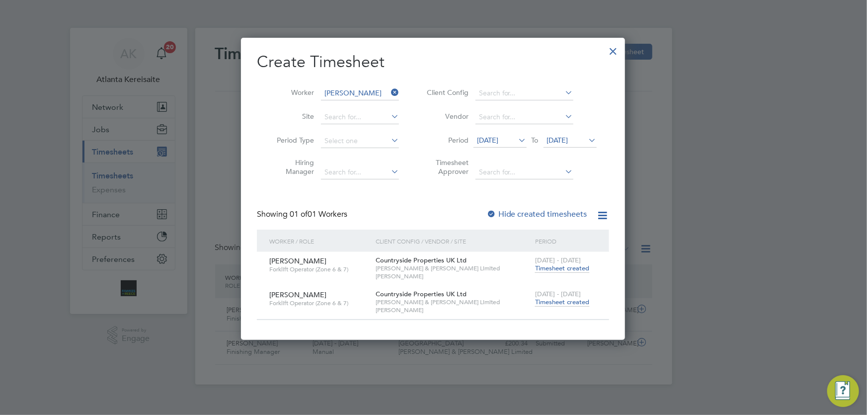
click at [567, 306] on span "Timesheet created" at bounding box center [562, 302] width 54 height 9
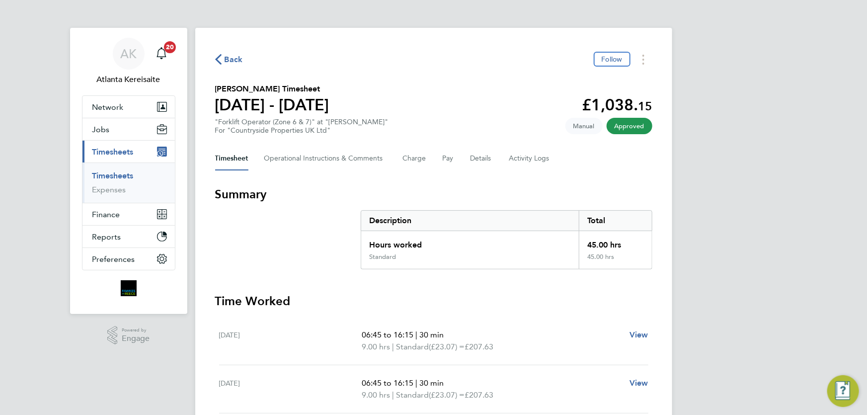
click at [218, 62] on icon "button" at bounding box center [218, 59] width 6 height 10
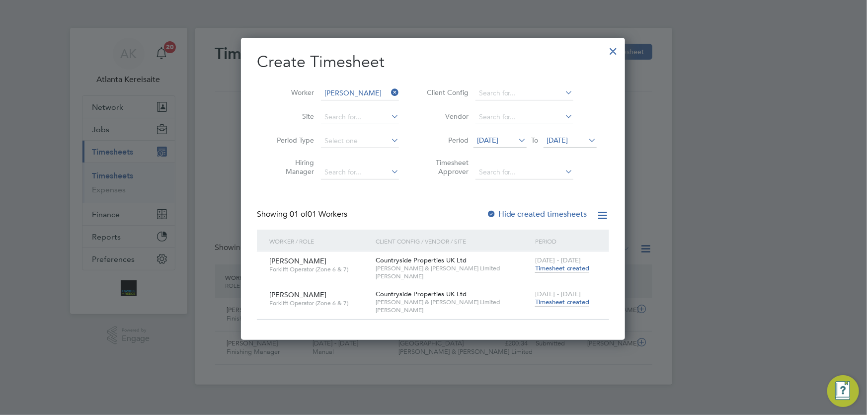
drag, startPoint x: 392, startPoint y: 92, endPoint x: 384, endPoint y: 92, distance: 8.0
click at [389, 92] on icon at bounding box center [389, 92] width 0 height 14
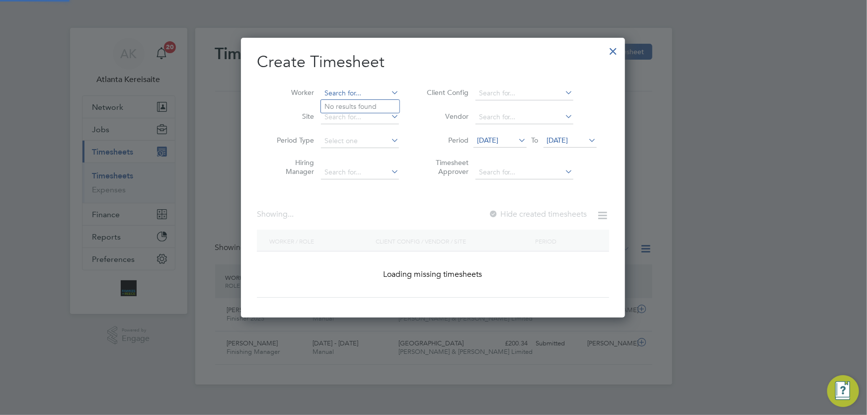
click at [350, 94] on input at bounding box center [360, 93] width 78 height 14
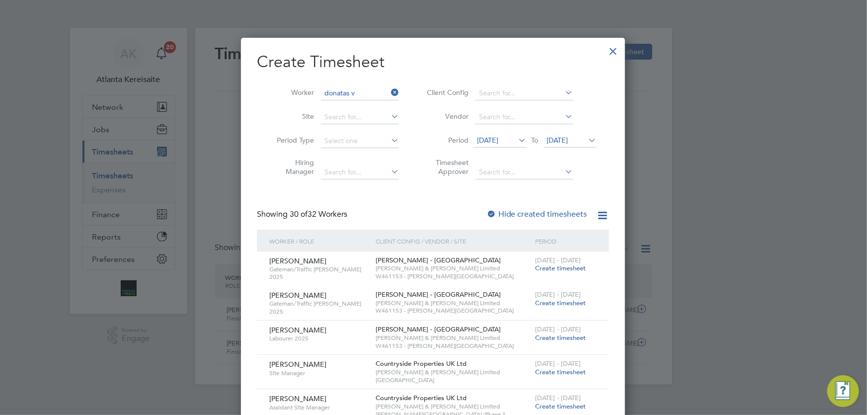
click at [352, 104] on li "Donatas V iciunas" at bounding box center [360, 106] width 79 height 13
type input "Donatas Viciunas"
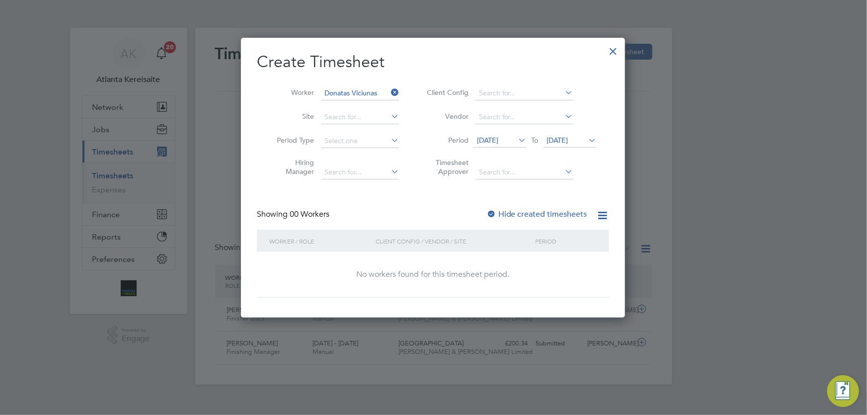
click at [501, 213] on label "Hide created timesheets" at bounding box center [537, 214] width 101 height 10
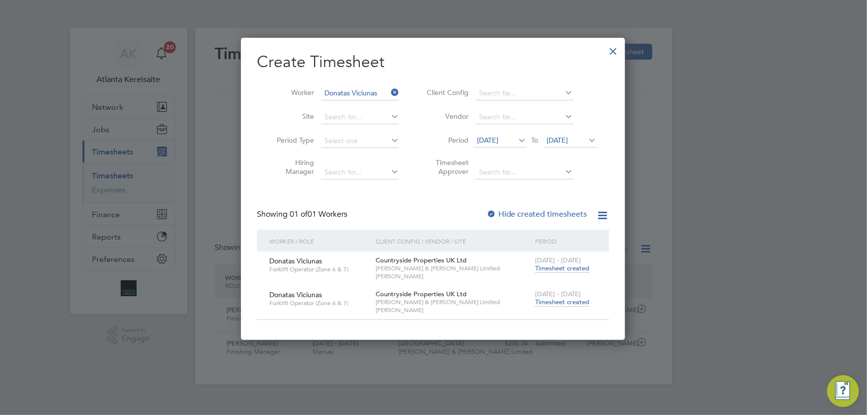
click at [556, 303] on span "Timesheet created" at bounding box center [562, 302] width 54 height 9
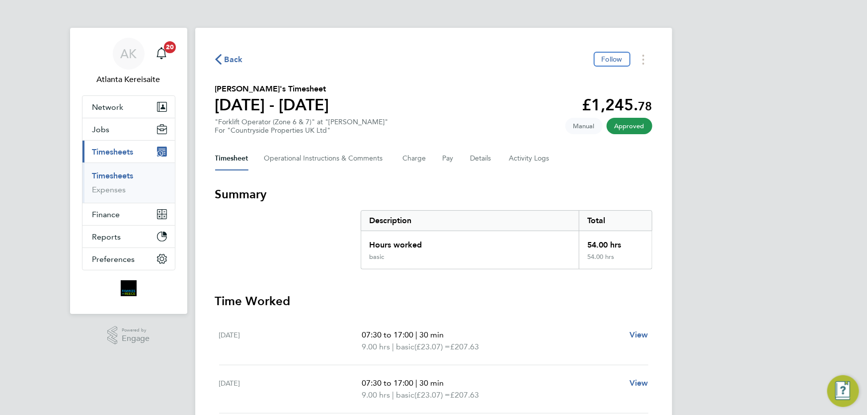
click at [225, 59] on span "Back" at bounding box center [234, 60] width 18 height 12
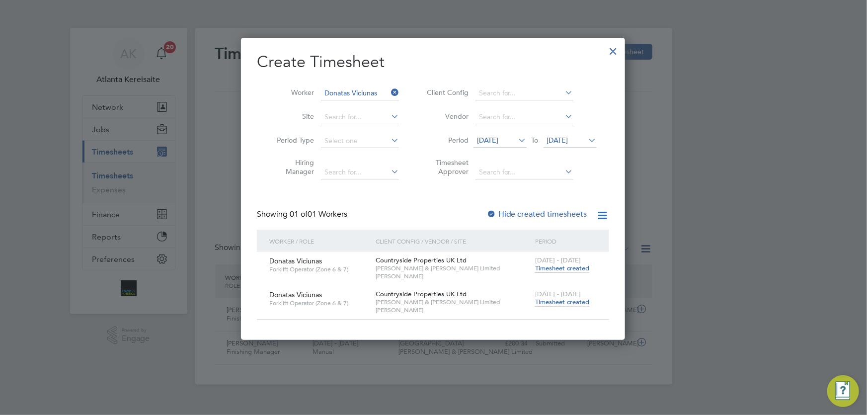
drag, startPoint x: 392, startPoint y: 92, endPoint x: 366, endPoint y: 93, distance: 26.3
click at [389, 92] on icon at bounding box center [389, 92] width 0 height 14
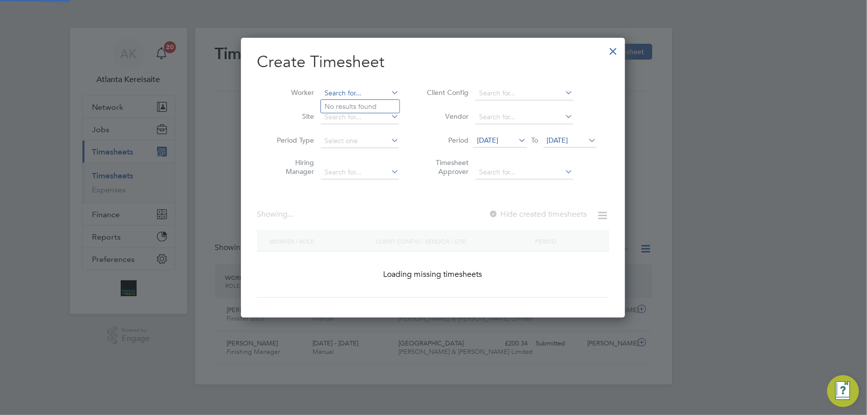
click at [366, 93] on input at bounding box center [360, 93] width 78 height 14
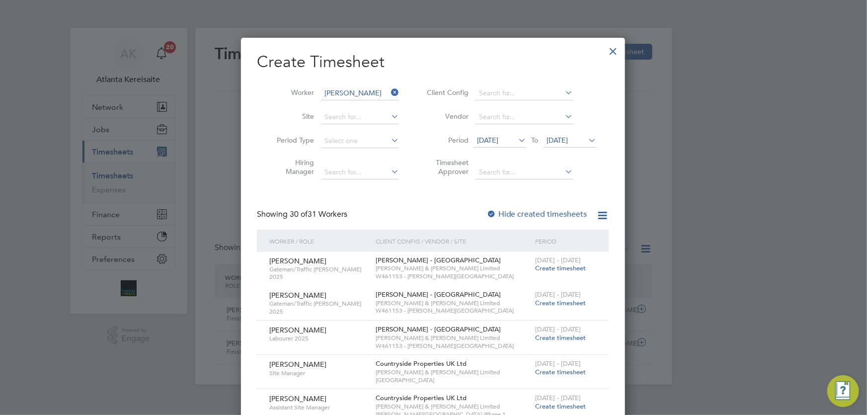
click at [391, 129] on li "Bartlo miej Przybylski" at bounding box center [390, 133] width 138 height 13
type input "Bartlomiej Przybylski"
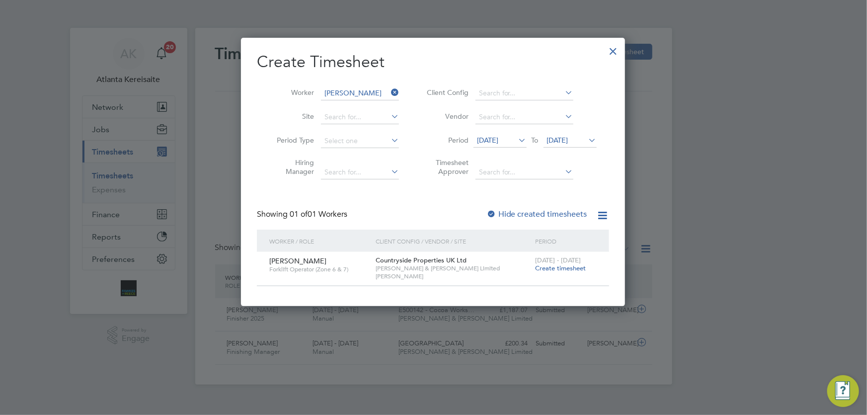
click at [551, 265] on span "Create timesheet" at bounding box center [560, 268] width 51 height 8
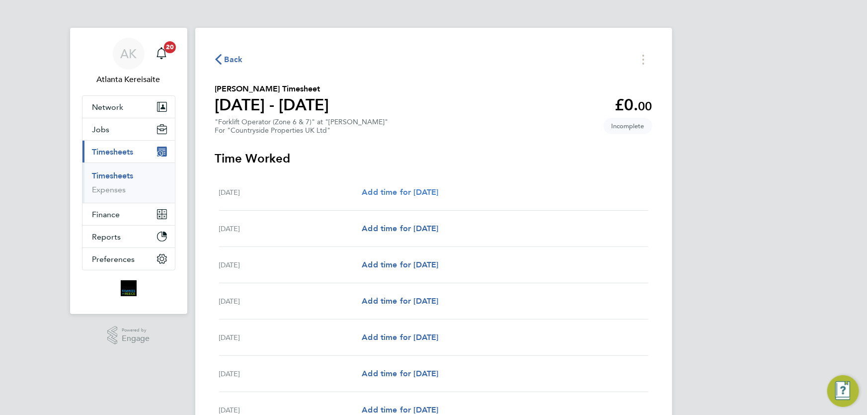
click at [414, 193] on span "Add time for Mon 18 Aug" at bounding box center [400, 191] width 77 height 9
select select "30"
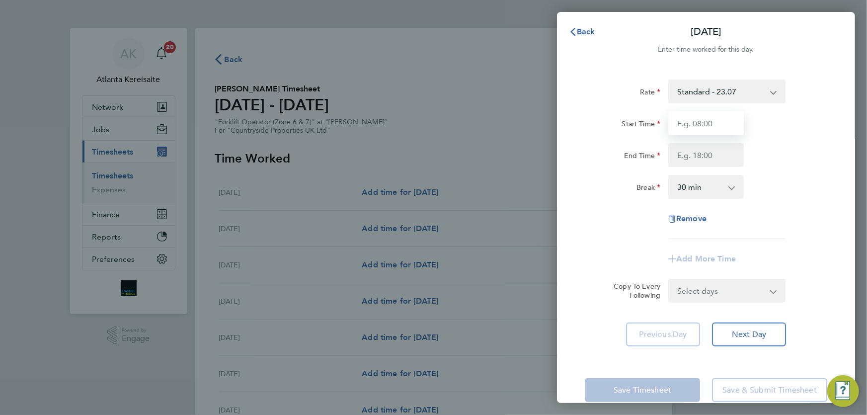
click at [703, 124] on input "Start Time" at bounding box center [707, 123] width 76 height 24
type input "07:30"
click at [717, 154] on input "End Time" at bounding box center [707, 155] width 76 height 24
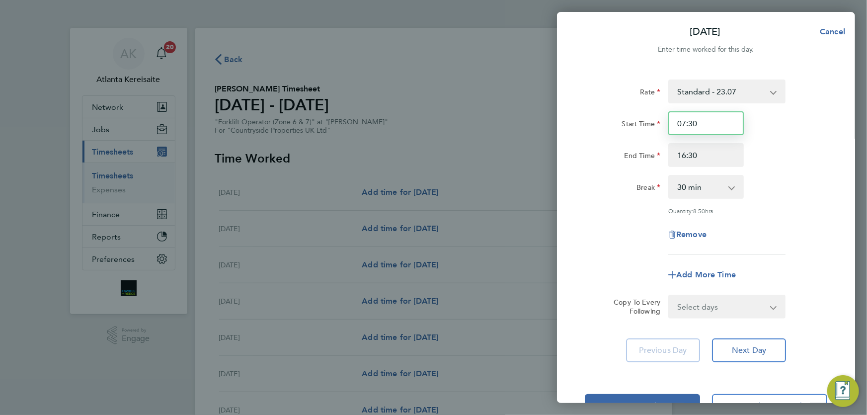
click at [716, 130] on input "07:30" at bounding box center [707, 123] width 76 height 24
drag, startPoint x: 720, startPoint y: 153, endPoint x: 750, endPoint y: 224, distance: 77.3
click at [721, 153] on input "16:30" at bounding box center [707, 155] width 76 height 24
drag, startPoint x: 699, startPoint y: 157, endPoint x: 681, endPoint y: 157, distance: 17.9
click at [681, 157] on input "16:30" at bounding box center [707, 155] width 76 height 24
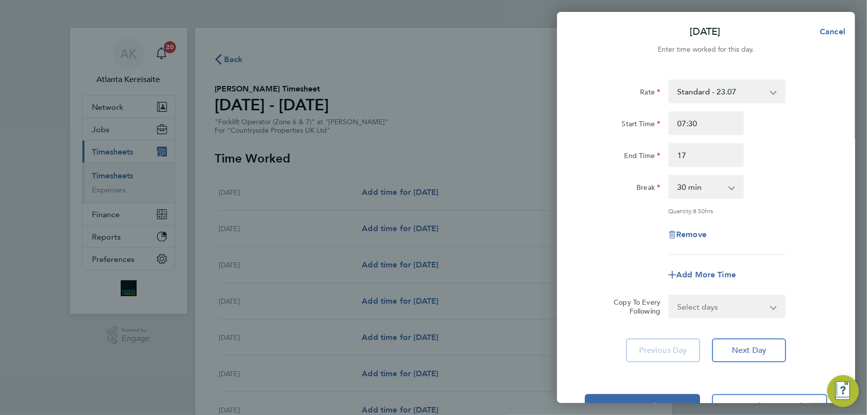
type input "17:00"
click at [725, 311] on select "Select days Day Weekday (Mon-Fri) Weekend (Sat-Sun) Tuesday Wednesday Thursday …" at bounding box center [722, 307] width 104 height 22
select select "WEEKDAY"
click at [670, 296] on select "Select days Day Weekday (Mon-Fri) Weekend (Sat-Sun) Tuesday Wednesday Thursday …" at bounding box center [722, 307] width 104 height 22
select select "2025-08-24"
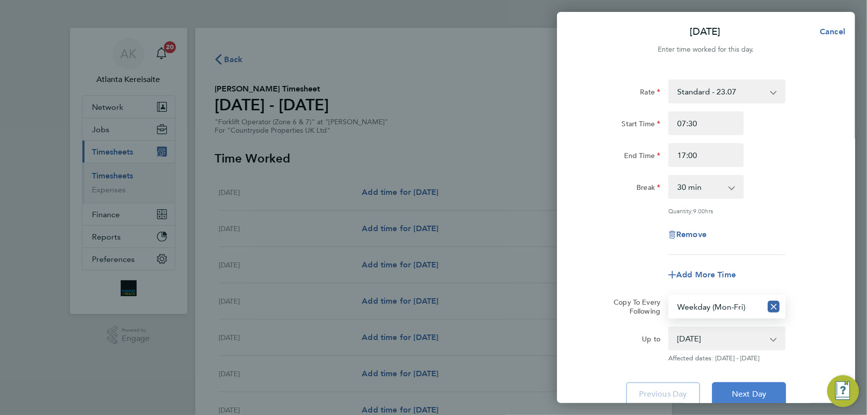
click at [755, 392] on span "Next Day" at bounding box center [749, 394] width 34 height 10
select select "30"
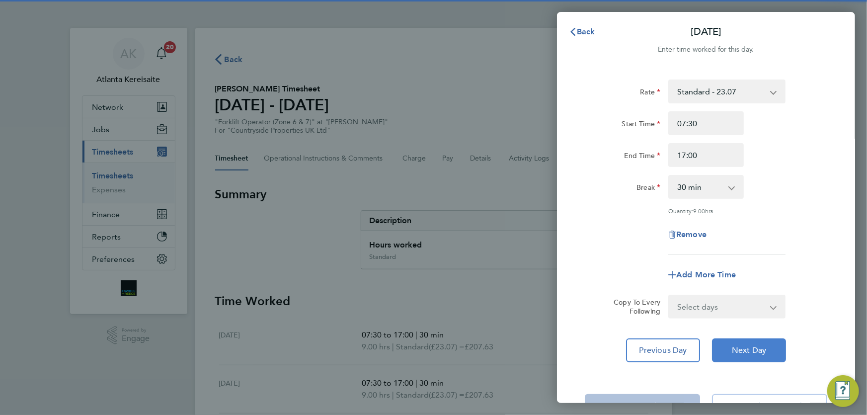
click at [753, 345] on span "Next Day" at bounding box center [749, 350] width 34 height 10
select select "30"
click at [684, 151] on input "17:00" at bounding box center [707, 155] width 76 height 24
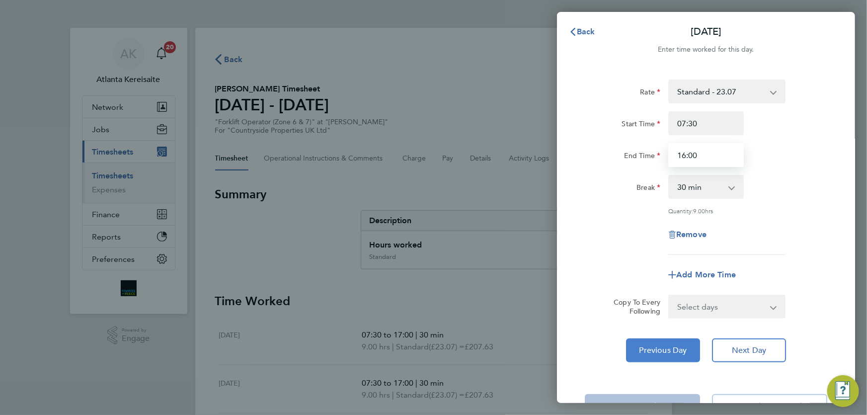
type input "16:00"
click at [659, 350] on span "Previous Day" at bounding box center [664, 350] width 48 height 10
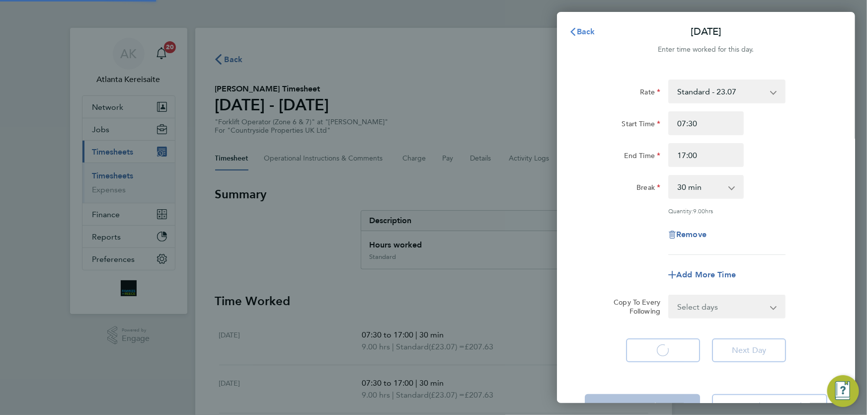
select select "30"
click at [590, 29] on span "Back" at bounding box center [586, 31] width 18 height 9
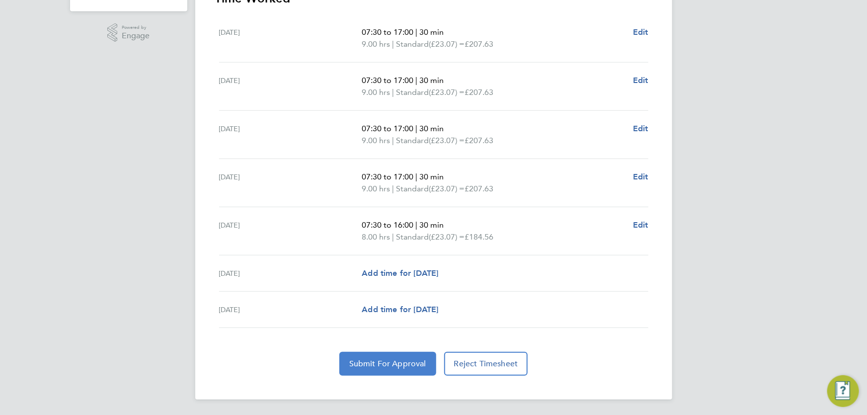
click at [386, 356] on button "Submit For Approval" at bounding box center [387, 364] width 97 height 24
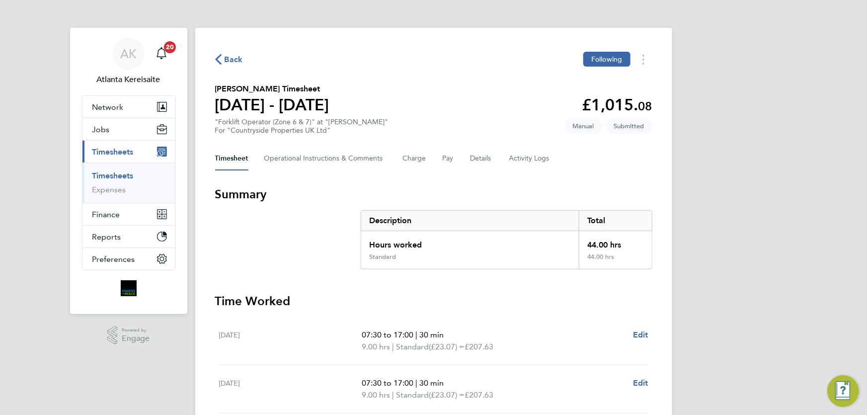
click at [226, 59] on span "Back" at bounding box center [234, 60] width 18 height 12
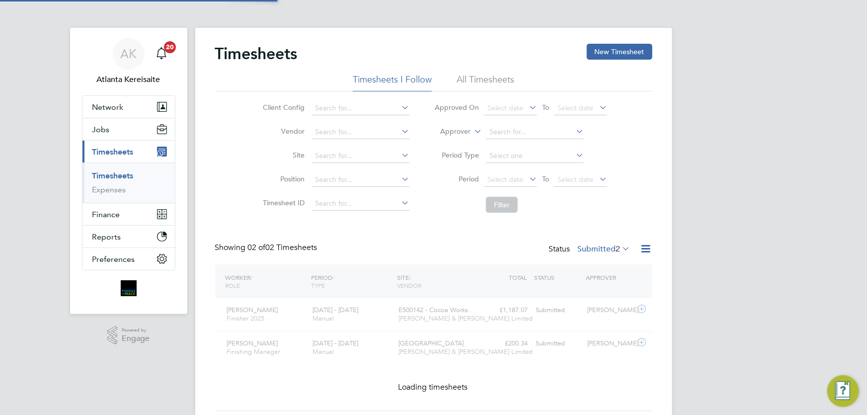
scroll to position [5, 5]
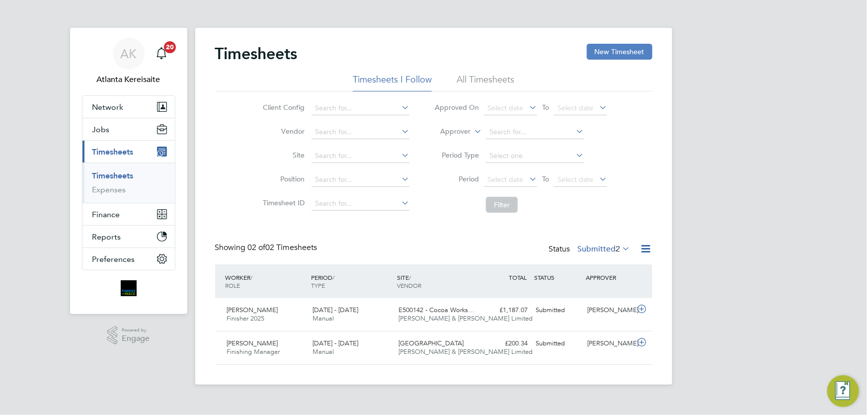
click at [628, 49] on button "New Timesheet" at bounding box center [620, 52] width 66 height 16
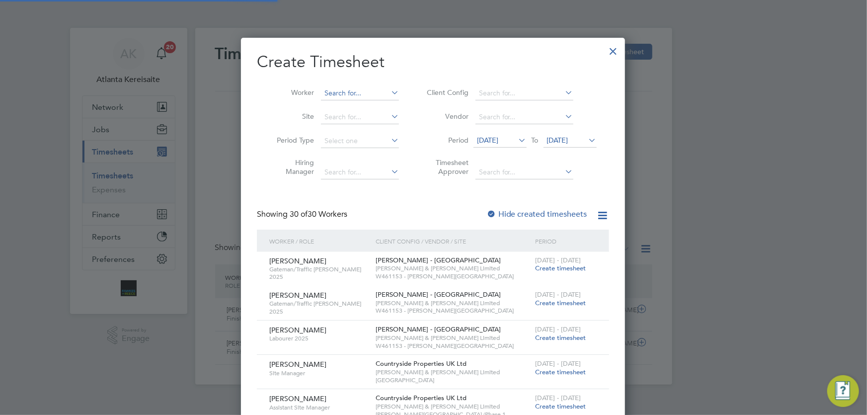
click at [342, 90] on input at bounding box center [360, 93] width 78 height 14
click at [385, 106] on b "Flint" at bounding box center [392, 106] width 14 height 8
type input "Joe Flint"
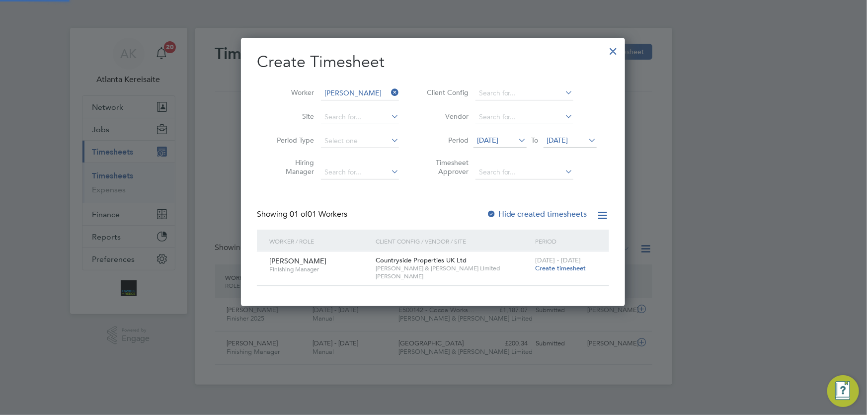
scroll to position [268, 385]
click at [569, 268] on span "Create timesheet" at bounding box center [560, 268] width 51 height 8
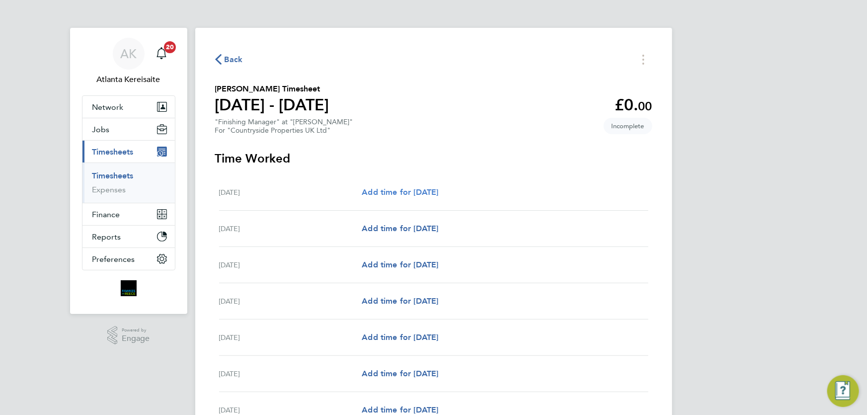
click at [438, 194] on span "Add time for Mon 18 Aug" at bounding box center [400, 191] width 77 height 9
select select "30"
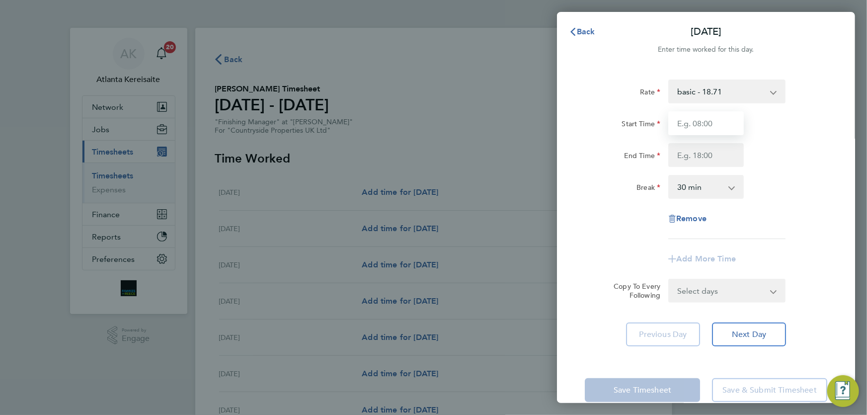
click at [709, 121] on input "Start Time" at bounding box center [707, 123] width 76 height 24
type input "07:30"
drag, startPoint x: 700, startPoint y: 155, endPoint x: 707, endPoint y: 155, distance: 7.0
click at [700, 155] on input "End Time" at bounding box center [707, 155] width 76 height 24
type input "17:00"
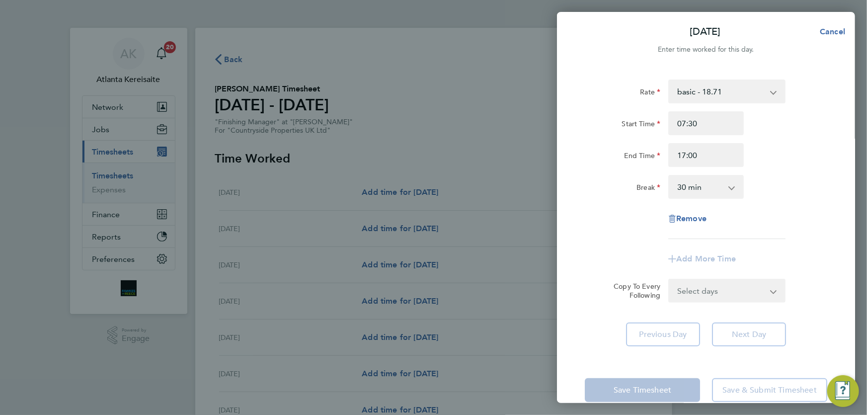
click at [710, 293] on div "Select days Day Weekday (Mon-Fri) Weekend (Sat-Sun) Tuesday Wednesday Thursday …" at bounding box center [727, 291] width 117 height 24
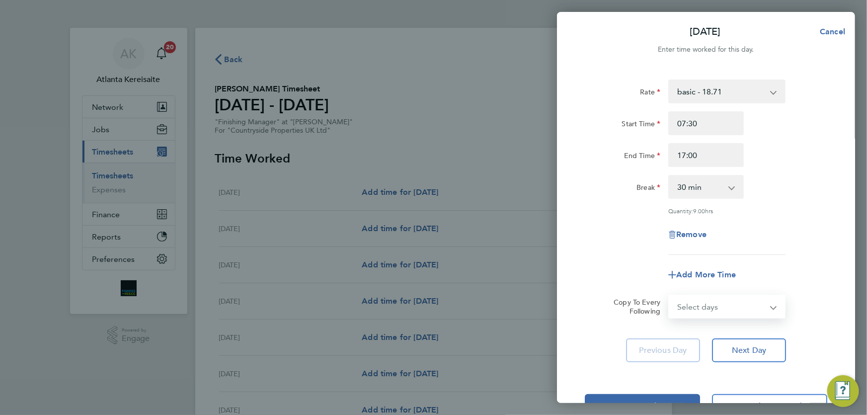
select select "WEEKDAY"
click at [670, 296] on select "Select days Day Weekday (Mon-Fri) Weekend (Sat-Sun) Tuesday Wednesday Thursday …" at bounding box center [722, 307] width 104 height 22
select select "2025-08-24"
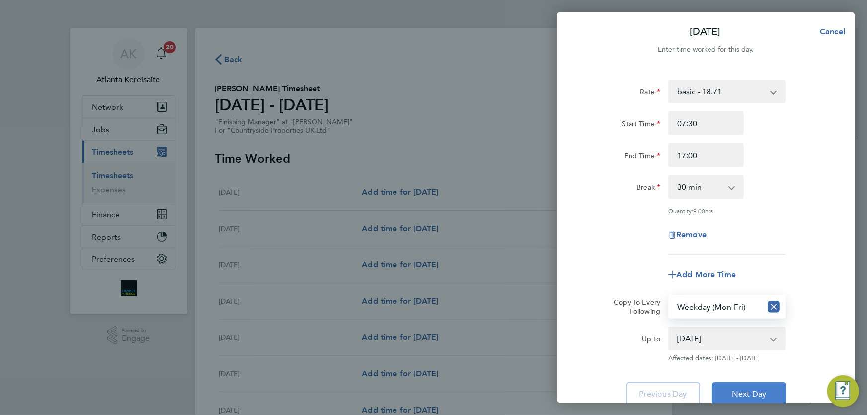
click at [736, 392] on span "Next Day" at bounding box center [749, 394] width 34 height 10
select select "30"
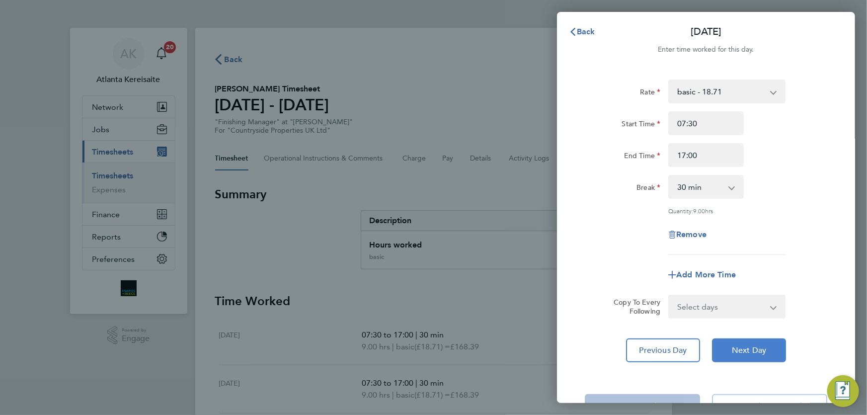
click at [743, 345] on span "Next Day" at bounding box center [749, 350] width 34 height 10
select select "30"
click at [686, 158] on input "17:00" at bounding box center [707, 155] width 76 height 24
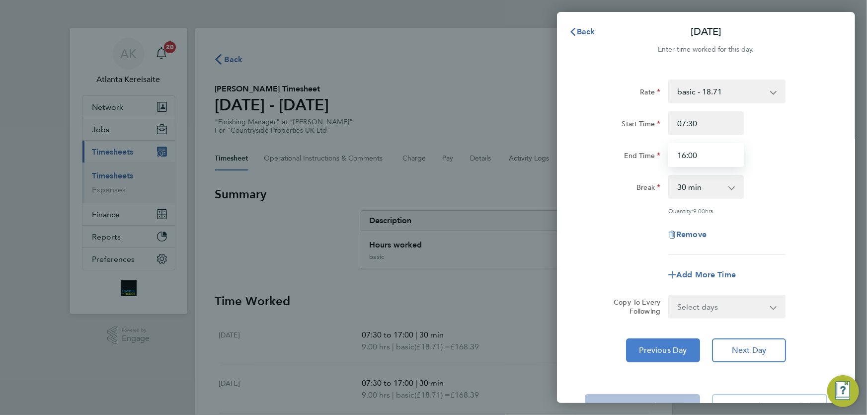
type input "16:00"
click at [659, 346] on span "Previous Day" at bounding box center [664, 350] width 48 height 10
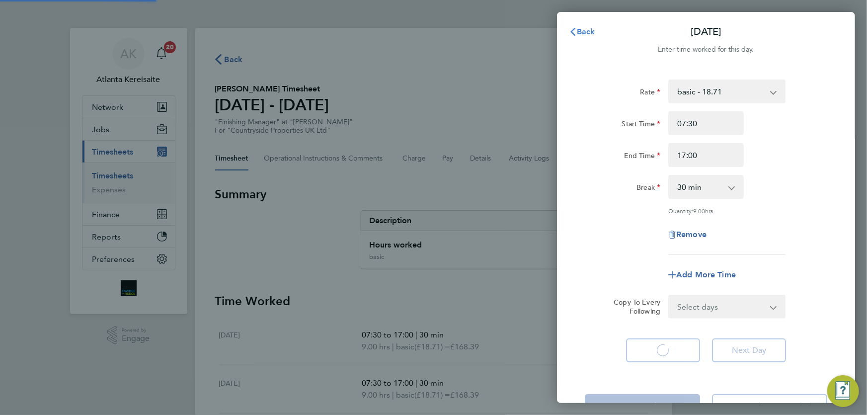
select select "30"
click at [589, 31] on span "Back" at bounding box center [586, 31] width 18 height 9
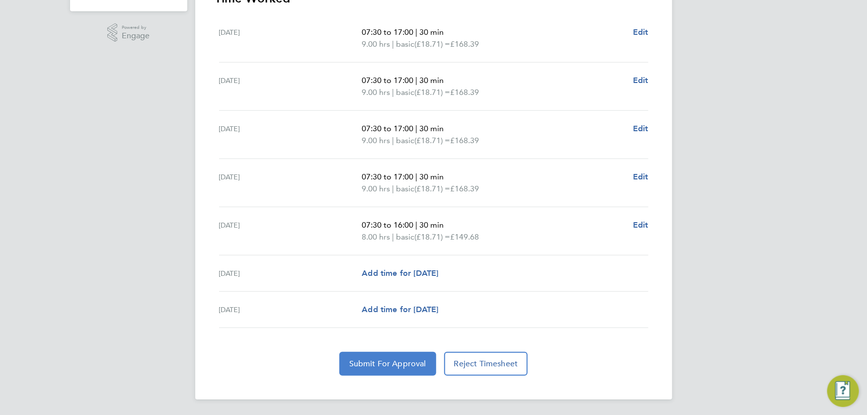
click at [395, 361] on span "Submit For Approval" at bounding box center [387, 364] width 77 height 10
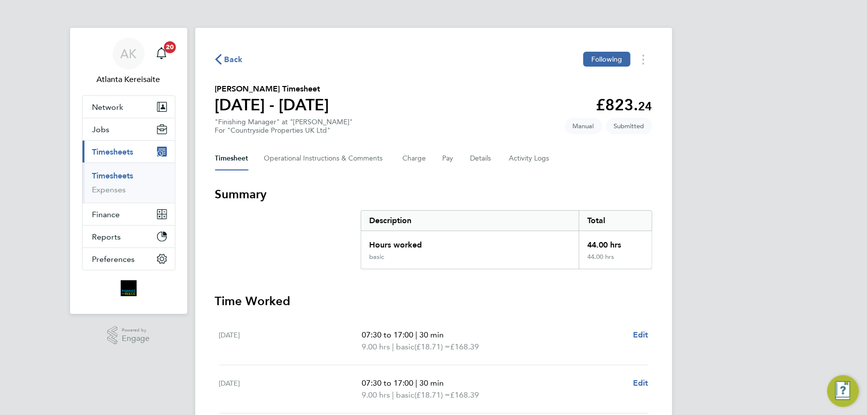
click at [218, 57] on icon "button" at bounding box center [218, 59] width 6 height 10
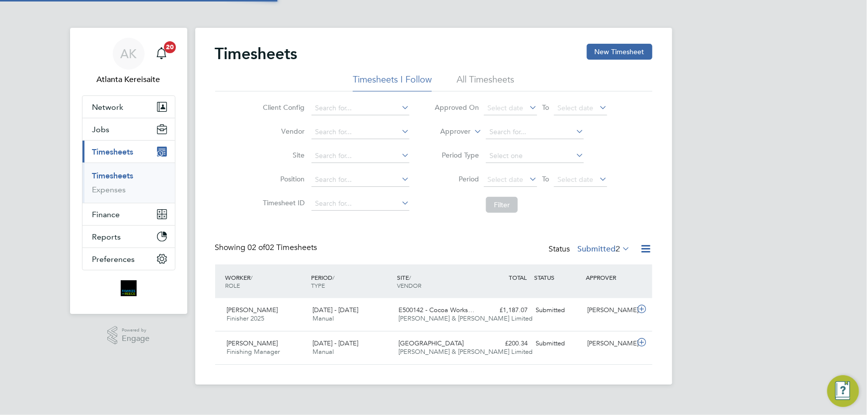
scroll to position [25, 86]
click at [602, 55] on button "New Timesheet" at bounding box center [620, 52] width 66 height 16
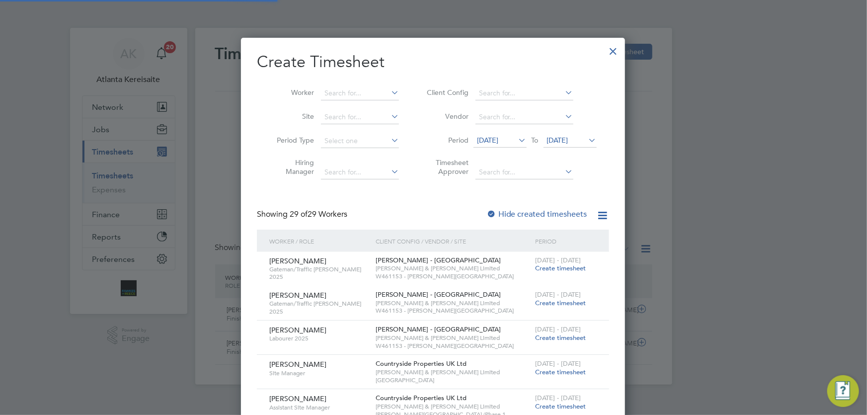
scroll to position [51, 4]
click at [343, 89] on input at bounding box center [360, 93] width 78 height 14
type input "oskar king"
click at [368, 97] on input at bounding box center [360, 93] width 78 height 14
click at [385, 106] on b "King" at bounding box center [392, 106] width 15 height 8
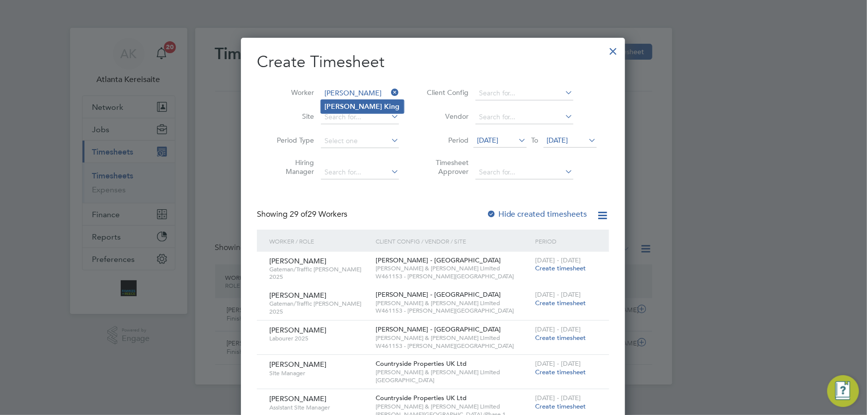
type input "Oskar King"
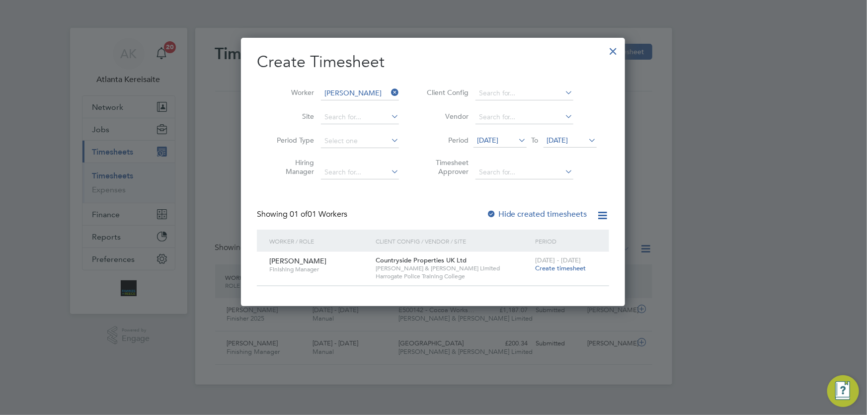
click at [569, 270] on span "Create timesheet" at bounding box center [560, 268] width 51 height 8
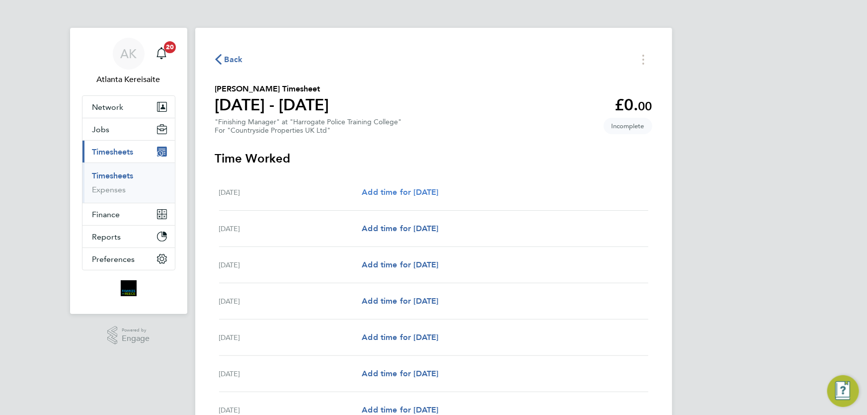
click at [421, 197] on span "Add time for Mon 18 Aug" at bounding box center [400, 191] width 77 height 9
select select "30"
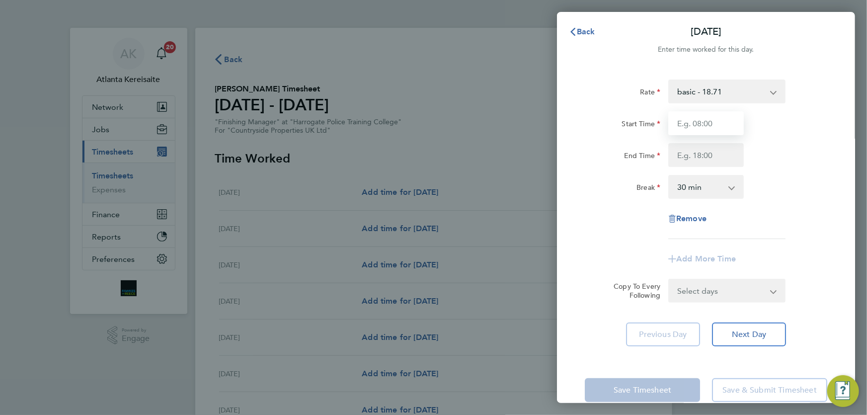
click at [721, 127] on input "Start Time" at bounding box center [707, 123] width 76 height 24
type input "07:30"
click at [710, 155] on input "End Time" at bounding box center [707, 155] width 76 height 24
type input "16:30"
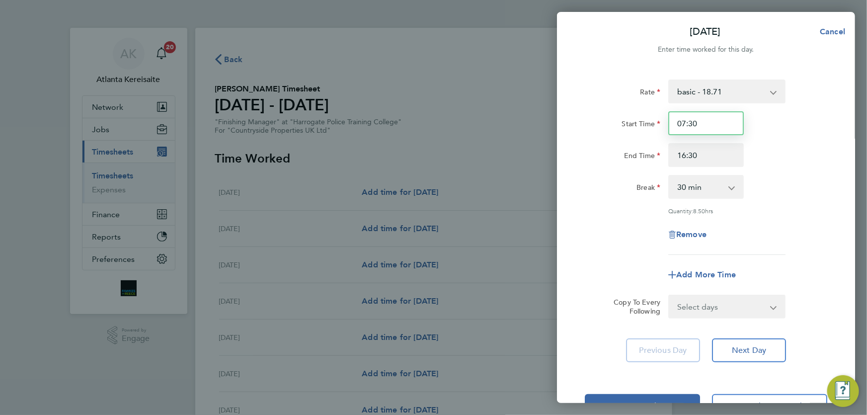
click at [710, 120] on input "07:30" at bounding box center [707, 123] width 76 height 24
click at [753, 306] on select "Select days Day Weekday (Mon-Fri) Weekend (Sat-Sun) Tuesday Wednesday Thursday …" at bounding box center [722, 307] width 104 height 22
select select "WEEKDAY"
click at [670, 296] on select "Select days Day Weekday (Mon-Fri) Weekend (Sat-Sun) Tuesday Wednesday Thursday …" at bounding box center [722, 307] width 104 height 22
select select "2025-08-24"
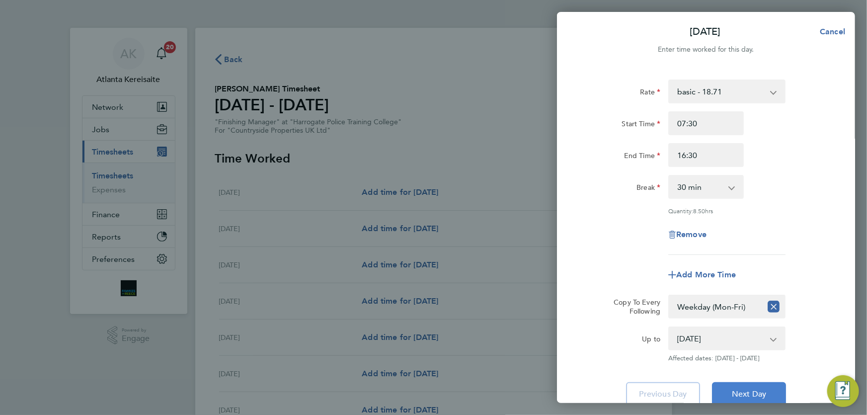
click at [757, 394] on span "Next Day" at bounding box center [749, 394] width 34 height 10
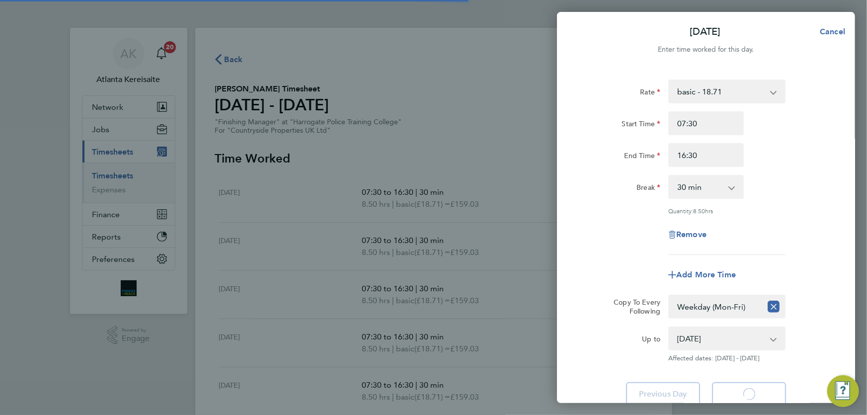
select select "30"
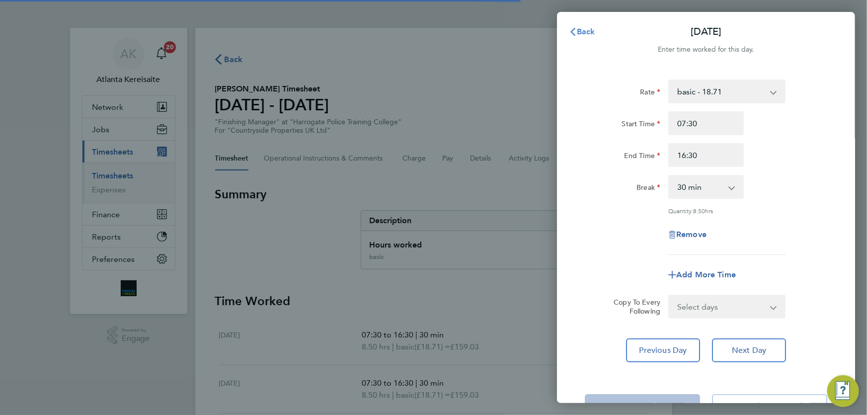
click at [585, 34] on span "Back" at bounding box center [586, 31] width 18 height 9
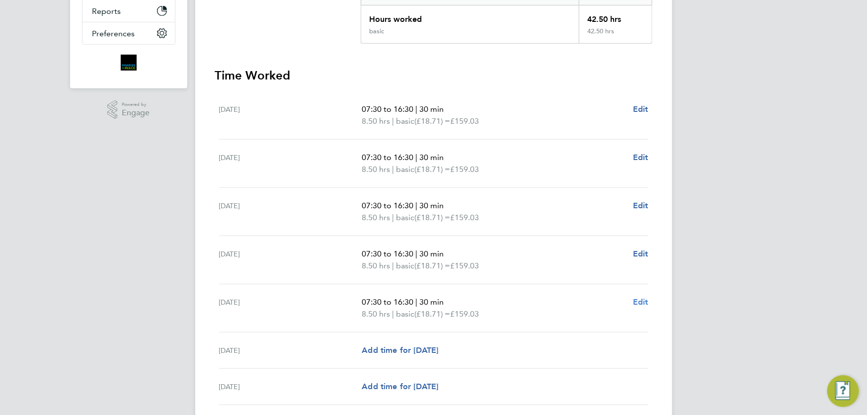
click at [645, 304] on span "Edit" at bounding box center [640, 301] width 15 height 9
select select "30"
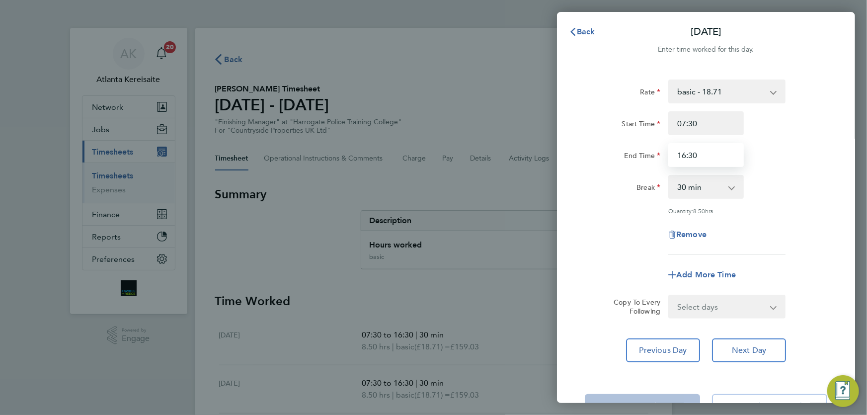
click at [684, 156] on input "16:30" at bounding box center [707, 155] width 76 height 24
drag, startPoint x: 696, startPoint y: 154, endPoint x: 684, endPoint y: 154, distance: 11.9
click at [684, 154] on input "16:30" at bounding box center [707, 155] width 76 height 24
click at [684, 155] on input "16:30" at bounding box center [707, 155] width 76 height 24
type input "15:30"
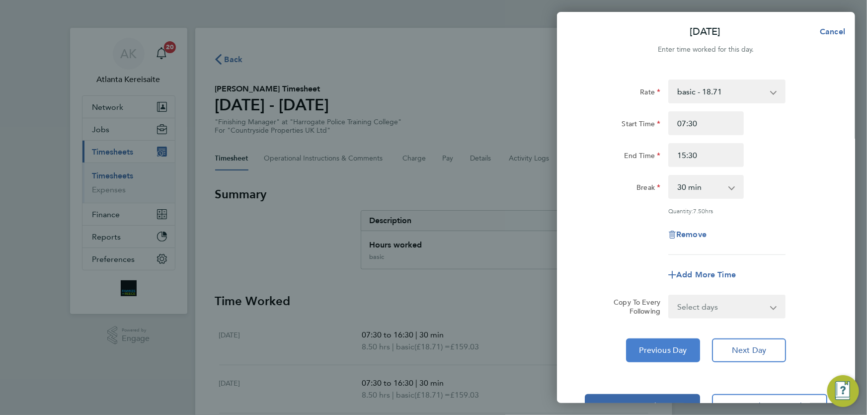
click at [660, 354] on button "Previous Day" at bounding box center [663, 350] width 74 height 24
select select "30"
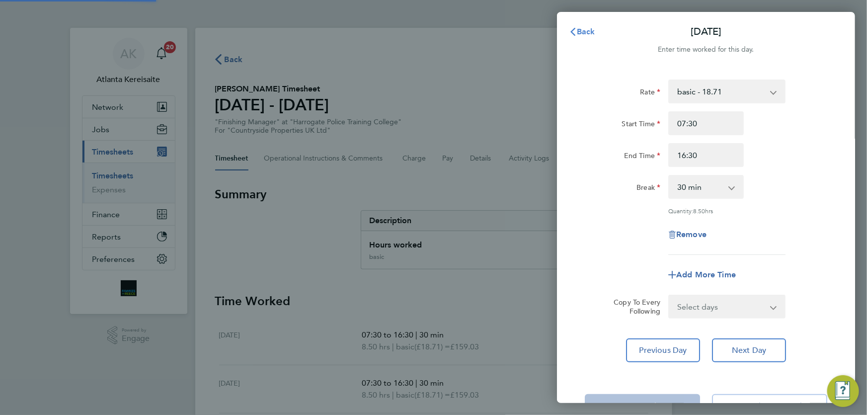
click at [589, 29] on span "Back" at bounding box center [586, 31] width 18 height 9
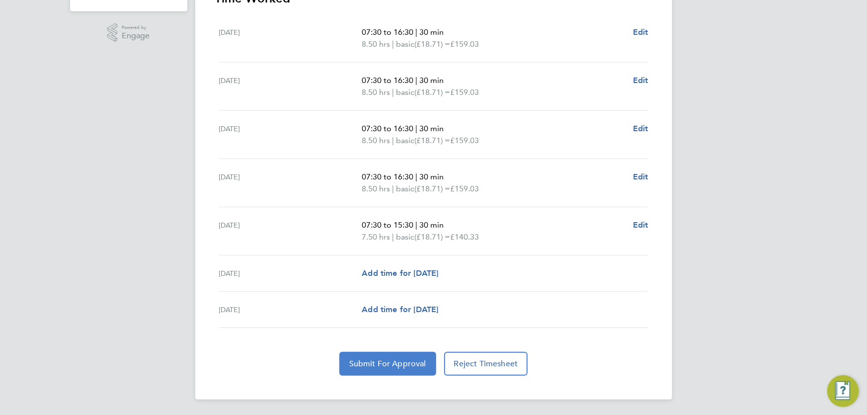
click at [397, 362] on span "Submit For Approval" at bounding box center [387, 364] width 77 height 10
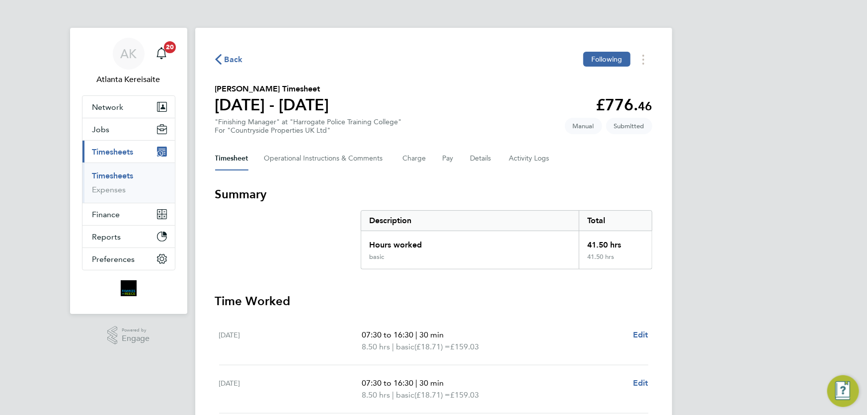
click at [235, 60] on span "Back" at bounding box center [234, 60] width 18 height 12
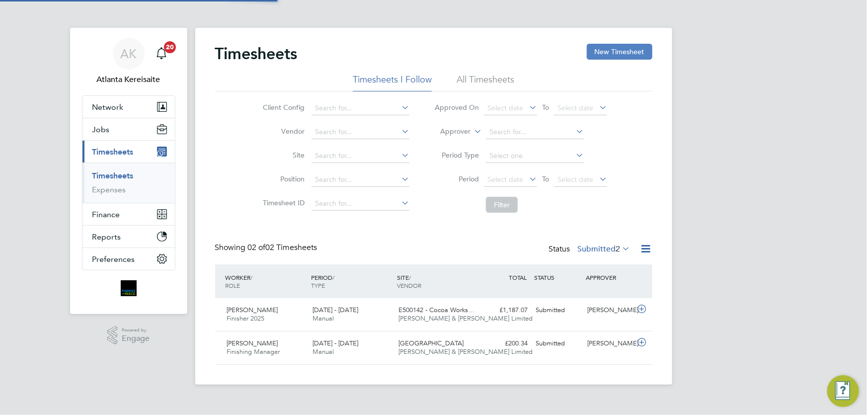
click at [629, 50] on button "New Timesheet" at bounding box center [620, 52] width 66 height 16
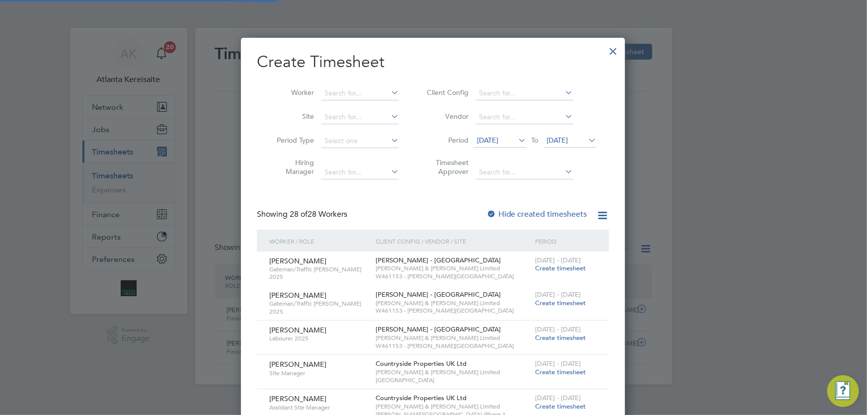
click at [338, 85] on li "Worker" at bounding box center [334, 94] width 155 height 24
click at [338, 90] on input at bounding box center [360, 93] width 78 height 14
click at [368, 104] on li "Quenti n Elliott Oates" at bounding box center [367, 106] width 93 height 13
type input "Quentin Elliott Oates"
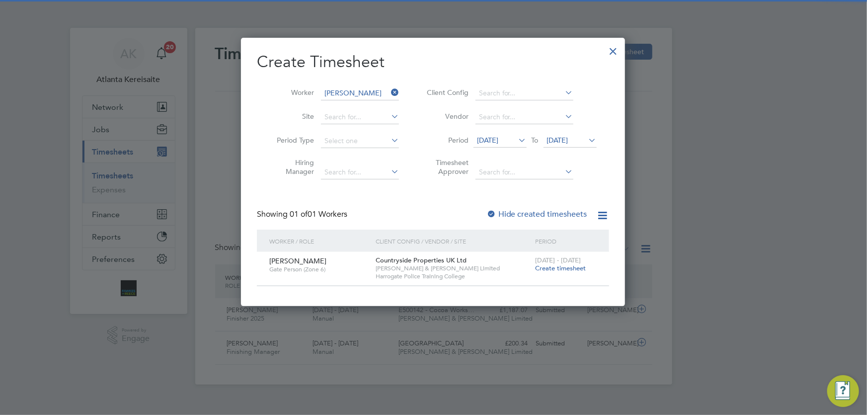
click at [566, 271] on span "Create timesheet" at bounding box center [560, 268] width 51 height 8
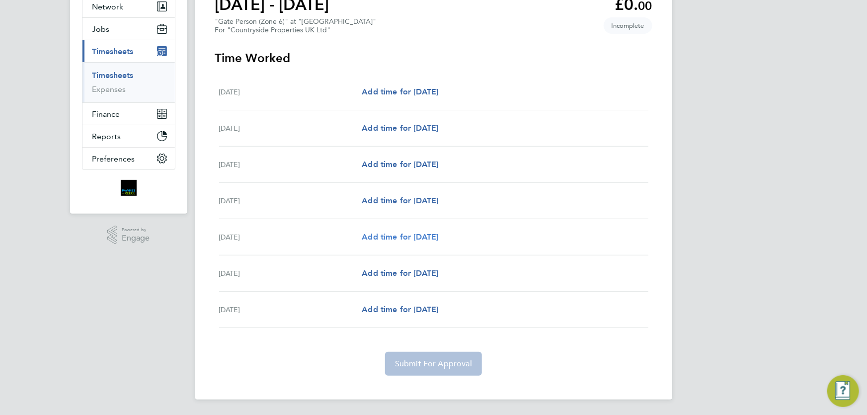
click at [409, 238] on span "Add time for Fri 22 Aug" at bounding box center [400, 236] width 77 height 9
select select "30"
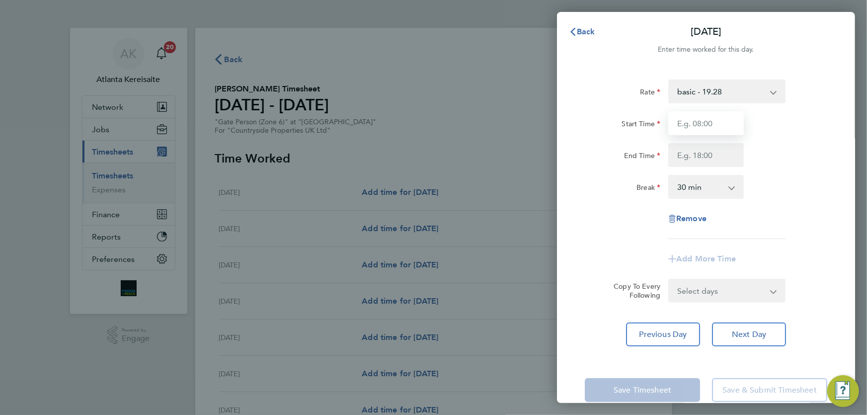
click at [714, 127] on input "Start Time" at bounding box center [707, 123] width 76 height 24
type input "07:30"
click at [714, 155] on input "End Time" at bounding box center [707, 155] width 76 height 24
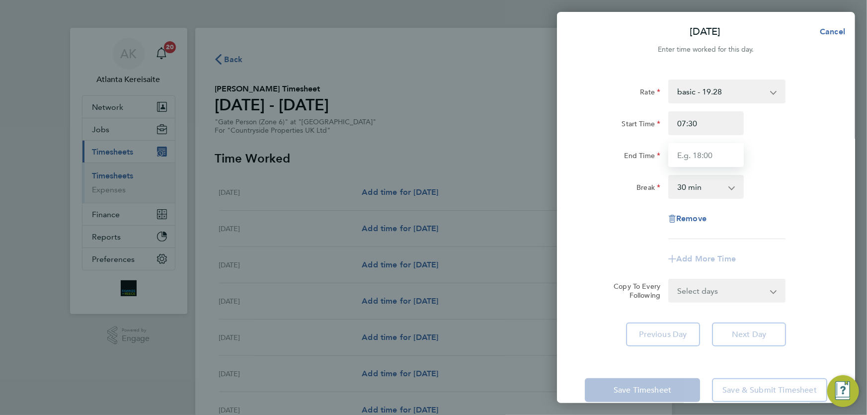
type input "16:30"
drag, startPoint x: 720, startPoint y: 120, endPoint x: 720, endPoint y: 137, distance: 16.4
click at [720, 121] on input "07:30" at bounding box center [707, 123] width 76 height 24
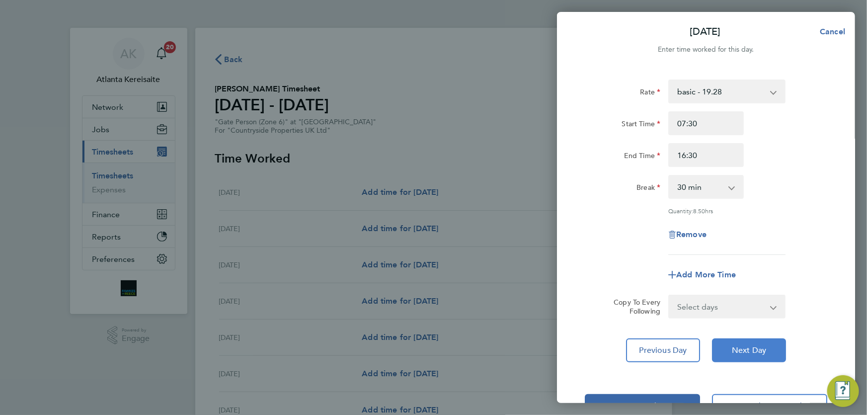
click at [760, 350] on span "Next Day" at bounding box center [749, 350] width 34 height 10
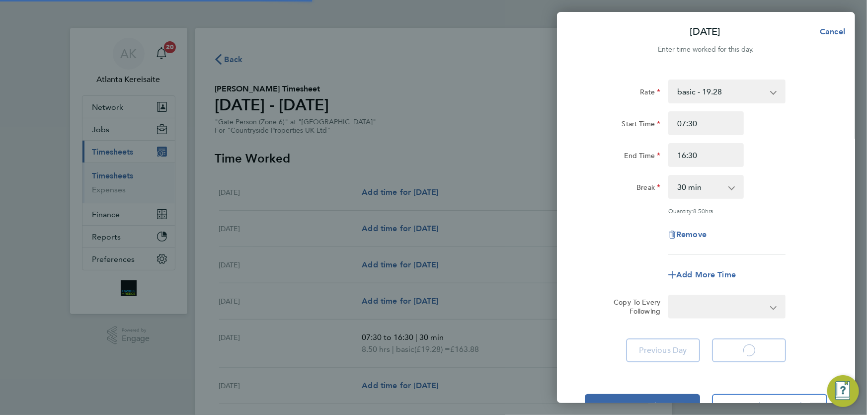
select select "30"
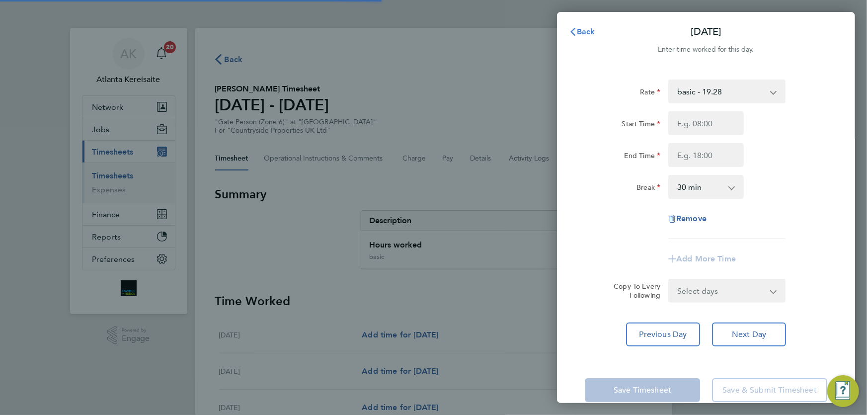
click at [589, 31] on span "Back" at bounding box center [586, 31] width 18 height 9
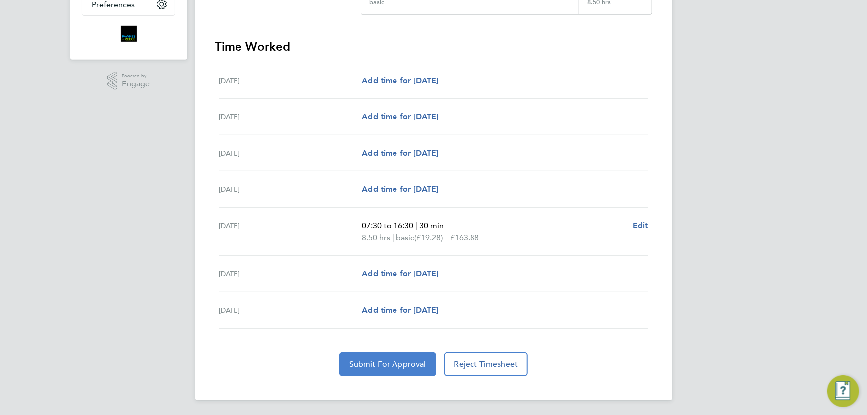
click at [403, 359] on span "Submit For Approval" at bounding box center [387, 364] width 77 height 10
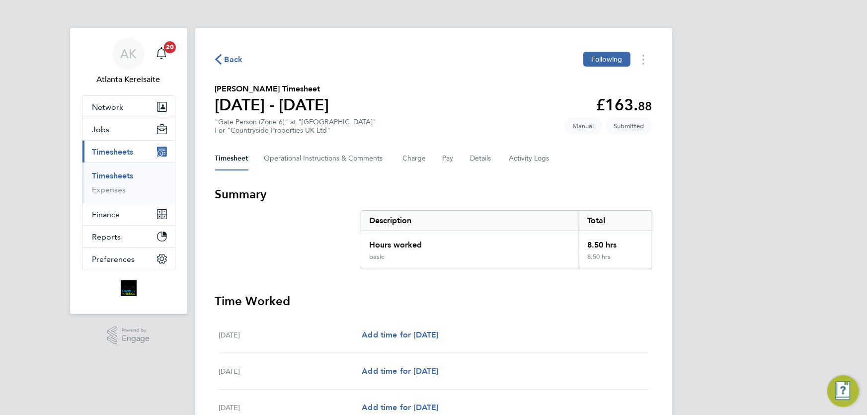
click at [244, 61] on div "Back Following" at bounding box center [433, 59] width 437 height 15
click at [243, 61] on div "Back Following" at bounding box center [433, 59] width 437 height 15
click at [236, 59] on span "Back" at bounding box center [234, 60] width 18 height 12
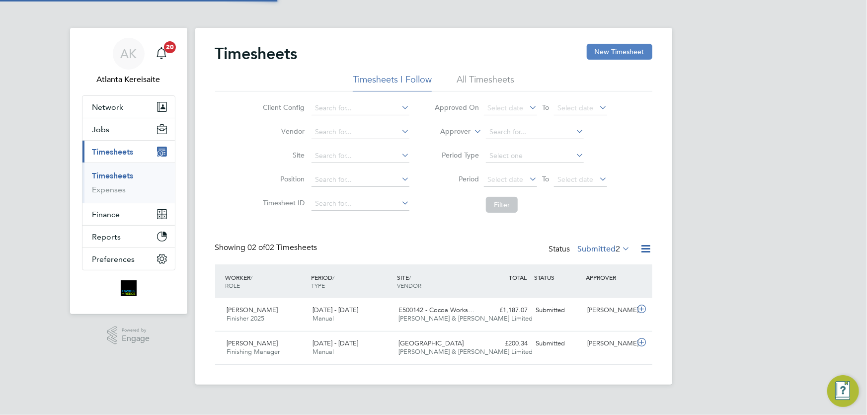
drag, startPoint x: 662, startPoint y: 49, endPoint x: 640, endPoint y: 52, distance: 22.1
click at [643, 53] on div "Timesheets New Timesheet Timesheets I Follow All Timesheets Client Config Vendo…" at bounding box center [433, 206] width 477 height 357
click at [640, 52] on button "New Timesheet" at bounding box center [620, 52] width 66 height 16
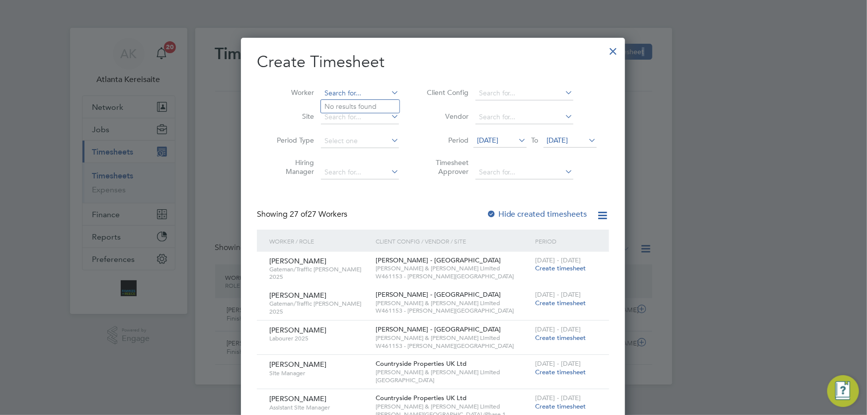
click at [344, 92] on input at bounding box center [360, 93] width 78 height 14
click at [364, 106] on li "Meron Tar eke" at bounding box center [360, 106] width 79 height 13
type input "Meron Tareke"
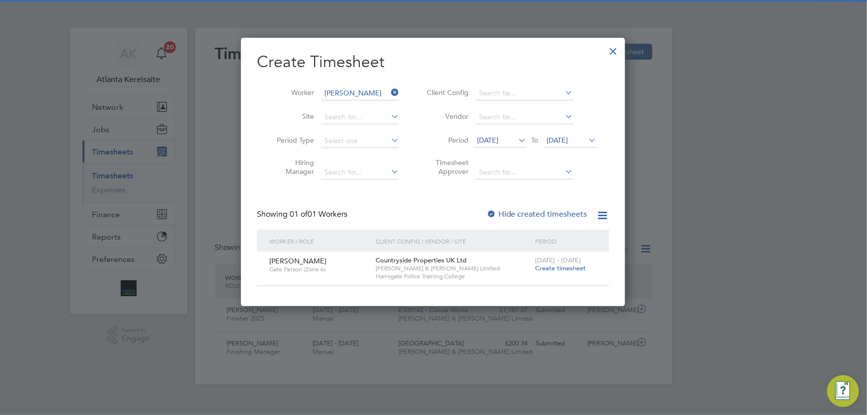
click at [554, 269] on span "Create timesheet" at bounding box center [560, 268] width 51 height 8
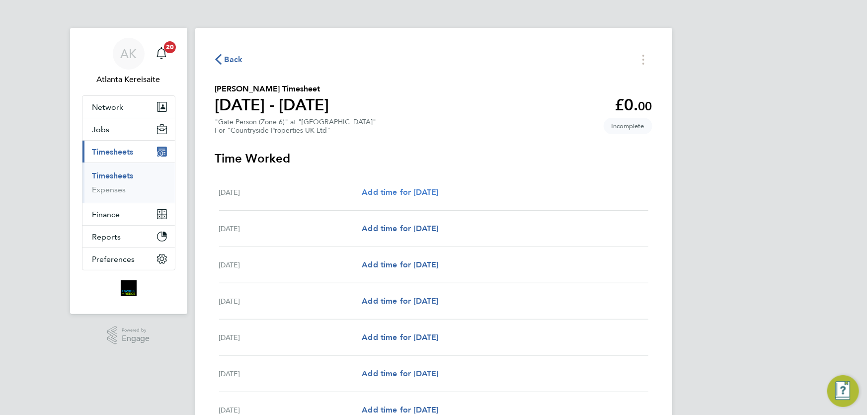
click at [412, 194] on span "Add time for Mon 11 Aug" at bounding box center [400, 191] width 77 height 9
select select "30"
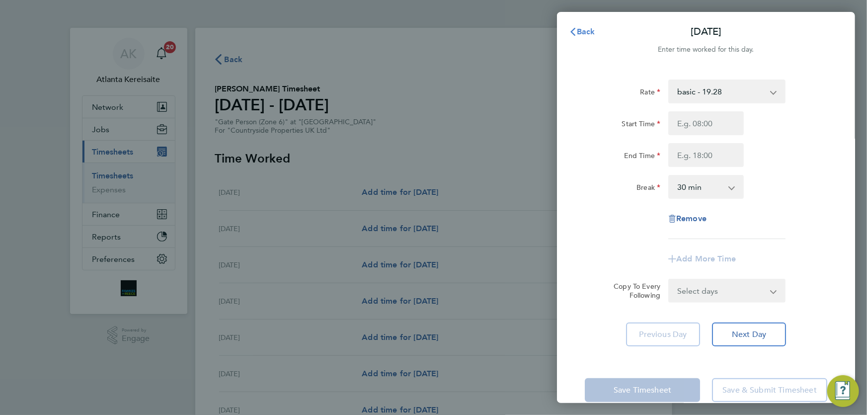
click at [584, 35] on span "Back" at bounding box center [586, 31] width 18 height 9
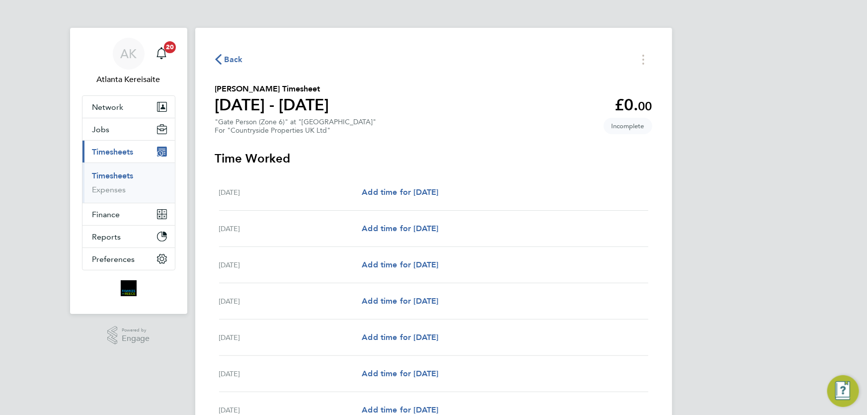
click at [229, 65] on span "Back" at bounding box center [234, 60] width 18 height 12
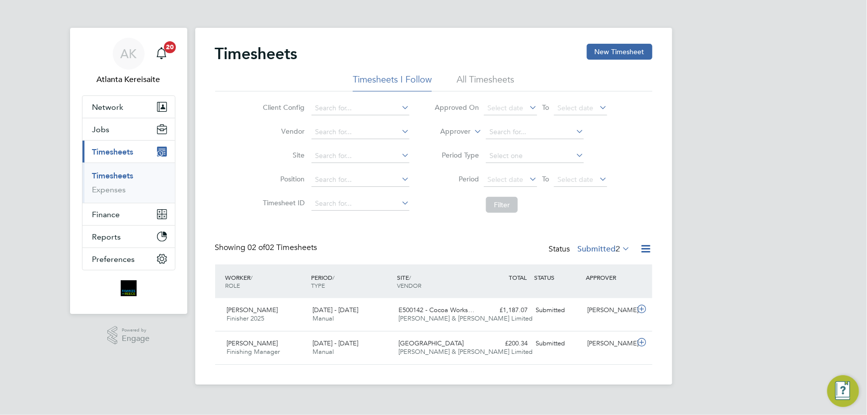
click at [633, 59] on div "Timesheets New Timesheet" at bounding box center [433, 59] width 437 height 30
click at [611, 51] on button "New Timesheet" at bounding box center [620, 52] width 66 height 16
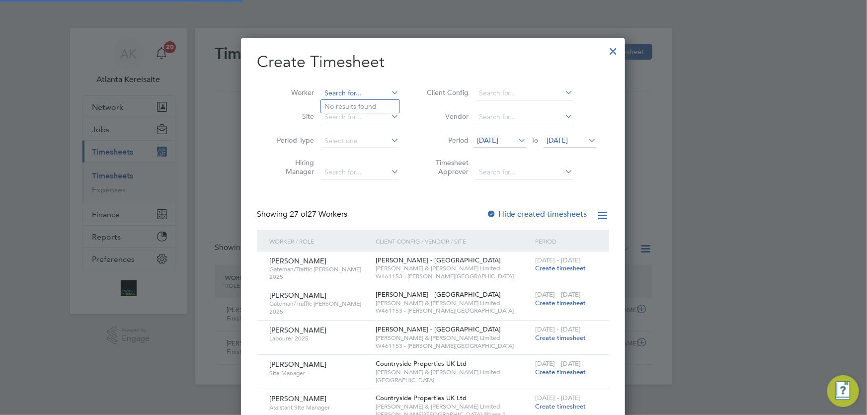
click at [330, 90] on input at bounding box center [360, 93] width 78 height 14
drag, startPoint x: 360, startPoint y: 92, endPoint x: 293, endPoint y: 92, distance: 66.6
click at [293, 92] on li "Worker mwweron" at bounding box center [334, 94] width 155 height 24
click at [353, 158] on li "Mer on Tareke" at bounding box center [365, 160] width 88 height 13
type input "Meron Tareke"
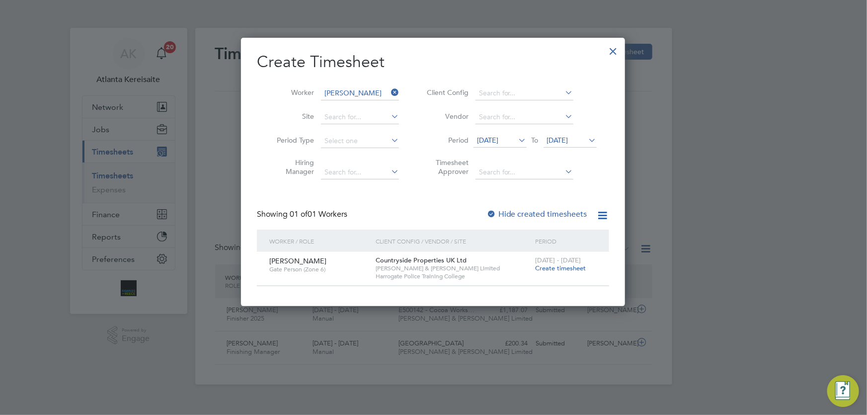
click at [499, 136] on span "12 Aug 2025" at bounding box center [487, 140] width 21 height 9
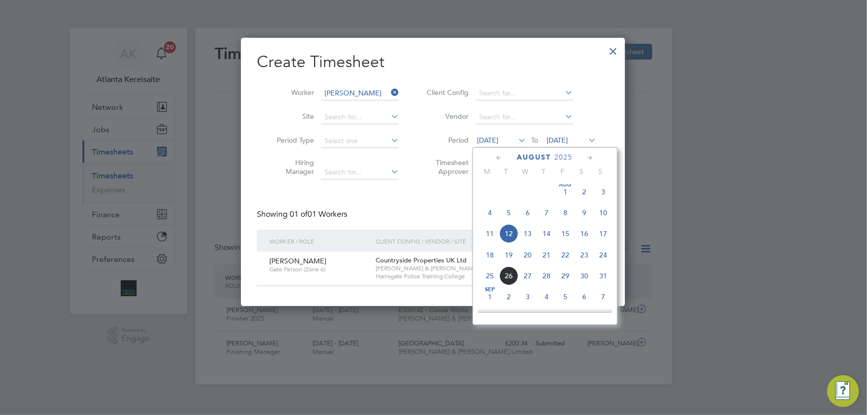
click at [487, 258] on span "18" at bounding box center [490, 255] width 19 height 19
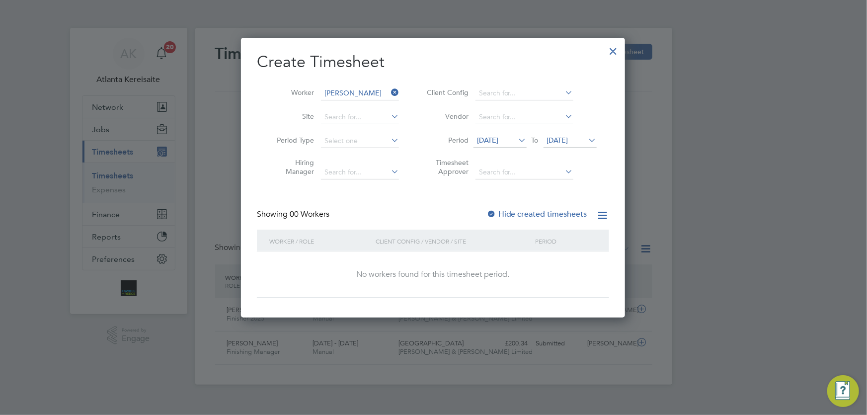
click at [552, 132] on li "Period 18 Aug 2025 To 19 Aug 2025" at bounding box center [511, 141] width 198 height 24
click at [561, 137] on span "19 Aug 2025" at bounding box center [557, 140] width 21 height 9
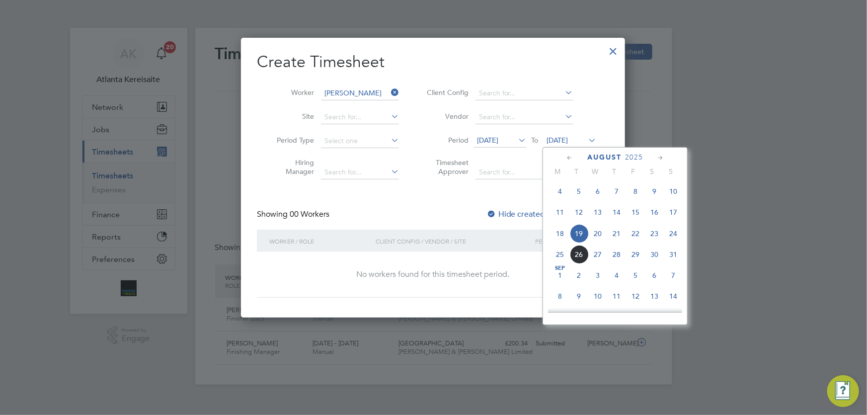
click at [671, 234] on span "24" at bounding box center [673, 233] width 19 height 19
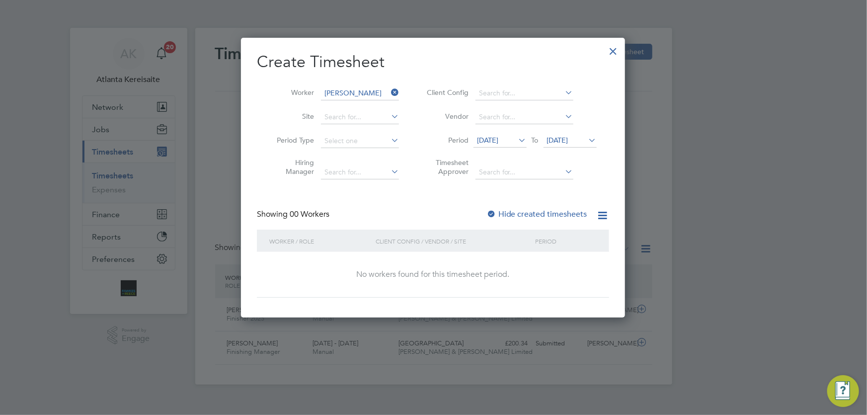
click at [542, 216] on label "Hide created timesheets" at bounding box center [537, 214] width 101 height 10
click at [536, 215] on label "Hide created timesheets" at bounding box center [537, 214] width 101 height 10
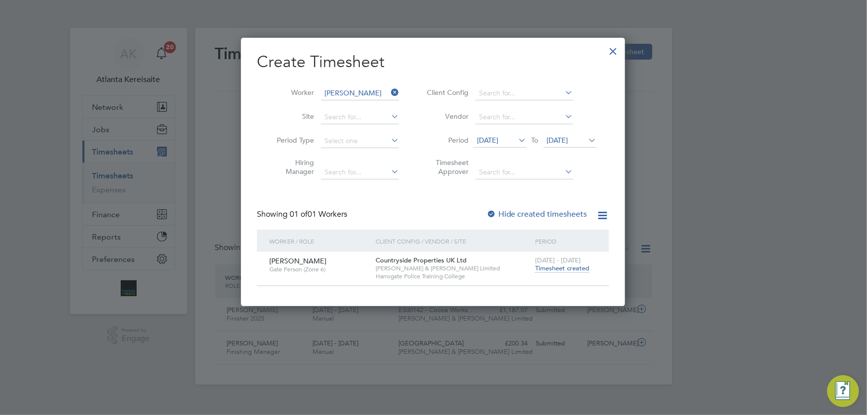
click at [563, 271] on span "Timesheet created" at bounding box center [562, 268] width 54 height 9
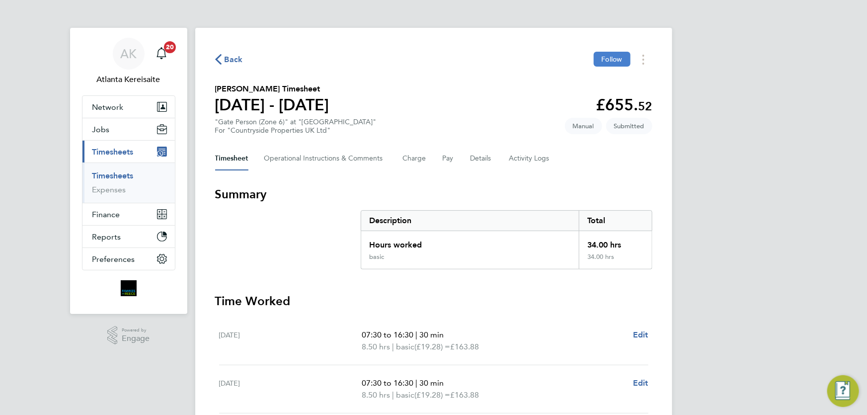
click at [614, 58] on span "Follow" at bounding box center [612, 59] width 21 height 9
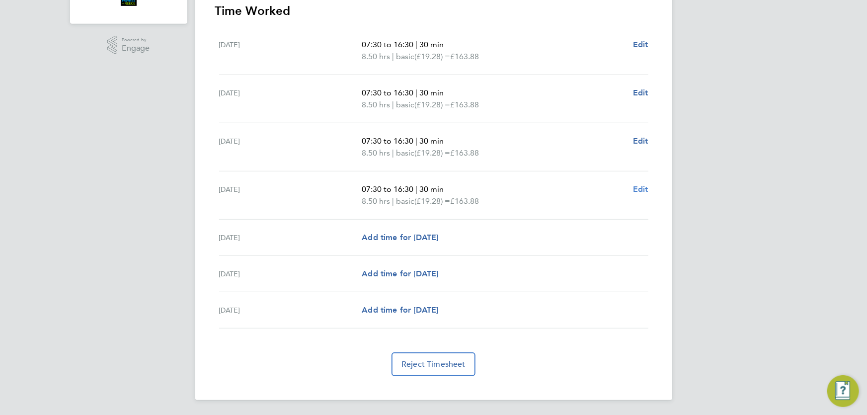
click at [637, 192] on span "Edit" at bounding box center [640, 188] width 15 height 9
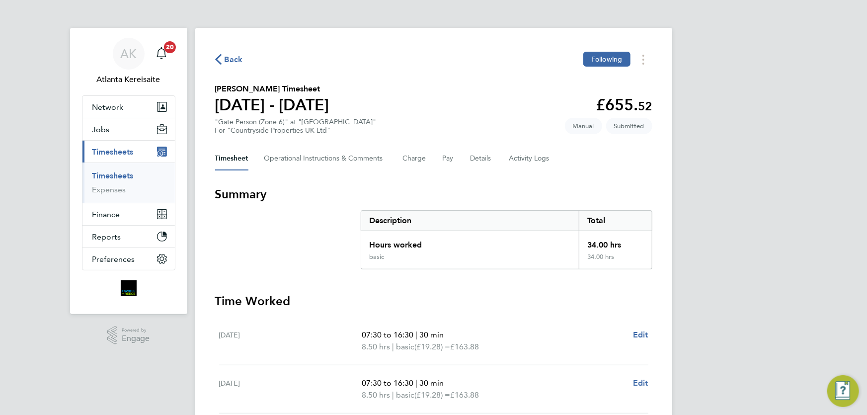
select select "30"
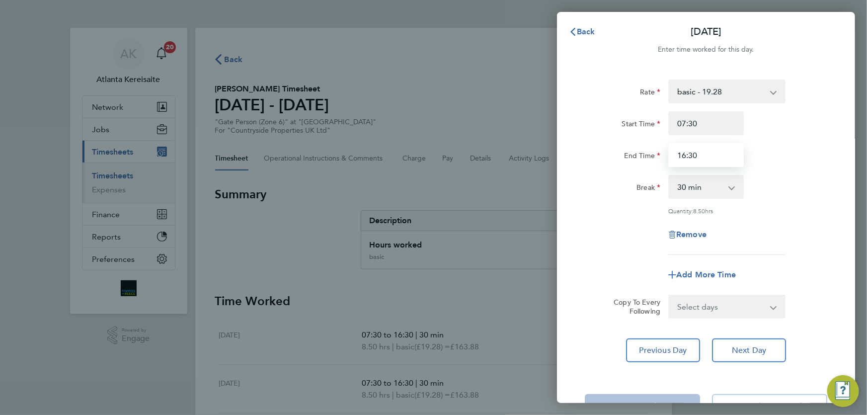
click at [711, 152] on input "16:30" at bounding box center [707, 155] width 76 height 24
type input "16:00"
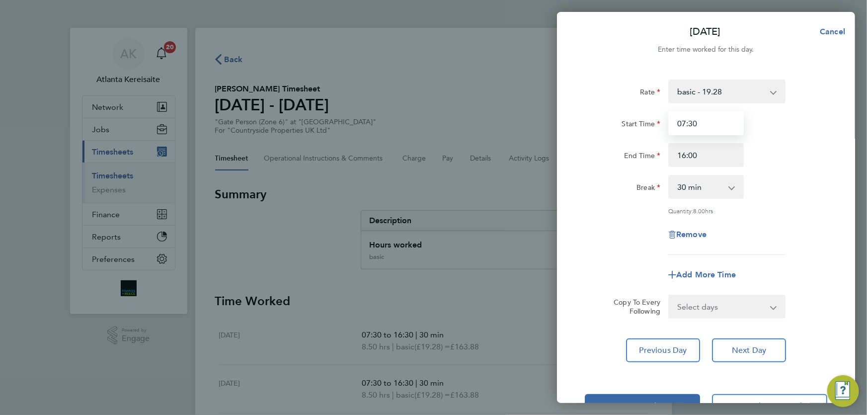
click at [713, 123] on input "07:30" at bounding box center [707, 123] width 76 height 24
click at [723, 155] on input "16:00" at bounding box center [707, 155] width 76 height 24
click at [672, 352] on span "Previous Day" at bounding box center [664, 350] width 48 height 10
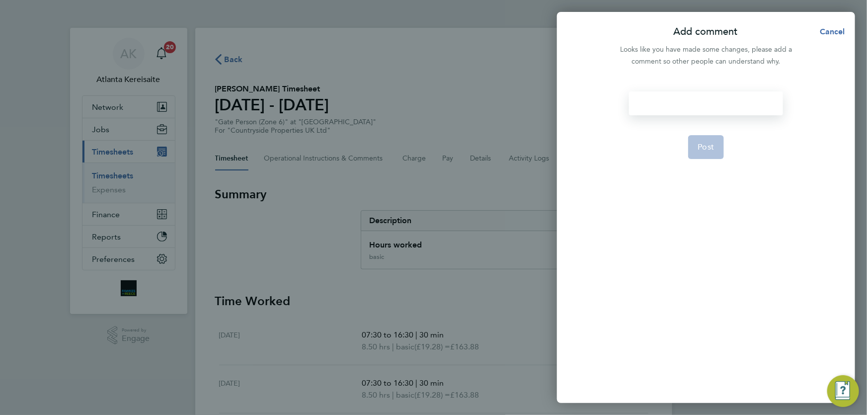
click at [709, 108] on div at bounding box center [706, 103] width 154 height 24
click at [711, 144] on span "Post" at bounding box center [706, 147] width 16 height 10
select select "30"
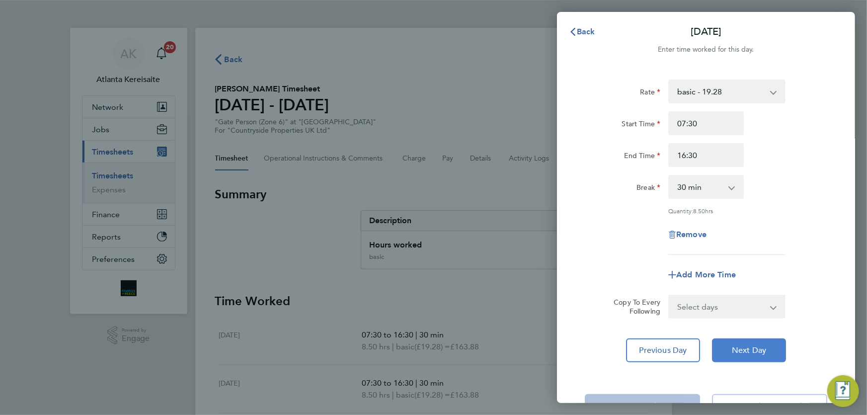
click at [756, 346] on span "Next Day" at bounding box center [749, 350] width 34 height 10
select select "30"
drag, startPoint x: 696, startPoint y: 155, endPoint x: 687, endPoint y: 157, distance: 8.7
click at [687, 157] on input "16:00" at bounding box center [707, 155] width 76 height 24
type input "16:30"
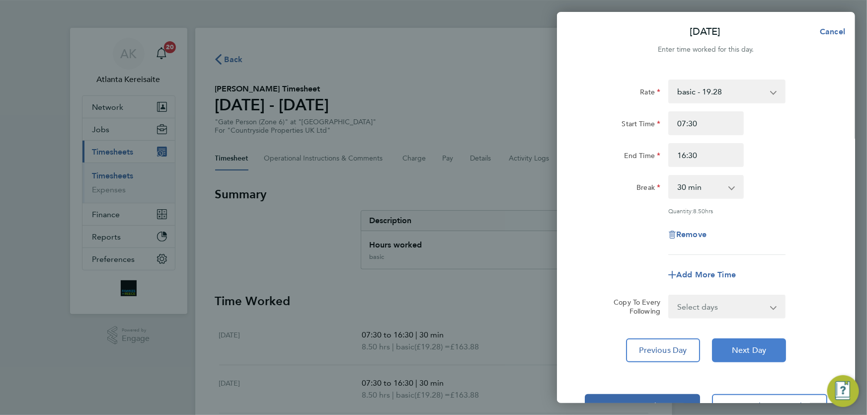
click at [741, 348] on span "Next Day" at bounding box center [749, 350] width 34 height 10
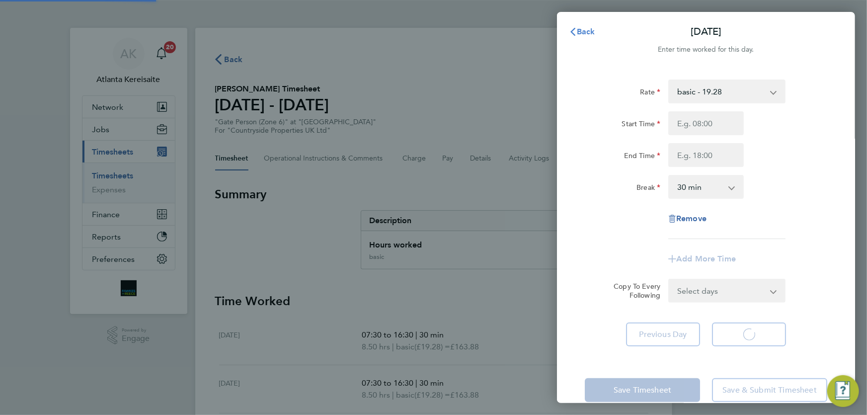
select select "30"
click at [587, 27] on span "Back" at bounding box center [586, 31] width 18 height 9
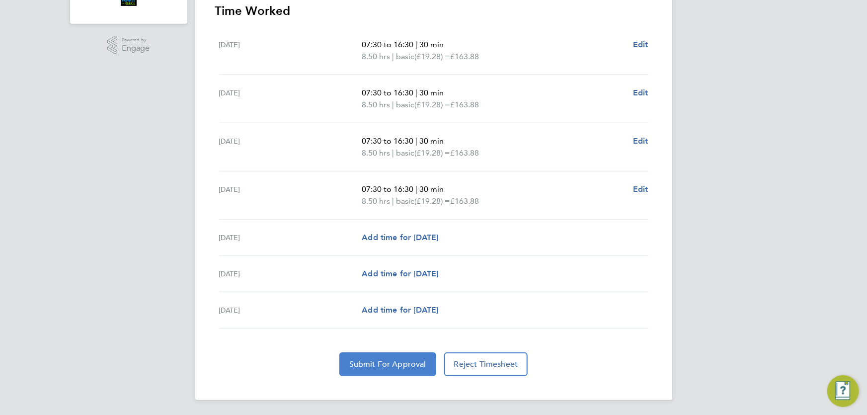
click at [383, 363] on span "Submit For Approval" at bounding box center [387, 364] width 77 height 10
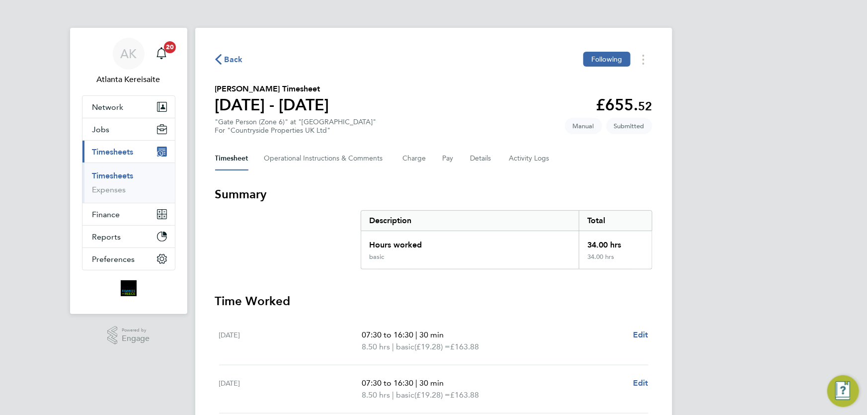
drag, startPoint x: 229, startPoint y: 49, endPoint x: 232, endPoint y: 67, distance: 18.1
click at [230, 59] on div "Back Following Meron Tareke's Timesheet 18 - 24 Aug 2025 £655. 52 "Gate Person …" at bounding box center [433, 359] width 477 height 663
click at [233, 68] on div "Back Following Meron Tareke's Timesheet 18 - 24 Aug 2025 £655. 52 "Gate Person …" at bounding box center [433, 359] width 477 height 663
click at [233, 58] on span "Back" at bounding box center [234, 60] width 18 height 12
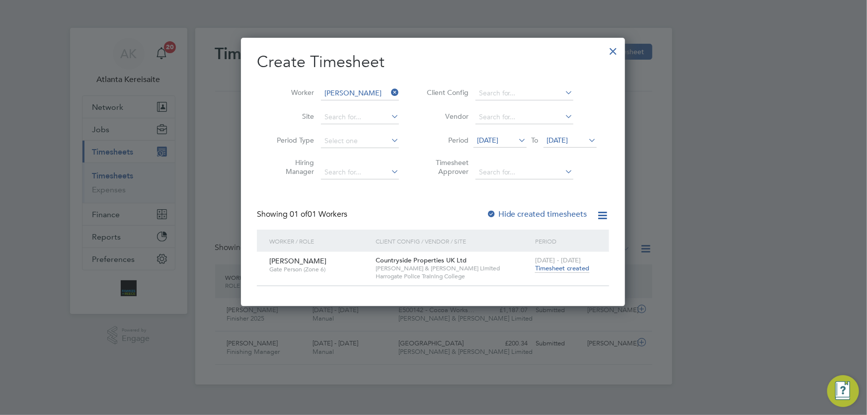
drag, startPoint x: 391, startPoint y: 93, endPoint x: 376, endPoint y: 93, distance: 14.4
click at [389, 93] on icon at bounding box center [389, 92] width 0 height 14
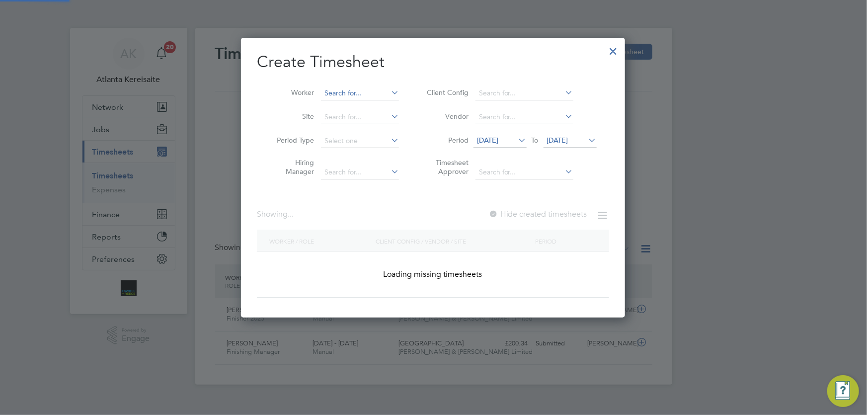
click at [334, 93] on input at bounding box center [360, 93] width 78 height 14
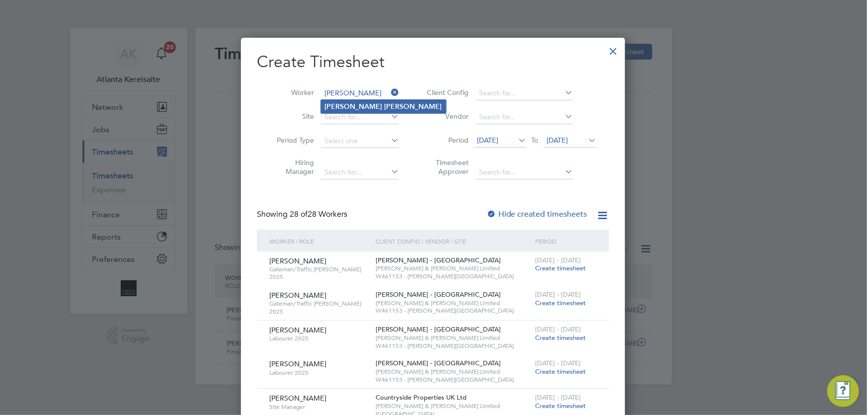
click at [385, 104] on b "Tatum" at bounding box center [414, 106] width 58 height 8
type input "Sharon Tatum"
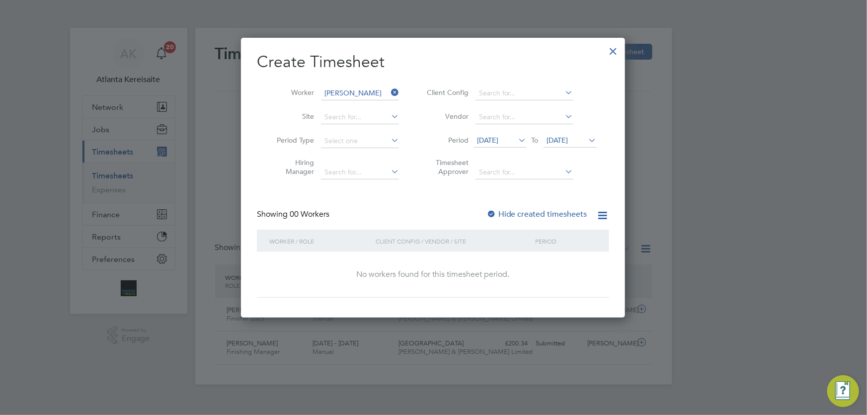
click at [487, 208] on div "Create Timesheet Worker Sharon Tatum Site Period Type Hiring Manager Client Con…" at bounding box center [433, 175] width 352 height 246
click at [492, 215] on div at bounding box center [492, 215] width 10 height 10
click at [492, 213] on div at bounding box center [492, 215] width 10 height 10
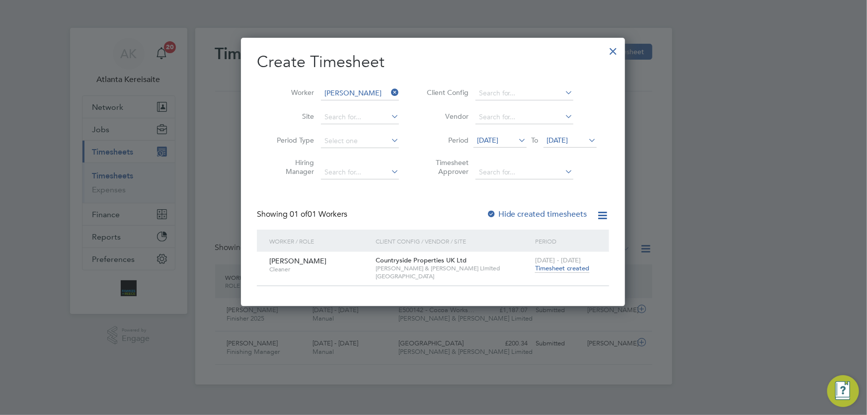
click at [555, 268] on span "Timesheet created" at bounding box center [562, 268] width 54 height 9
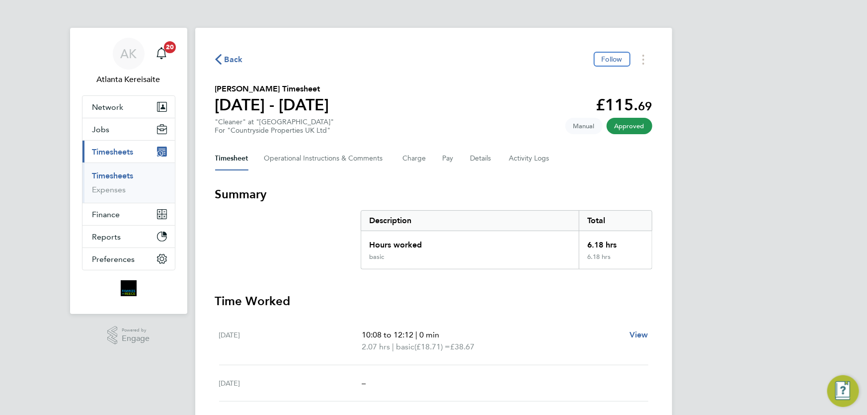
click at [219, 62] on icon "button" at bounding box center [218, 59] width 6 height 10
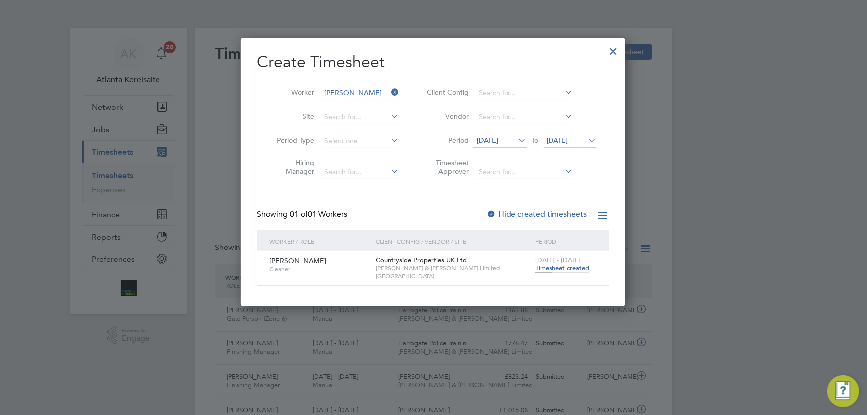
drag, startPoint x: 394, startPoint y: 94, endPoint x: 370, endPoint y: 93, distance: 23.9
click at [389, 93] on icon at bounding box center [389, 92] width 0 height 14
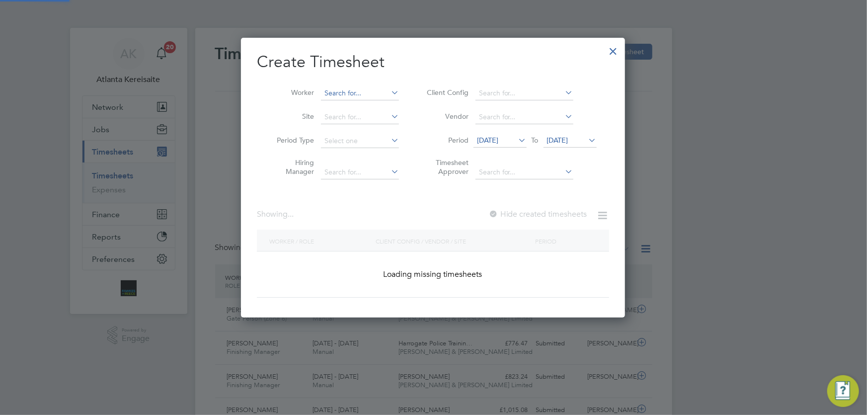
click at [343, 93] on input at bounding box center [360, 93] width 78 height 14
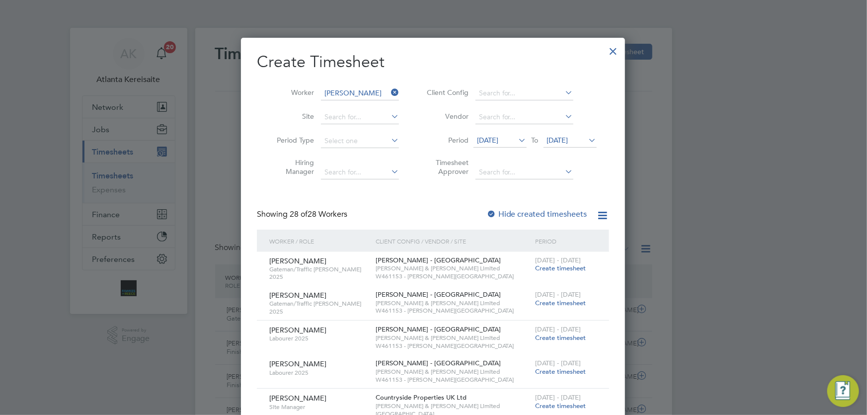
click at [373, 154] on li "Julia n Chukwu" at bounding box center [409, 159] width 176 height 13
type input "Julian Chukwu"
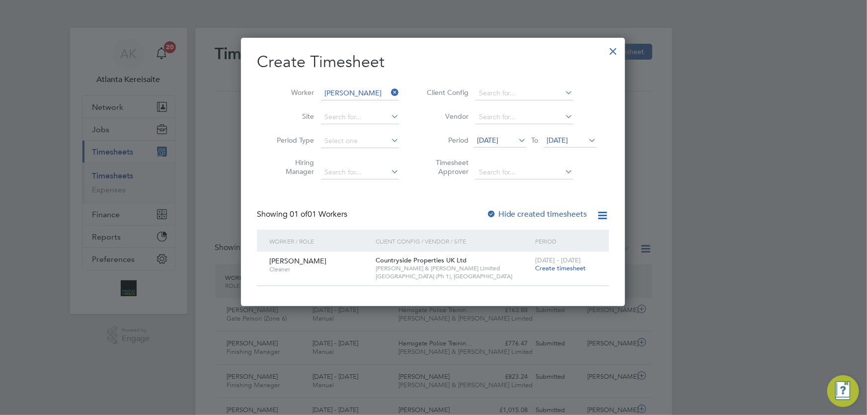
click at [567, 272] on span "Create timesheet" at bounding box center [560, 268] width 51 height 8
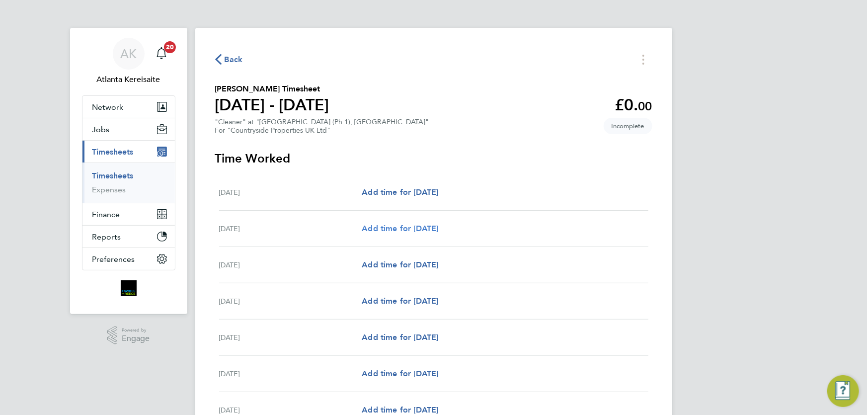
click at [435, 228] on span "Add time for Tue 19 Aug" at bounding box center [400, 228] width 77 height 9
select select "30"
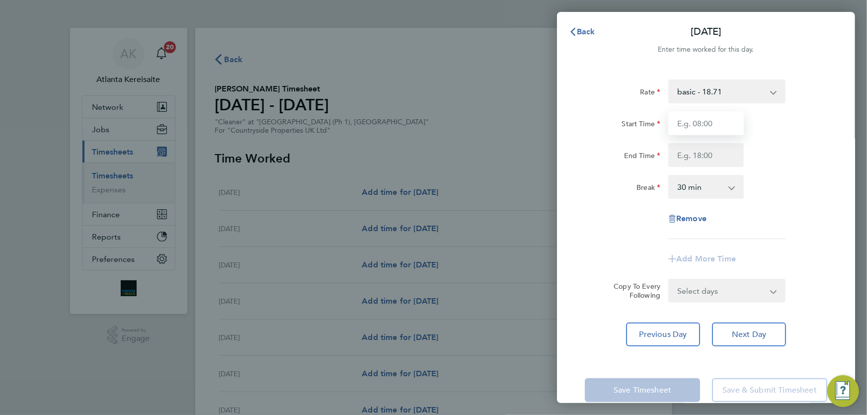
click at [712, 119] on input "Start Time" at bounding box center [707, 123] width 76 height 24
click at [709, 159] on input "End Time" at bounding box center [707, 155] width 76 height 24
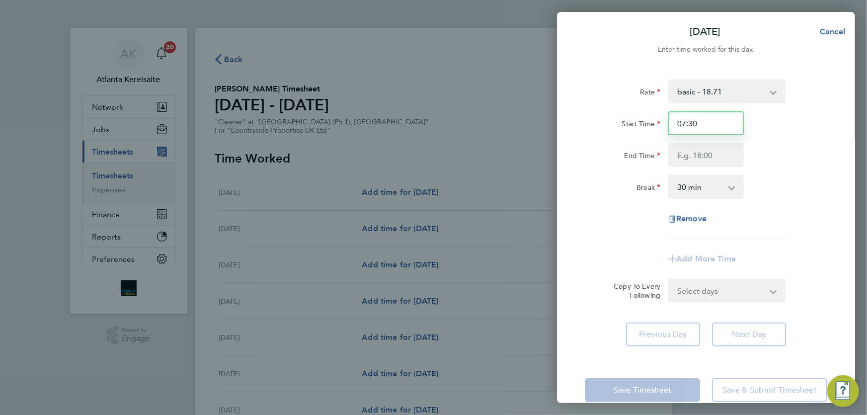
drag, startPoint x: 707, startPoint y: 124, endPoint x: 637, endPoint y: 123, distance: 69.6
click at [637, 123] on div "Start Time 07:30" at bounding box center [706, 123] width 251 height 24
type input "10:00"
click at [677, 154] on input "End Time" at bounding box center [707, 155] width 76 height 24
type input "12:00"
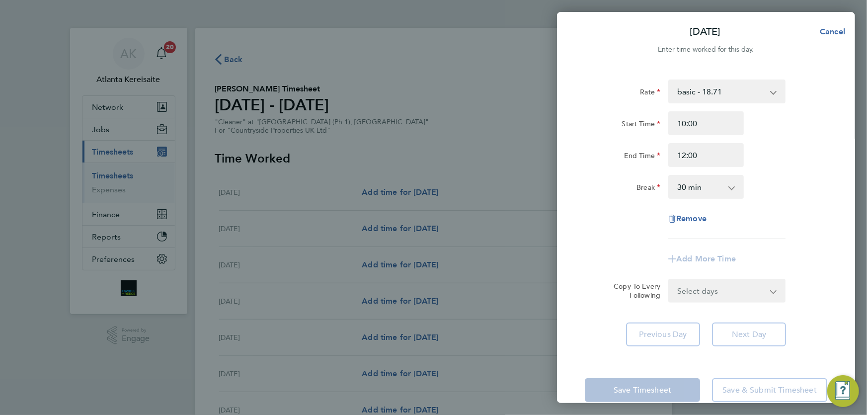
click at [676, 183] on select "0 min 15 min 30 min 45 min 60 min 75 min 90 min" at bounding box center [701, 187] width 62 height 22
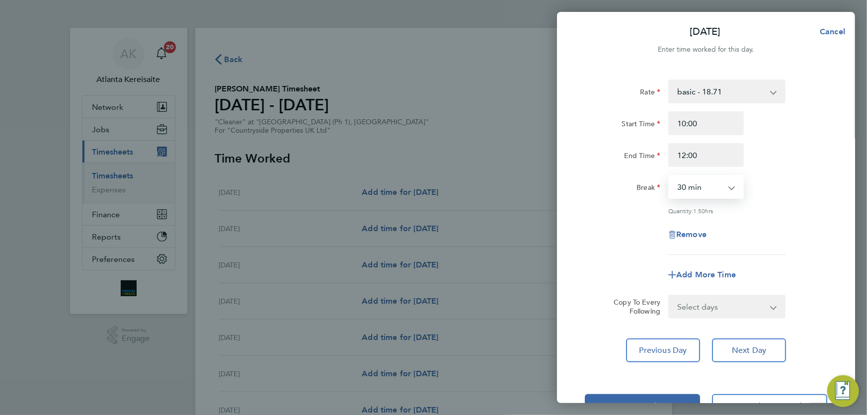
select select "0"
click at [789, 271] on div "Add More Time" at bounding box center [706, 275] width 251 height 24
drag, startPoint x: 760, startPoint y: 312, endPoint x: 756, endPoint y: 317, distance: 6.1
click at [760, 312] on select "Select days Day Weekday (Mon-Fri) Weekend (Sat-Sun) Wednesday Thursday Friday S…" at bounding box center [722, 307] width 104 height 22
select select "WED"
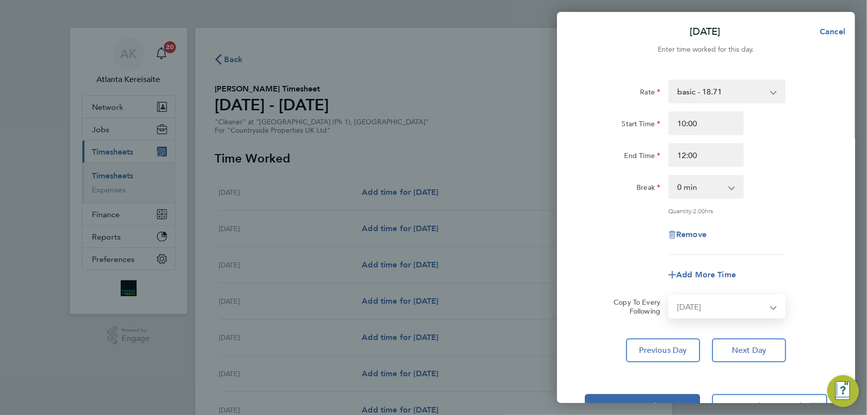
click at [670, 296] on select "Select days Day Weekday (Mon-Fri) Weekend (Sat-Sun) Wednesday Thursday Friday S…" at bounding box center [722, 307] width 104 height 22
select select "2025-08-24"
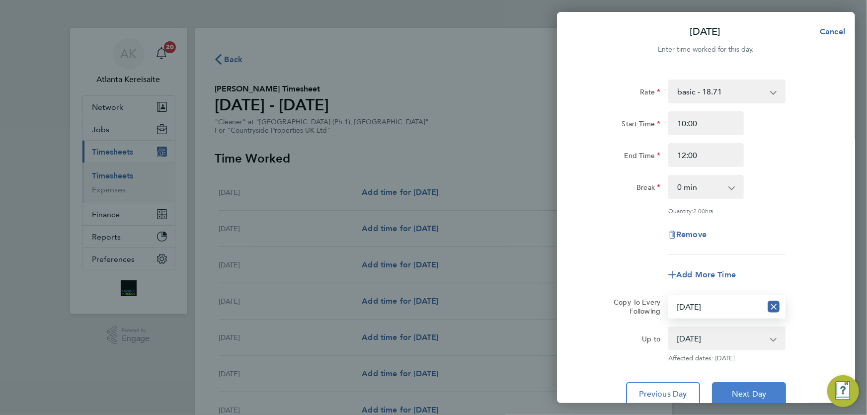
click at [752, 390] on span "Next Day" at bounding box center [749, 394] width 34 height 10
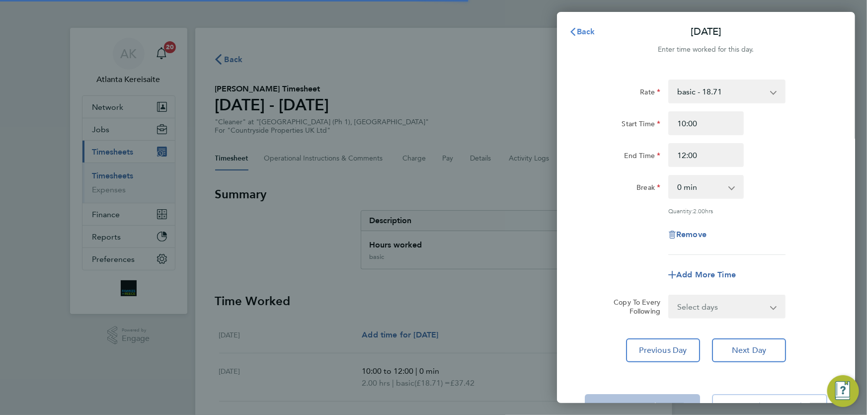
click at [581, 29] on span "Back" at bounding box center [586, 31] width 18 height 9
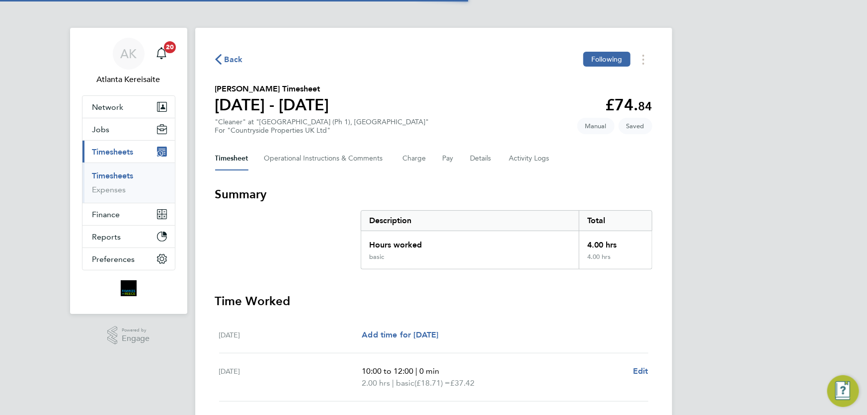
scroll to position [266, 0]
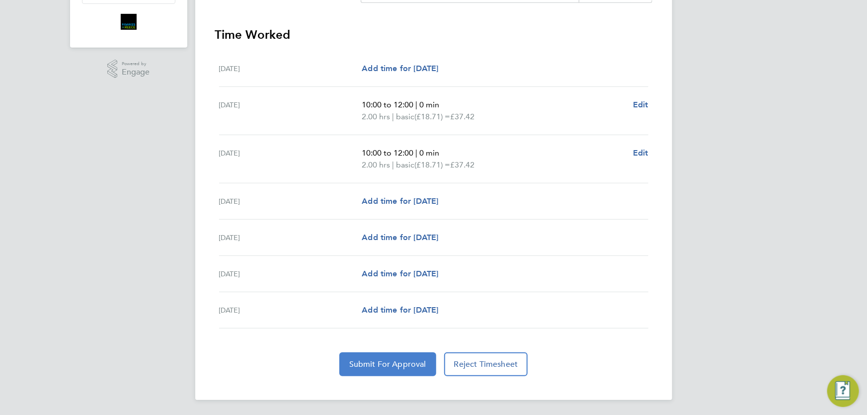
click at [394, 365] on span "Submit For Approval" at bounding box center [387, 364] width 77 height 10
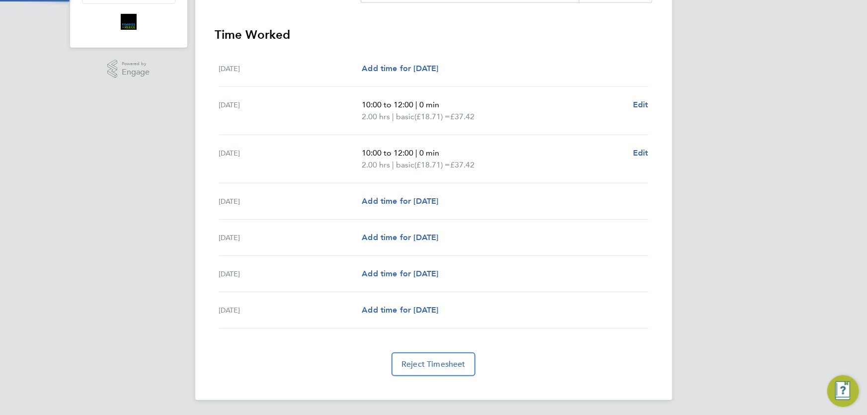
scroll to position [0, 0]
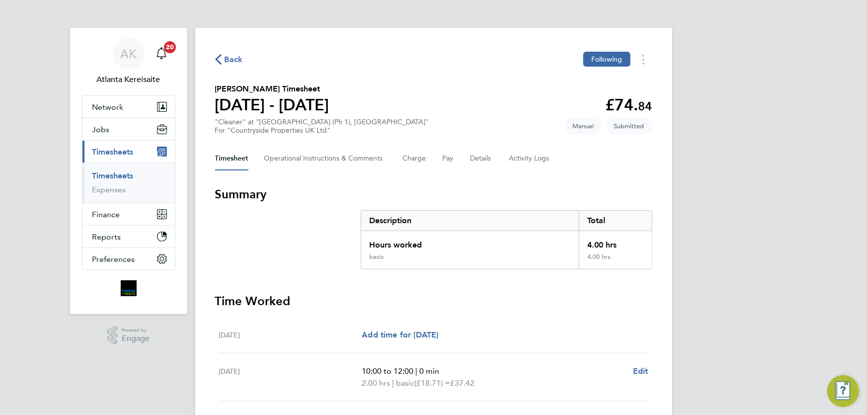
click at [222, 56] on span "Back" at bounding box center [229, 58] width 28 height 9
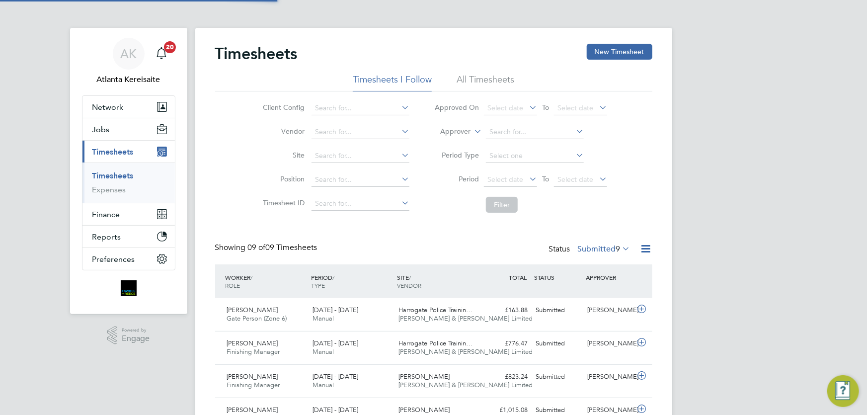
scroll to position [25, 86]
click at [616, 52] on button "New Timesheet" at bounding box center [620, 52] width 66 height 16
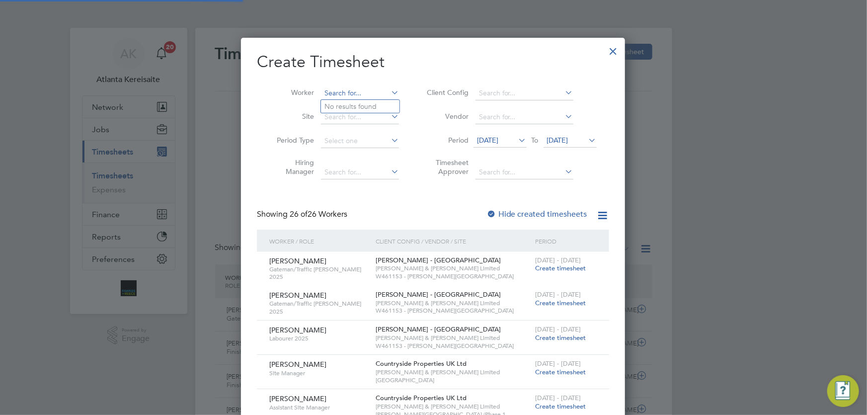
click at [338, 92] on input at bounding box center [360, 93] width 78 height 14
click at [346, 102] on li "Kieran Auld" at bounding box center [360, 106] width 79 height 13
type input "Kieran Auld"
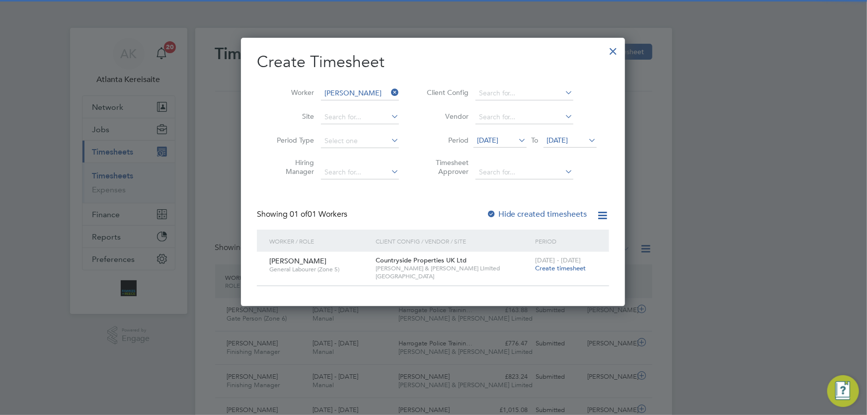
click at [557, 267] on span "Create timesheet" at bounding box center [560, 268] width 51 height 8
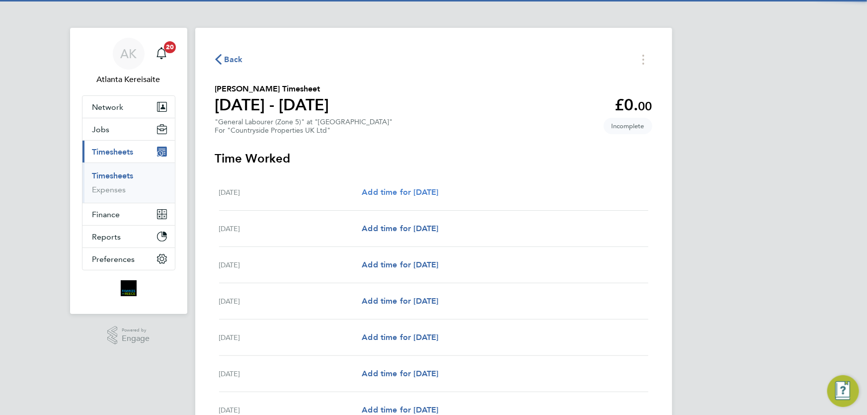
click at [414, 188] on span "Add time for Mon 18 Aug" at bounding box center [400, 191] width 77 height 9
select select "30"
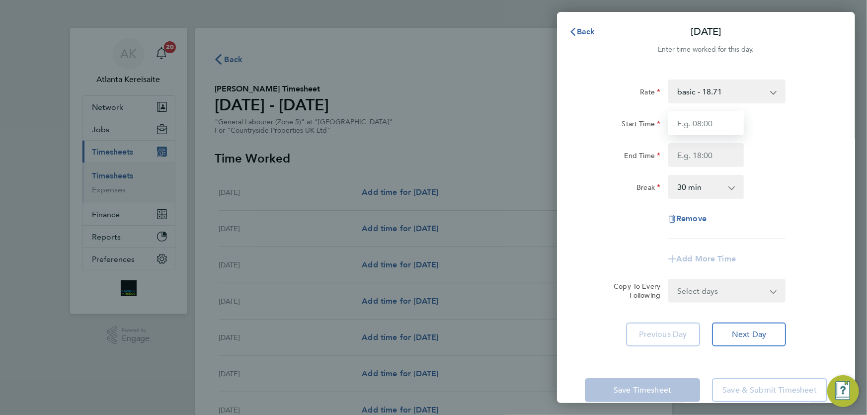
drag, startPoint x: 700, startPoint y: 114, endPoint x: 704, endPoint y: 119, distance: 6.1
click at [701, 114] on input "Start Time" at bounding box center [707, 123] width 76 height 24
type input "07:00"
click at [713, 153] on input "End Time" at bounding box center [707, 155] width 76 height 24
type input "17:30"
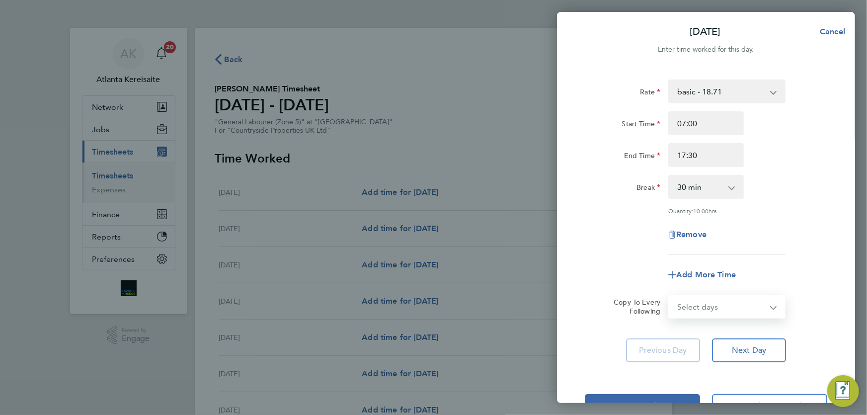
click at [748, 293] on form "Rate basic - 18.71 Start Time 07:00 End Time 17:30 Break 0 min 15 min 30 min 45…" at bounding box center [706, 199] width 243 height 239
select select "WEEKDAY"
click at [670, 296] on select "Select days Day Weekday (Mon-Fri) Weekend (Sat-Sun) Tuesday Wednesday Thursday …" at bounding box center [722, 307] width 104 height 22
select select "2025-08-24"
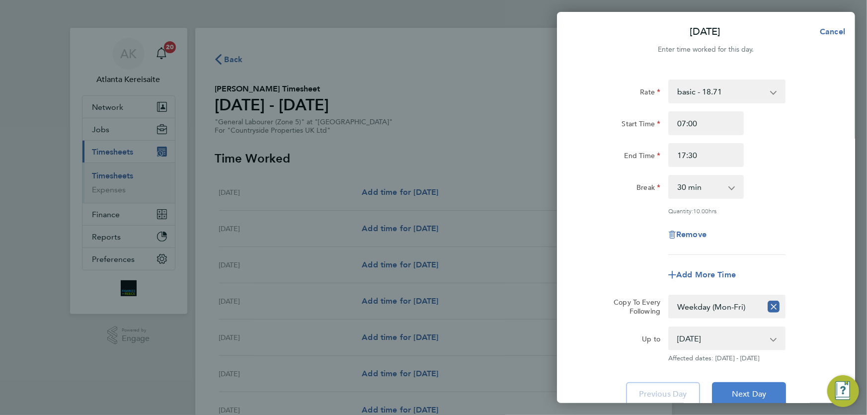
click at [762, 389] on span "Next Day" at bounding box center [749, 394] width 34 height 10
select select "30"
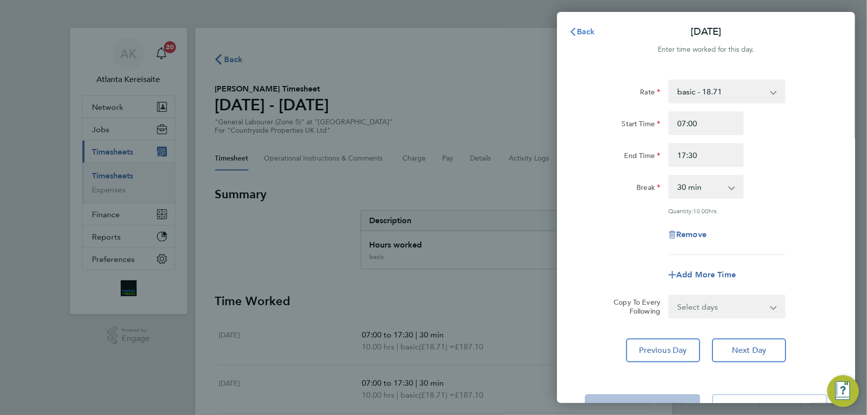
click at [580, 31] on span "Back" at bounding box center [586, 31] width 18 height 9
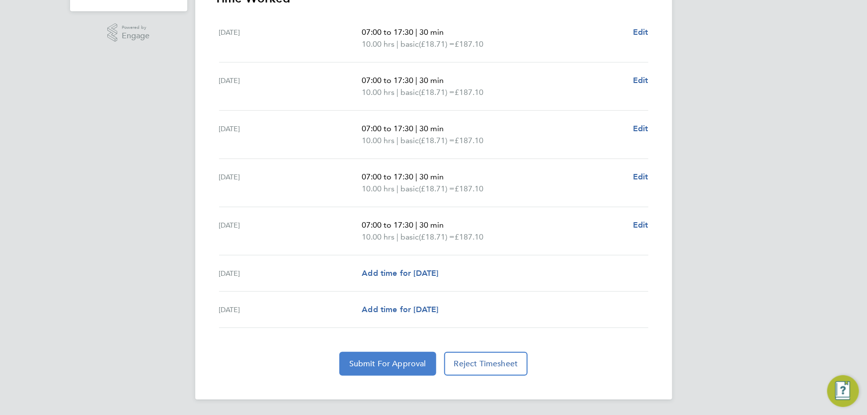
click at [398, 368] on button "Submit For Approval" at bounding box center [387, 364] width 97 height 24
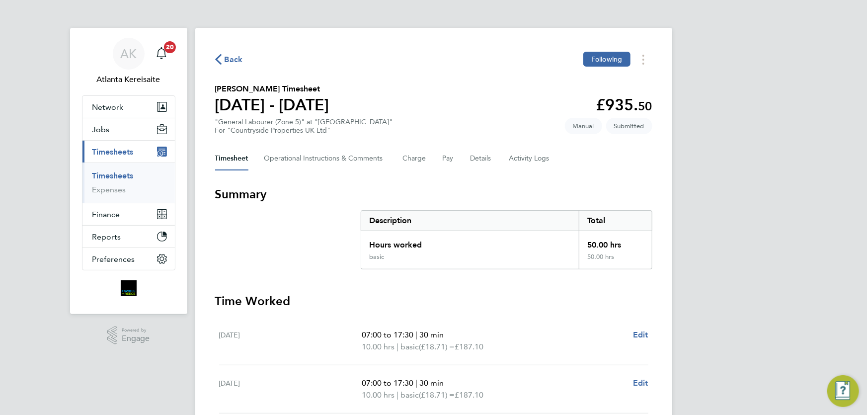
click at [230, 62] on span "Back" at bounding box center [234, 60] width 18 height 12
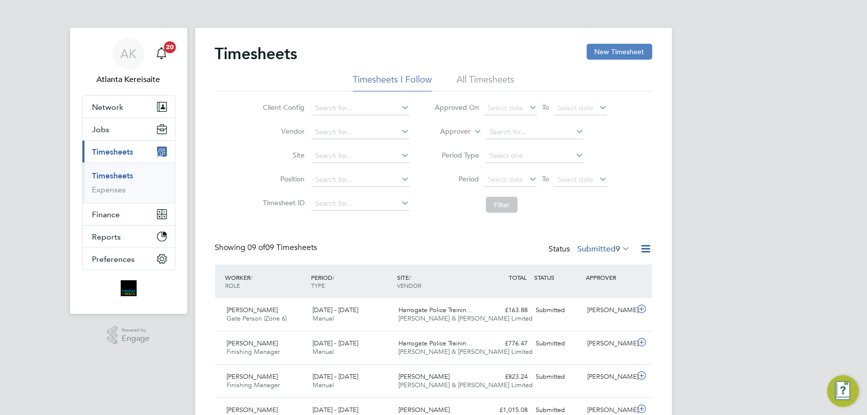
click at [633, 55] on button "New Timesheet" at bounding box center [620, 52] width 66 height 16
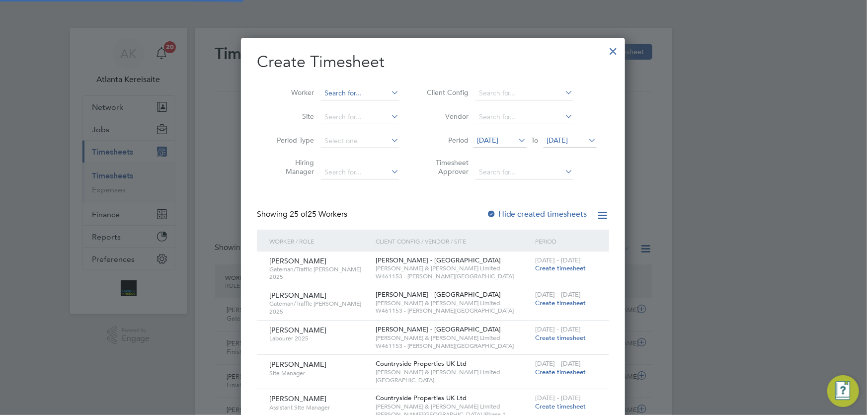
click at [351, 90] on input at bounding box center [360, 93] width 78 height 14
type input "lee gra"
click at [614, 50] on div at bounding box center [614, 49] width 18 height 18
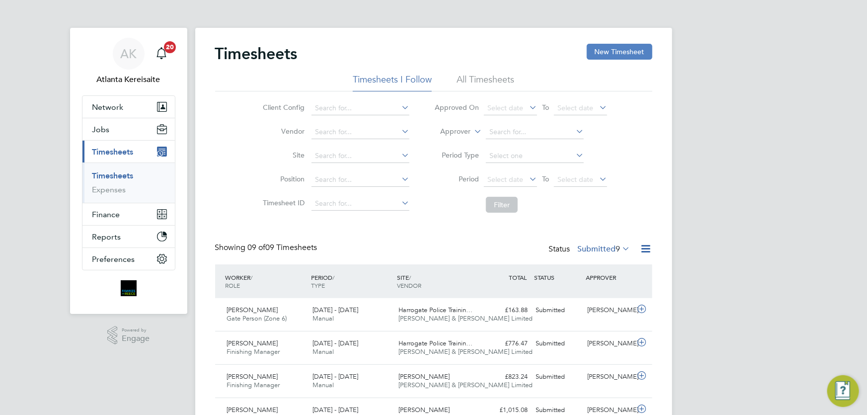
drag, startPoint x: 634, startPoint y: 49, endPoint x: 627, endPoint y: 50, distance: 7.5
click at [634, 49] on button "New Timesheet" at bounding box center [620, 52] width 66 height 16
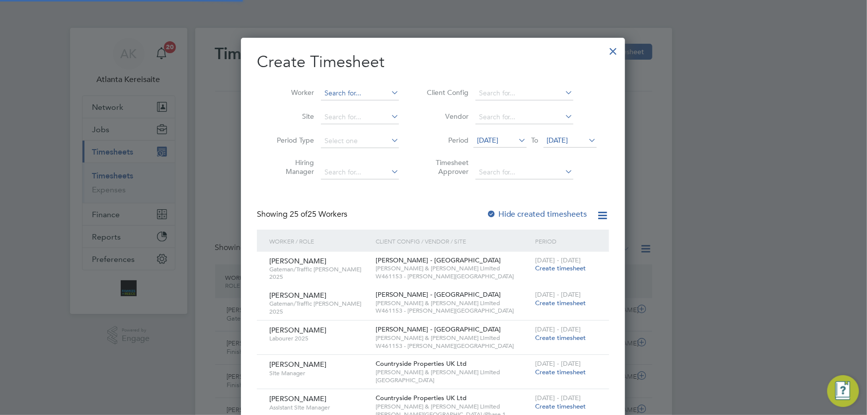
click at [346, 90] on input at bounding box center [360, 93] width 78 height 14
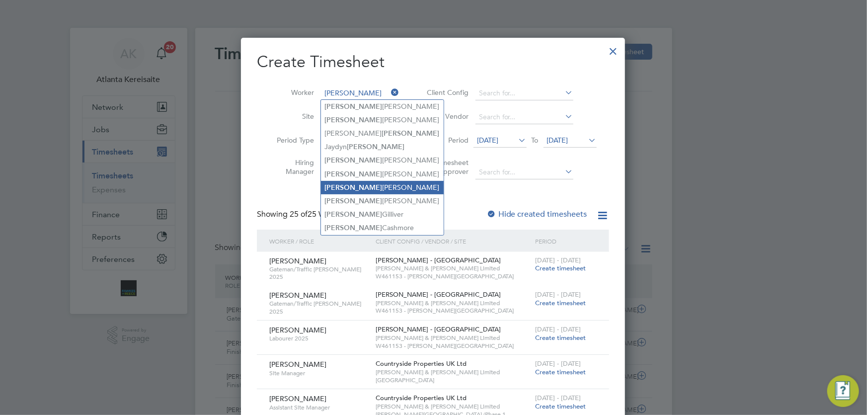
click at [378, 185] on li "Barry Campbell" at bounding box center [382, 187] width 123 height 13
type input "Barry Campbell"
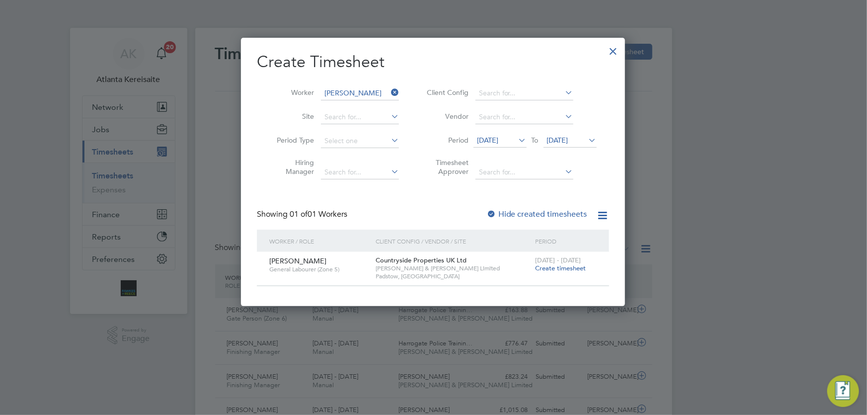
click at [513, 213] on label "Hide created timesheets" at bounding box center [537, 214] width 101 height 10
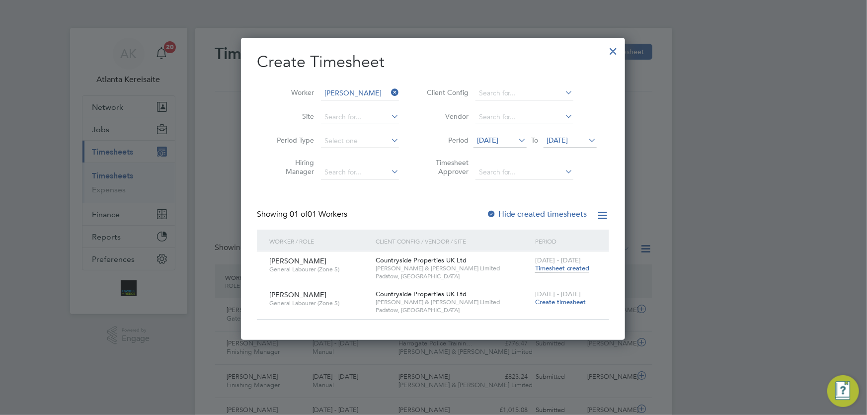
click at [564, 272] on span "Timesheet created" at bounding box center [562, 268] width 54 height 9
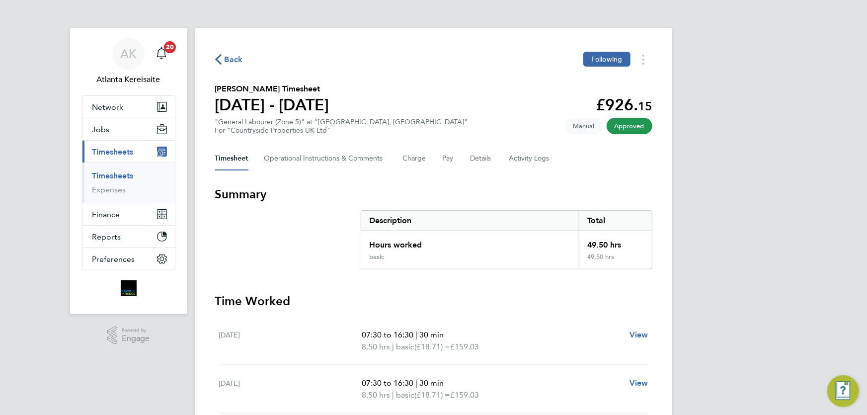
click at [225, 56] on span "Back" at bounding box center [234, 60] width 18 height 12
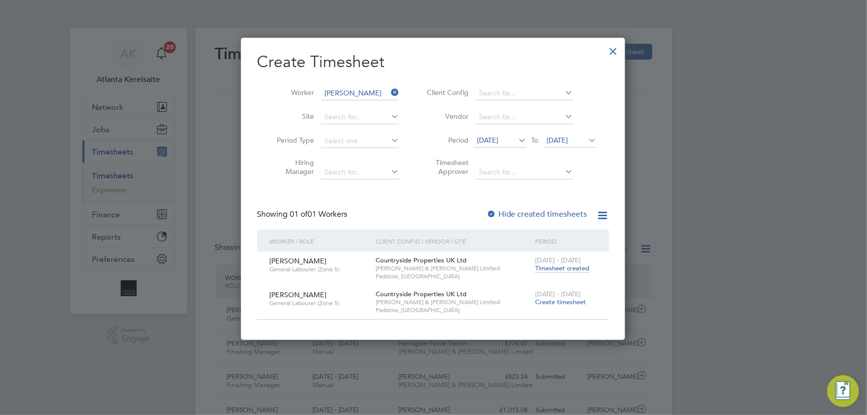
click at [560, 302] on span "Create timesheet" at bounding box center [560, 302] width 51 height 8
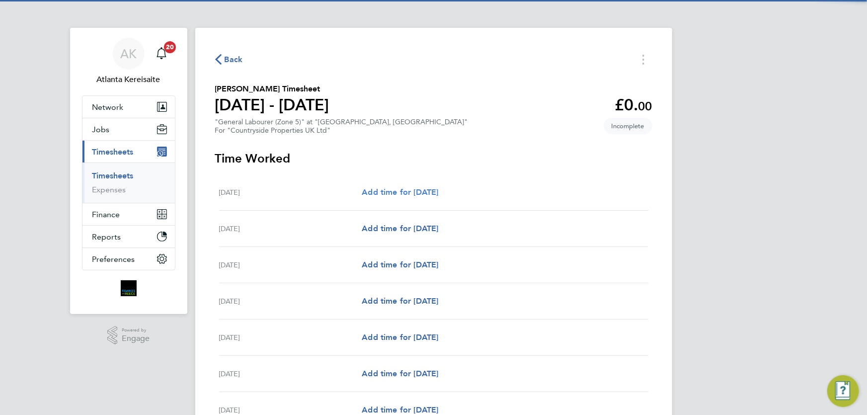
click at [438, 192] on span "Add time for Mon 18 Aug" at bounding box center [400, 191] width 77 height 9
select select "30"
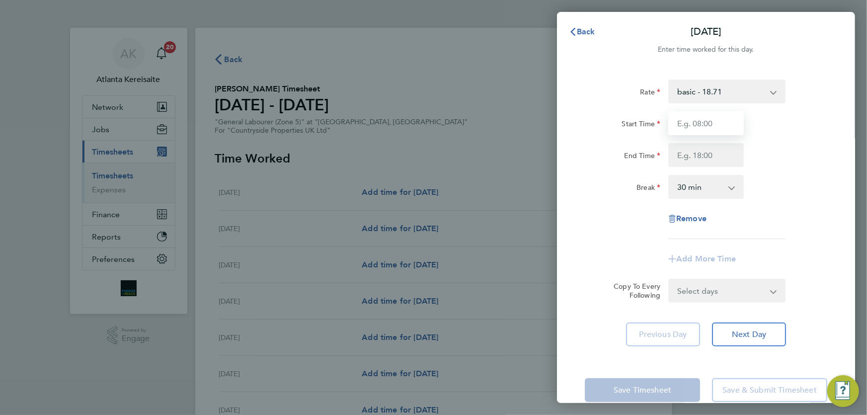
click at [722, 128] on input "Start Time" at bounding box center [707, 123] width 76 height 24
type input "07:30"
click at [701, 156] on input "End Time" at bounding box center [707, 155] width 76 height 24
type input "16:30"
click at [720, 130] on input "07:30" at bounding box center [707, 123] width 76 height 24
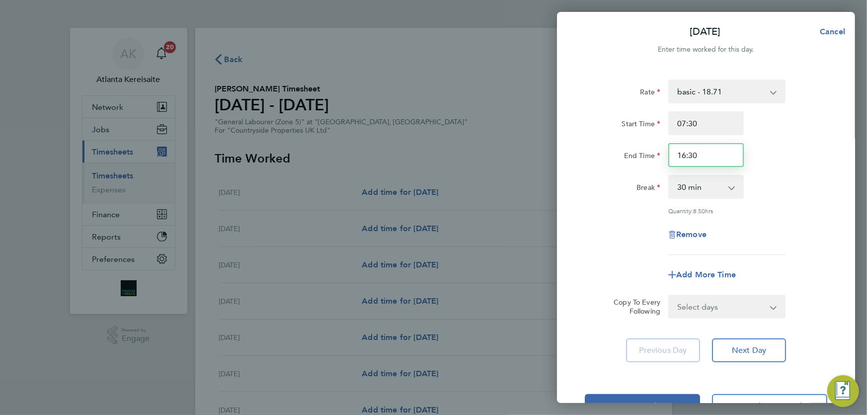
click at [723, 158] on input "16:30" at bounding box center [707, 155] width 76 height 24
click at [760, 309] on select "Select days Day Weekday (Mon-Fri) Weekend (Sat-Sun) Tuesday Wednesday Thursday …" at bounding box center [722, 307] width 104 height 22
select select "WEEKDAY"
click at [670, 296] on select "Select days Day Weekday (Mon-Fri) Weekend (Sat-Sun) Tuesday Wednesday Thursday …" at bounding box center [722, 307] width 104 height 22
select select "2025-08-24"
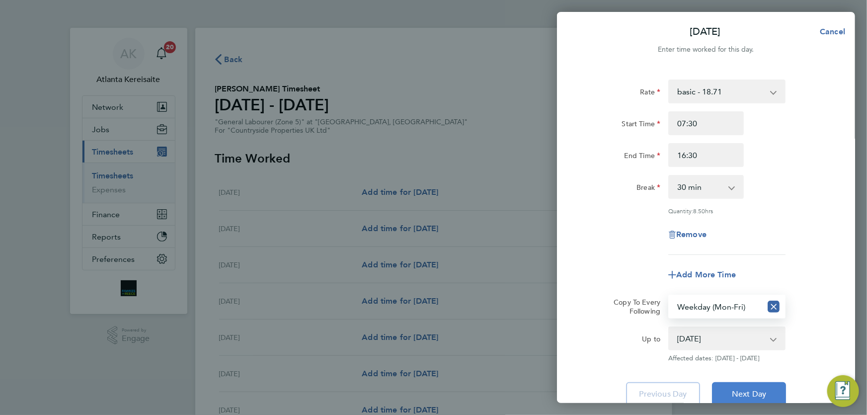
click at [751, 387] on button "Next Day" at bounding box center [749, 394] width 74 height 24
select select "30"
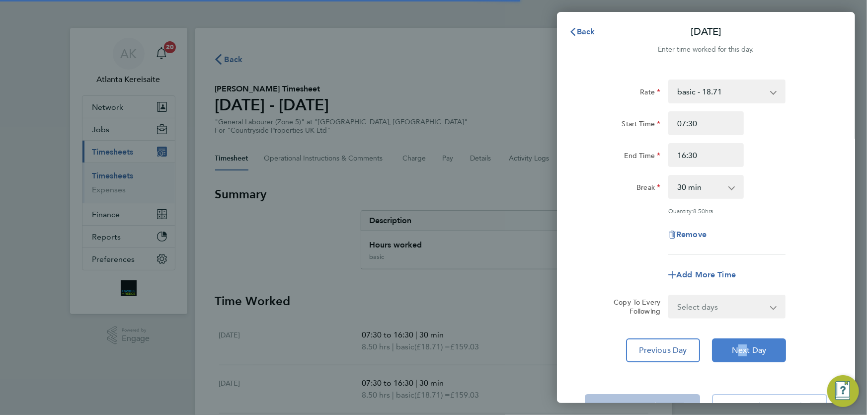
click at [742, 339] on div "Rate basic - 18.71 Start Time 07:30 End Time 16:30 Break 0 min 15 min 30 min 45…" at bounding box center [706, 221] width 298 height 307
click at [742, 339] on button "Next Day" at bounding box center [749, 350] width 74 height 24
select select "30"
click at [742, 339] on button "Next Day" at bounding box center [749, 350] width 74 height 24
select select "30"
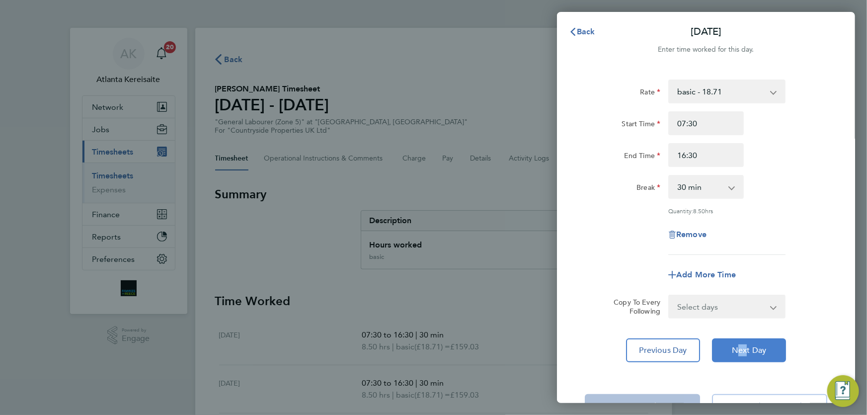
click at [742, 339] on button "Next Day" at bounding box center [749, 350] width 74 height 24
select select "30"
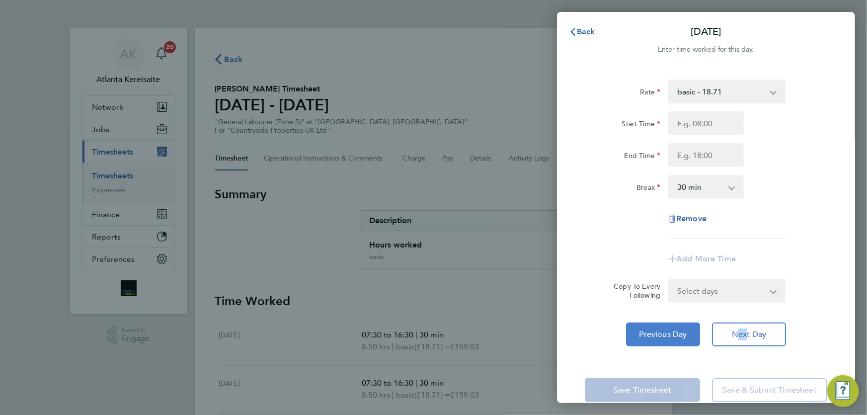
click at [672, 331] on span "Previous Day" at bounding box center [664, 335] width 48 height 10
select select "30"
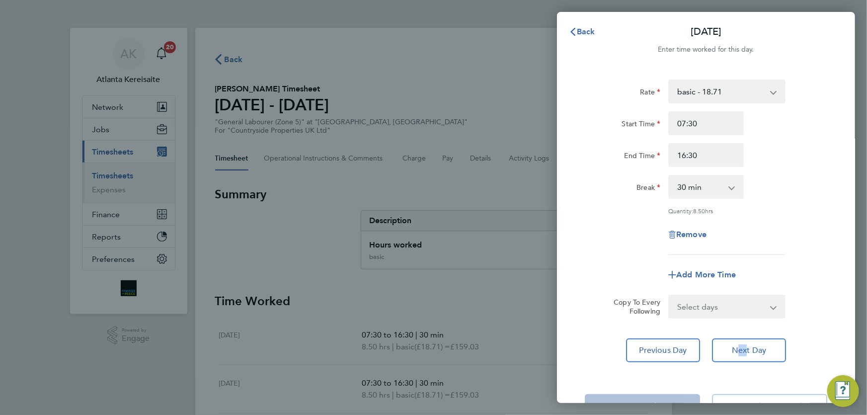
click at [747, 306] on select "Select days Day Weekend (Sat-Sun) Saturday Sunday" at bounding box center [722, 307] width 104 height 22
select select "SAT"
click at [670, 296] on select "Select days Day Weekend (Sat-Sun) Saturday Sunday" at bounding box center [722, 307] width 104 height 22
select select "2025-08-24"
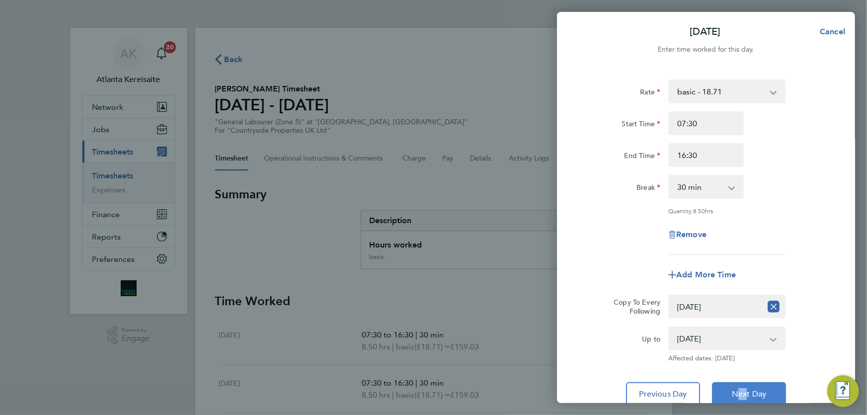
click at [755, 384] on button "Next Day" at bounding box center [749, 394] width 74 height 24
select select "0: null"
select select "30"
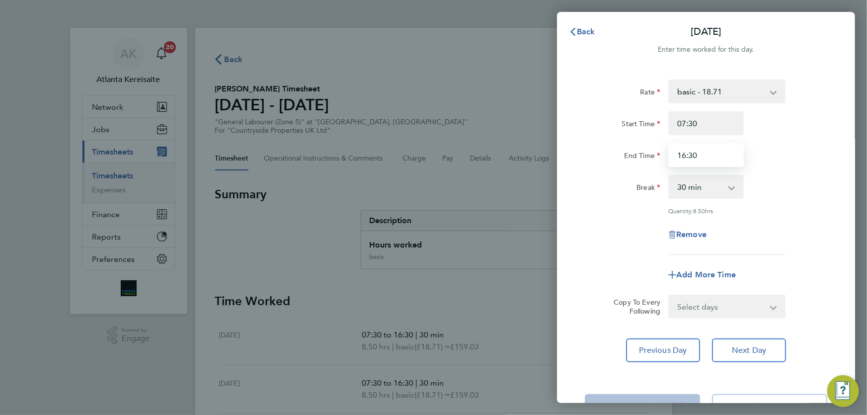
drag, startPoint x: 701, startPoint y: 156, endPoint x: 684, endPoint y: 155, distance: 17.4
click at [684, 155] on input "16:30" at bounding box center [707, 155] width 76 height 24
type input "15:00"
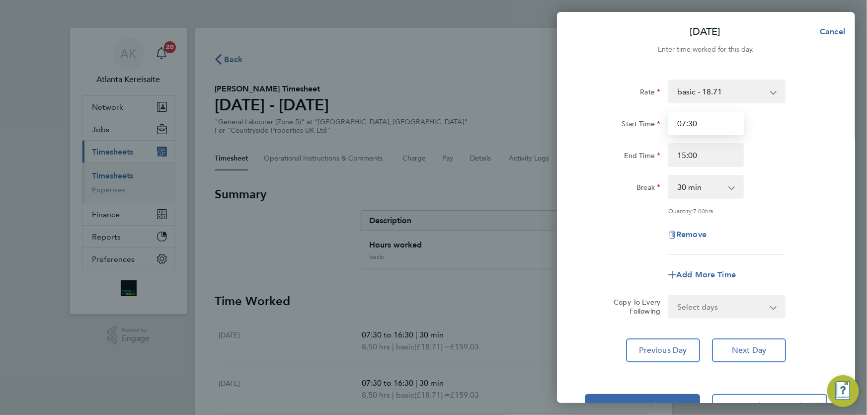
click at [732, 128] on input "07:30" at bounding box center [707, 123] width 76 height 24
click at [755, 355] on button "Next Day" at bounding box center [749, 350] width 74 height 24
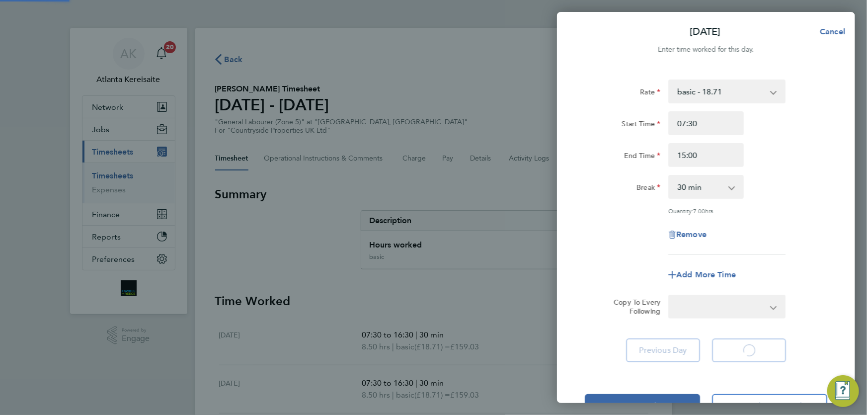
select select "30"
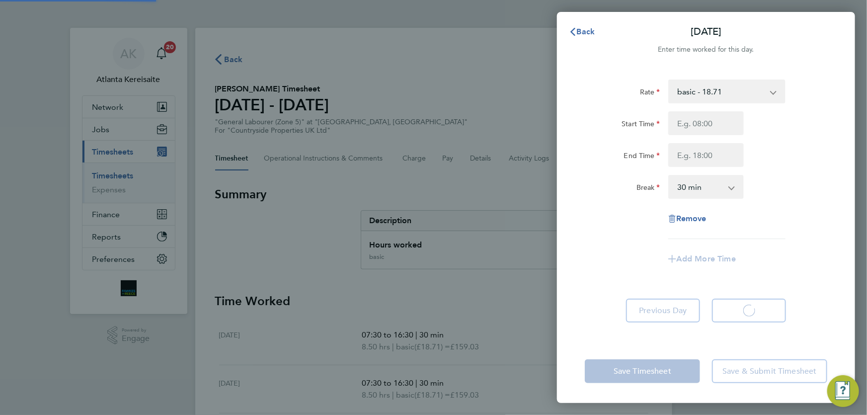
select select "30"
click at [577, 33] on span "Back" at bounding box center [586, 31] width 18 height 9
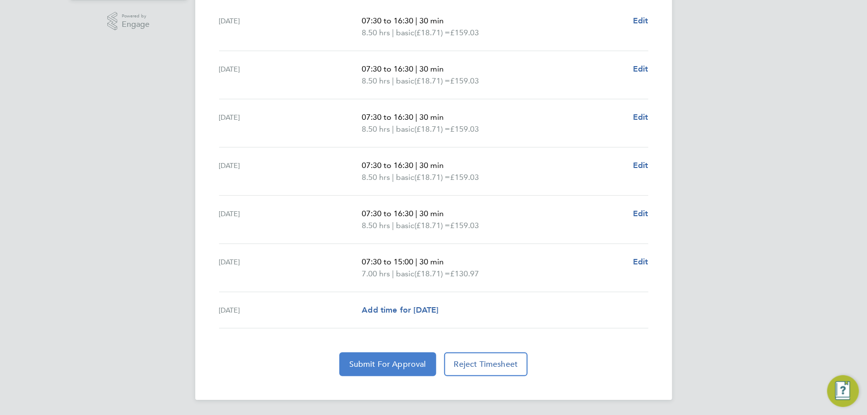
click at [380, 361] on span "Submit For Approval" at bounding box center [387, 364] width 77 height 10
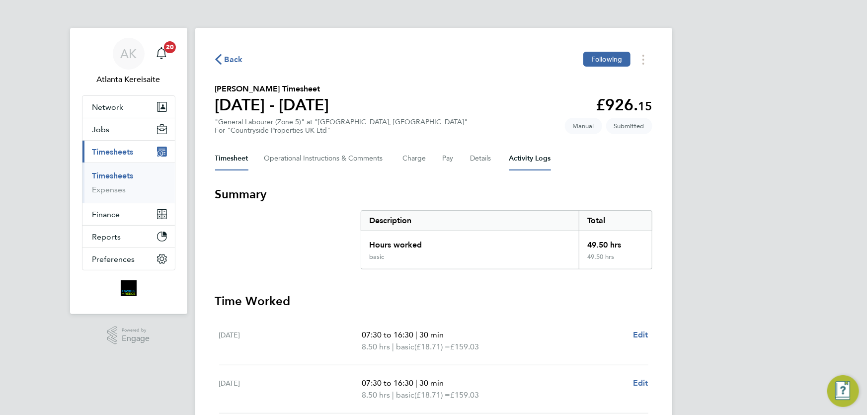
drag, startPoint x: 551, startPoint y: 160, endPoint x: 543, endPoint y: 162, distance: 8.6
click at [550, 160] on div "Timesheet Operational Instructions & Comments Charge Pay Details Activity Logs" at bounding box center [433, 159] width 437 height 24
click at [542, 162] on Logs-tab "Activity Logs" at bounding box center [530, 159] width 42 height 24
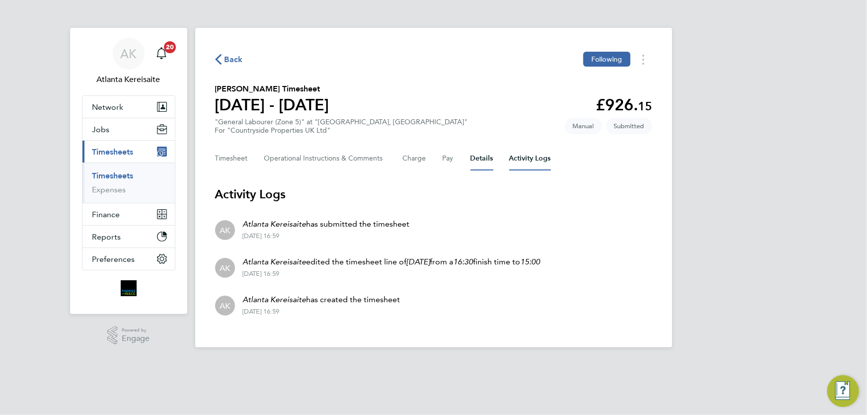
click at [476, 162] on button "Details" at bounding box center [482, 159] width 23 height 24
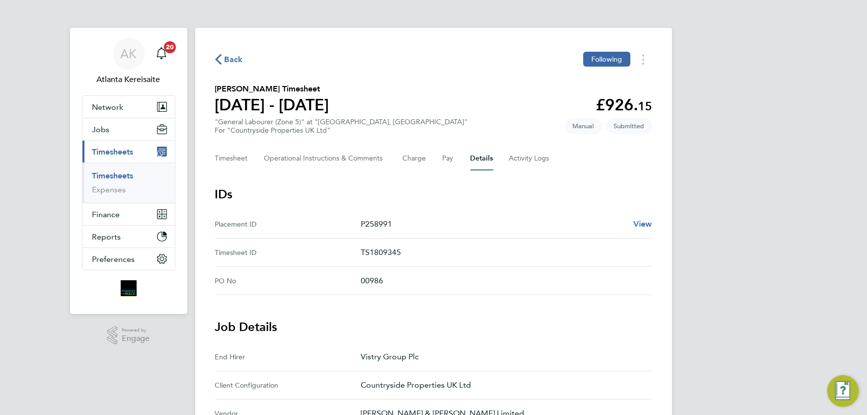
drag, startPoint x: 228, startPoint y: 74, endPoint x: 233, endPoint y: 62, distance: 13.1
click at [228, 72] on div "Back Following Barry Campbell's Timesheet 18 - 24 Aug 2025 £926. 15 "General La…" at bounding box center [433, 400] width 477 height 745
click at [233, 62] on span "Back" at bounding box center [234, 60] width 18 height 12
